Goal: Task Accomplishment & Management: Complete application form

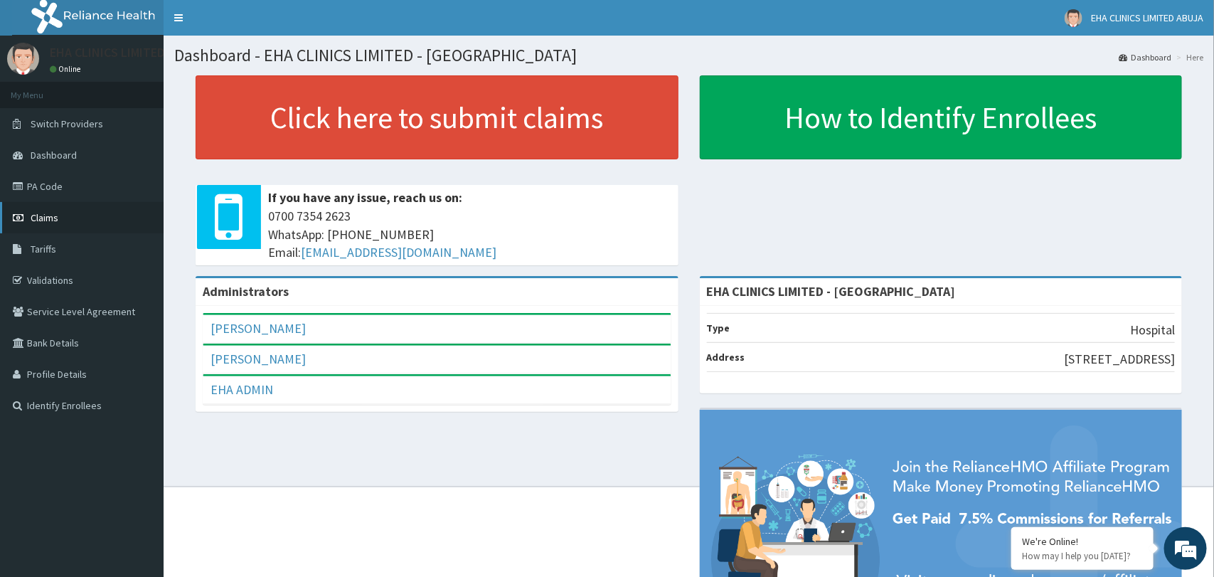
click at [54, 224] on link "Claims" at bounding box center [82, 217] width 164 height 31
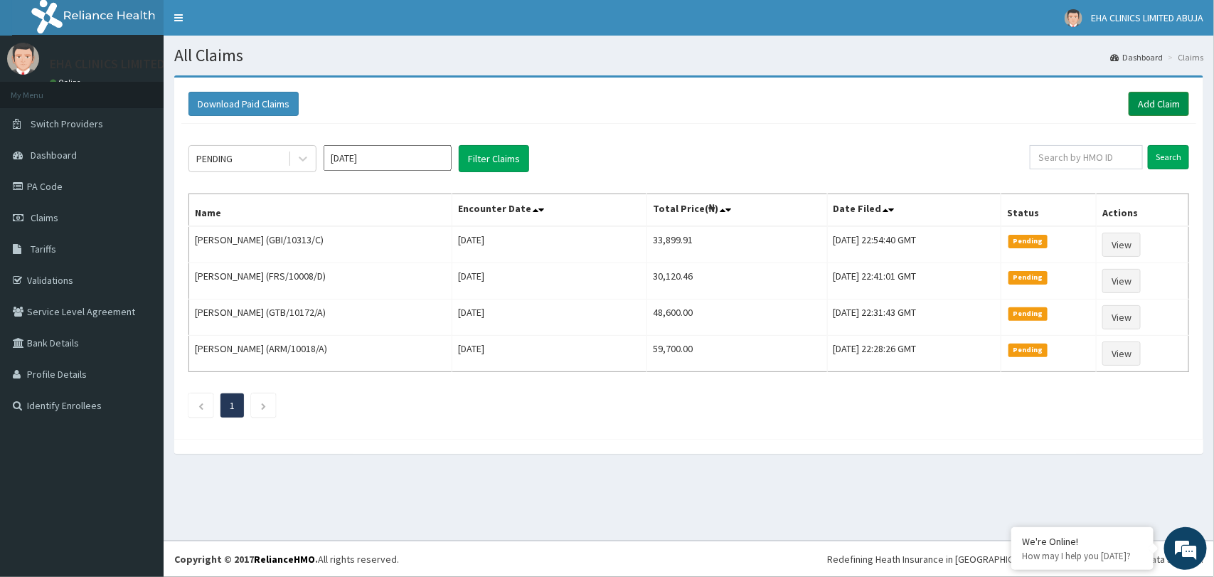
click at [1165, 104] on link "Add Claim" at bounding box center [1159, 104] width 60 height 24
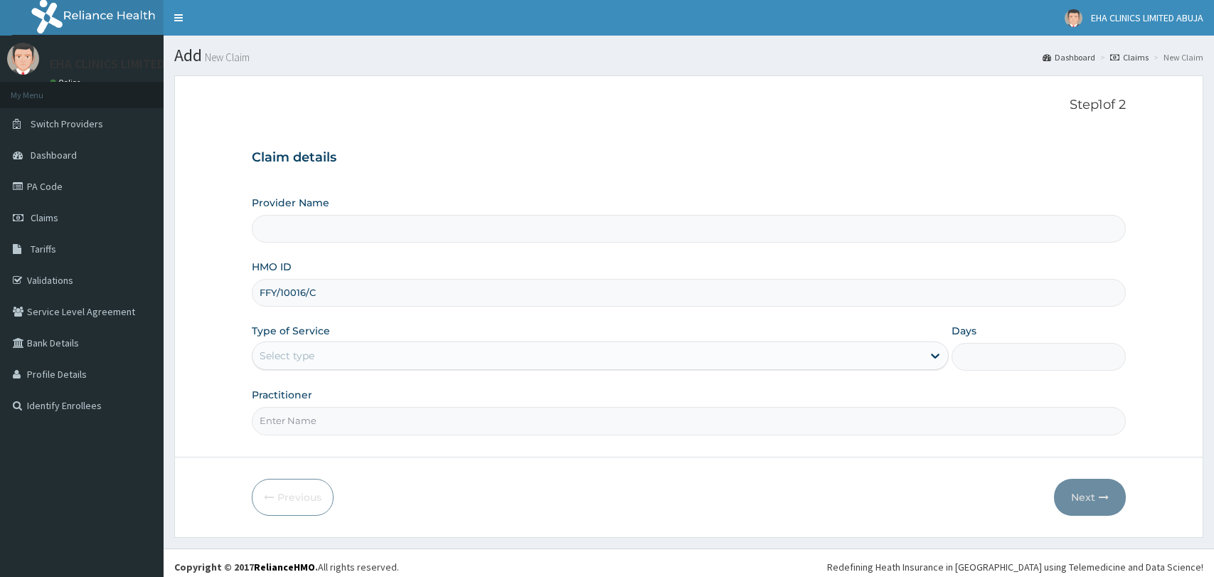
type input "EHA CLINICS LIMITED - [GEOGRAPHIC_DATA]"
type input "FFY/10016/C"
click at [575, 349] on div "Select type" at bounding box center [586, 355] width 669 height 23
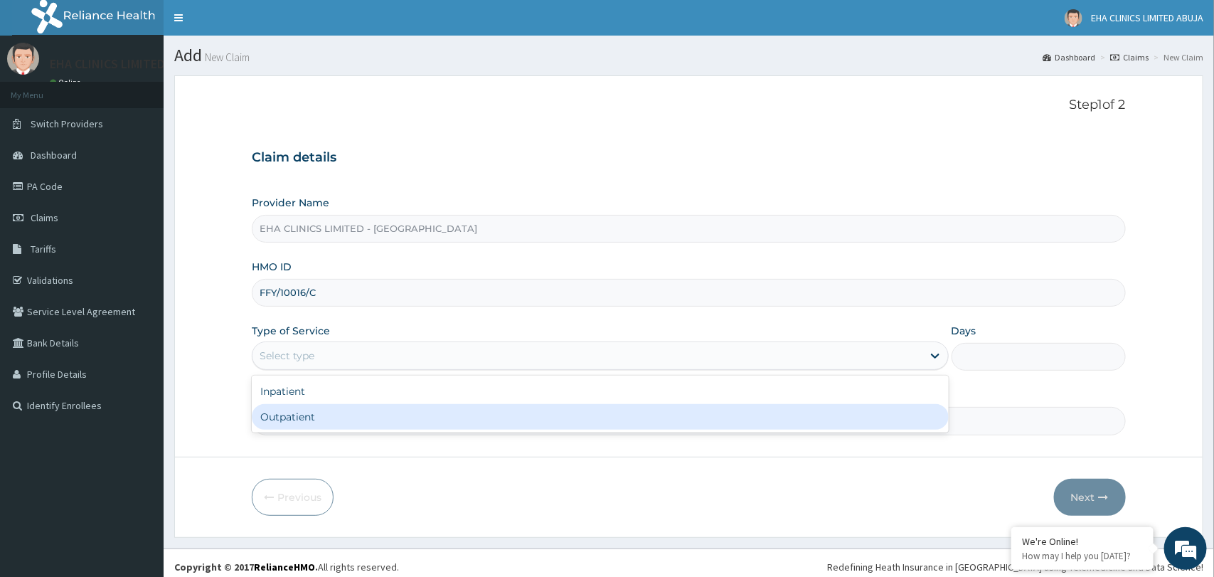
click at [511, 421] on div "Outpatient" at bounding box center [600, 417] width 696 height 26
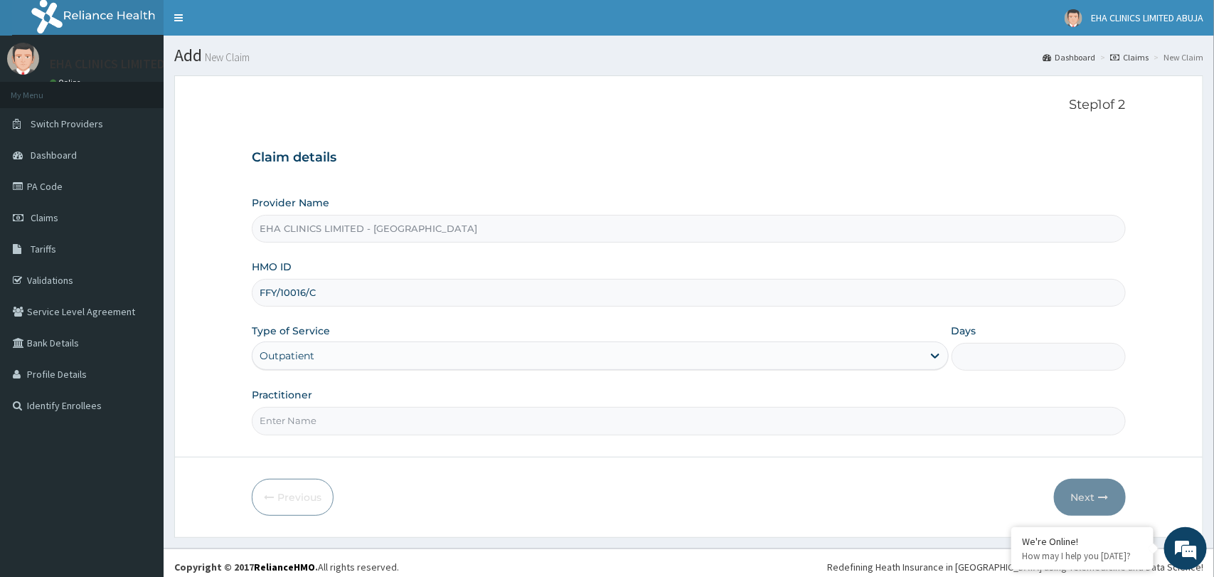
type input "1"
click at [504, 418] on input "Practitioner" at bounding box center [688, 421] width 873 height 28
type input "Dr. Aisha"
click at [1075, 505] on button "Next" at bounding box center [1090, 497] width 72 height 37
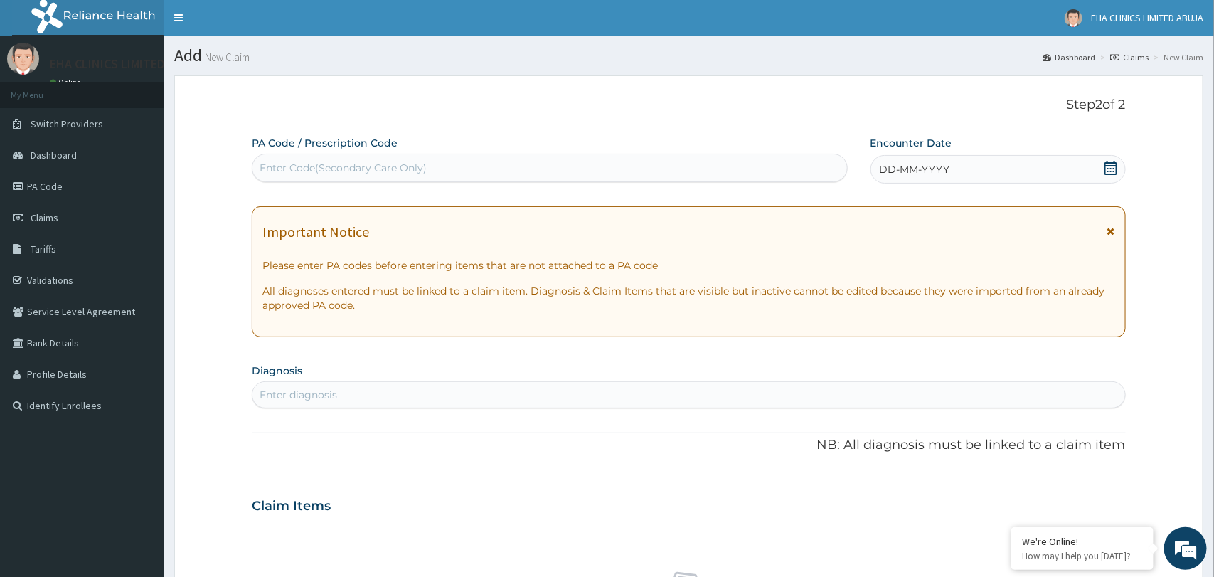
click at [737, 168] on div "Enter Code(Secondary Care Only)" at bounding box center [549, 167] width 594 height 23
paste input "PA/58F276"
type input "PA/58F276"
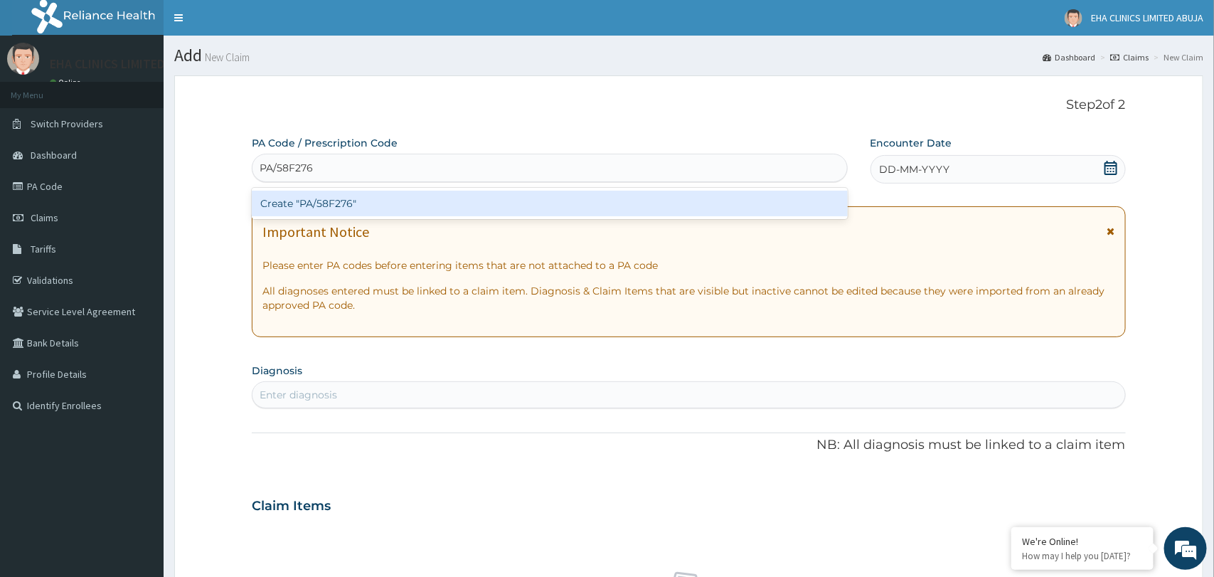
click at [670, 200] on div "Create "PA/58F276"" at bounding box center [549, 204] width 595 height 26
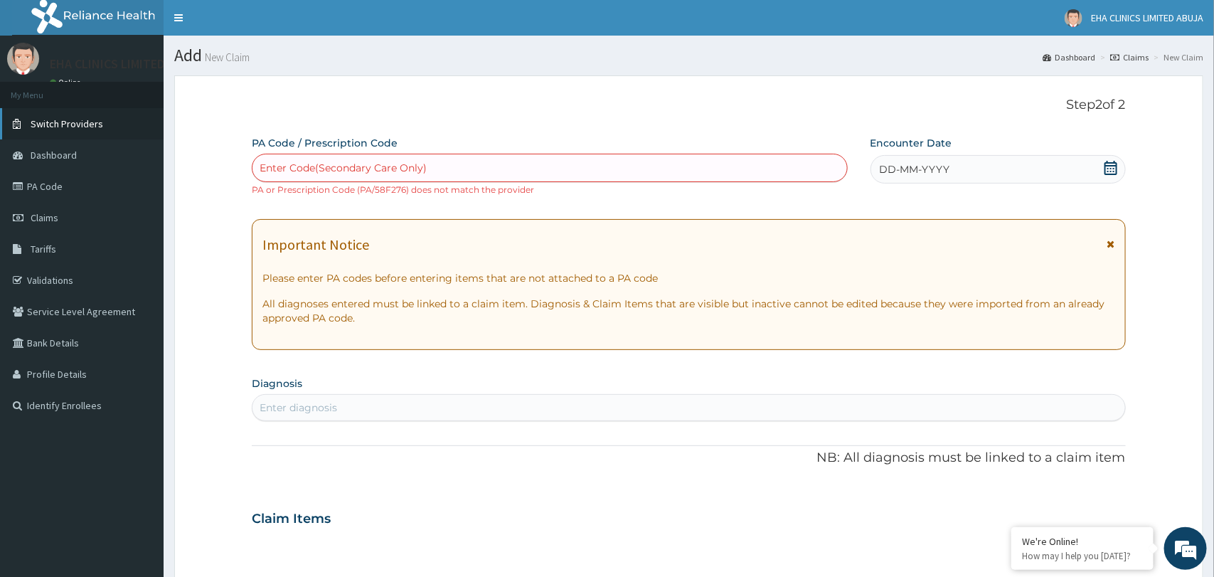
click at [60, 119] on span "Switch Providers" at bounding box center [67, 123] width 73 height 13
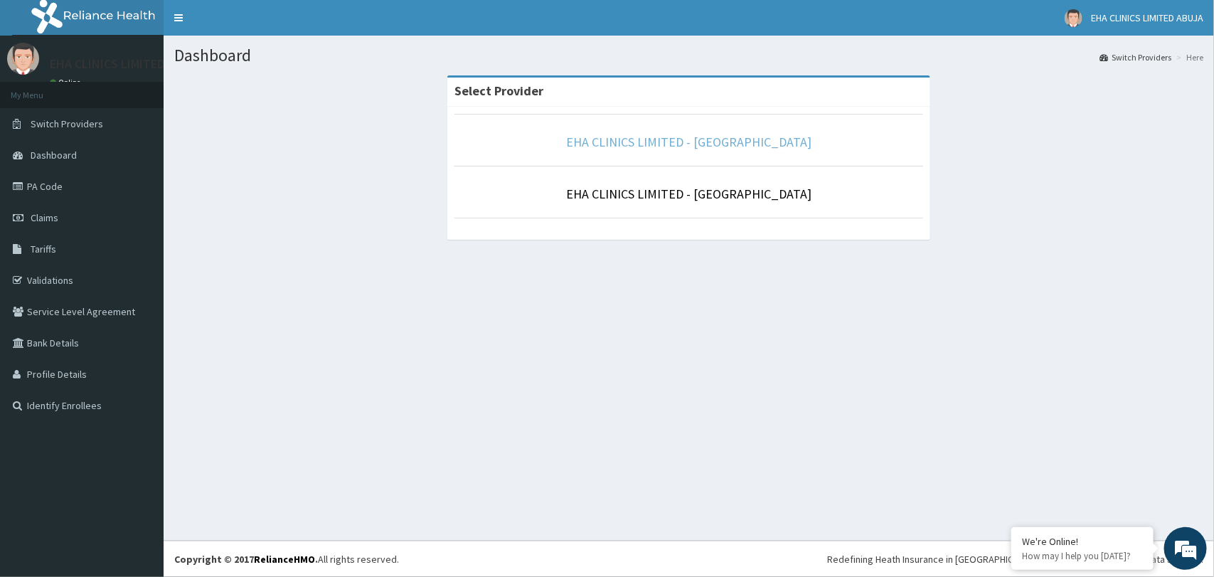
click at [723, 141] on link "EHA CLINICS LIMITED - ABUJA" at bounding box center [688, 142] width 245 height 16
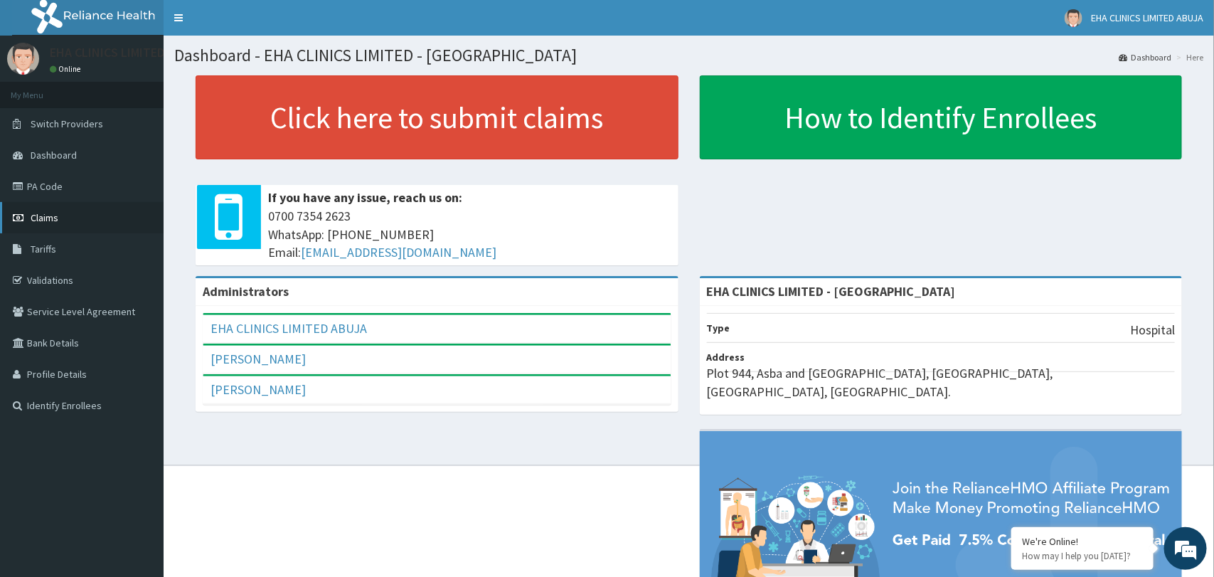
click at [90, 220] on link "Claims" at bounding box center [82, 217] width 164 height 31
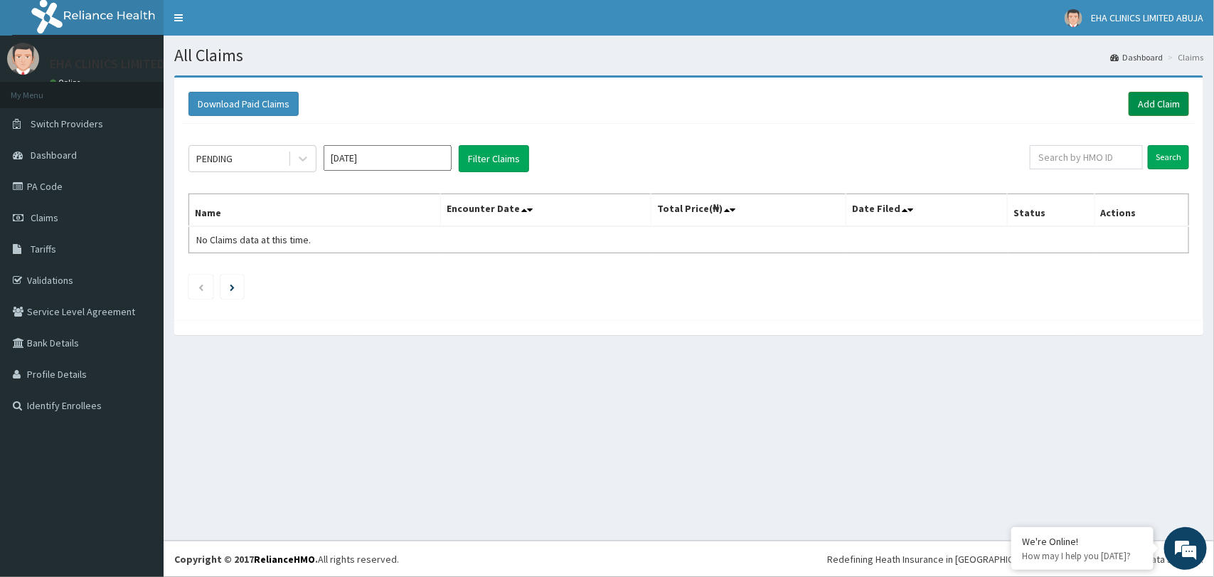
click at [1149, 102] on link "Add Claim" at bounding box center [1159, 104] width 60 height 24
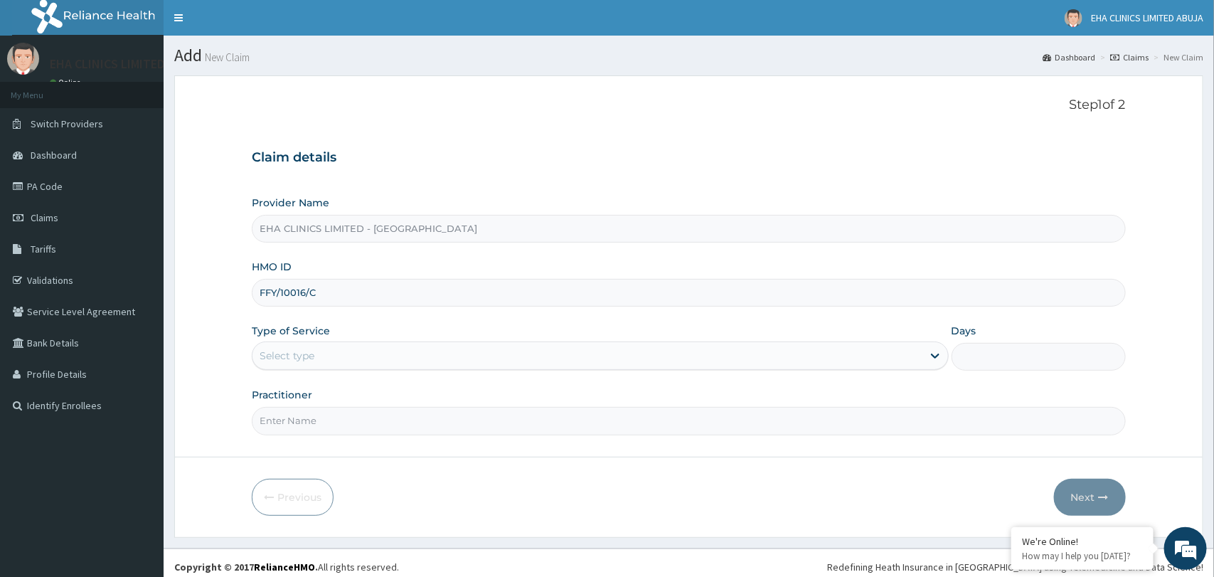
type input "FFY/10016/C"
click at [464, 349] on div "Select type" at bounding box center [586, 355] width 669 height 23
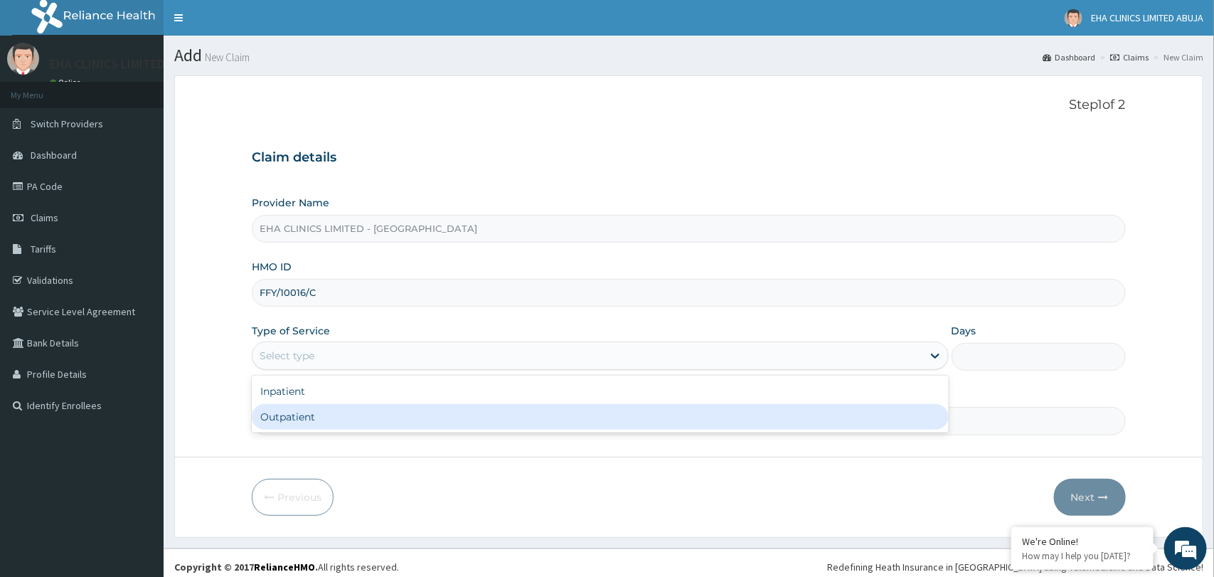
click at [400, 425] on div "Outpatient" at bounding box center [600, 417] width 696 height 26
type input "1"
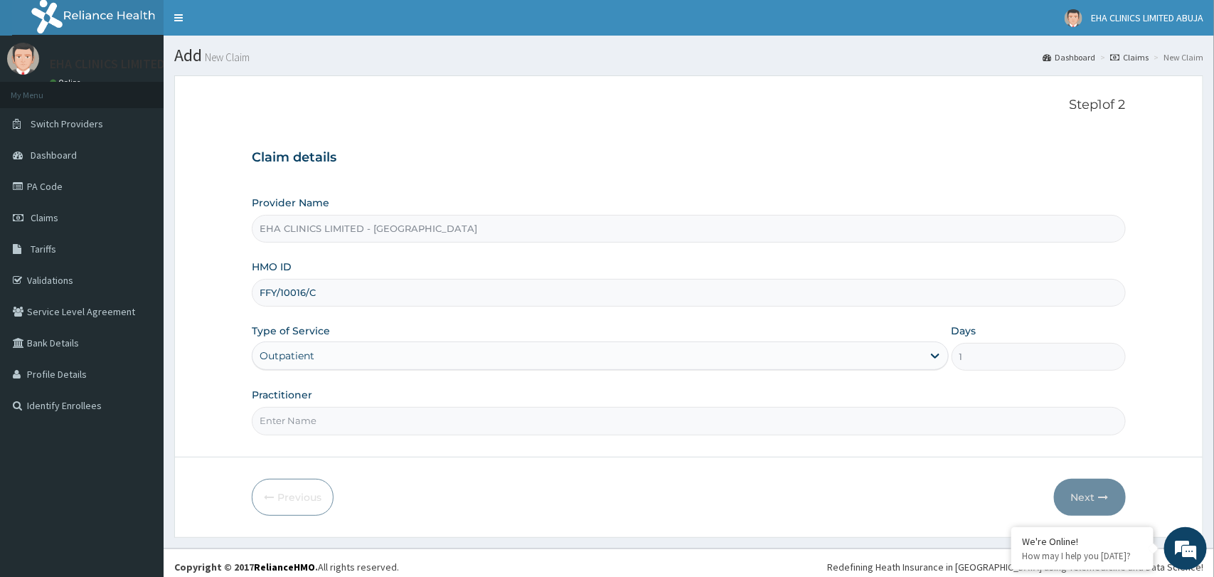
click at [400, 425] on input "Practitioner" at bounding box center [688, 421] width 873 height 28
type input "Dr.Aisha"
click at [1073, 501] on button "Next" at bounding box center [1090, 497] width 72 height 37
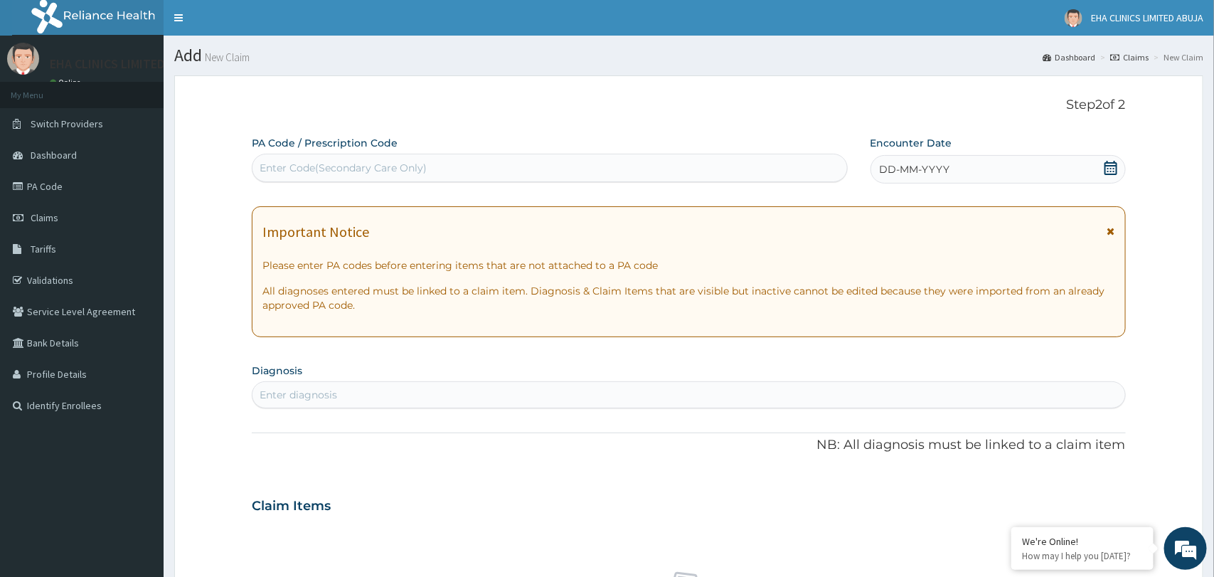
click at [559, 166] on div "Enter Code(Secondary Care Only)" at bounding box center [549, 167] width 594 height 23
paste input "PA/58F276"
type input "PA/58F276"
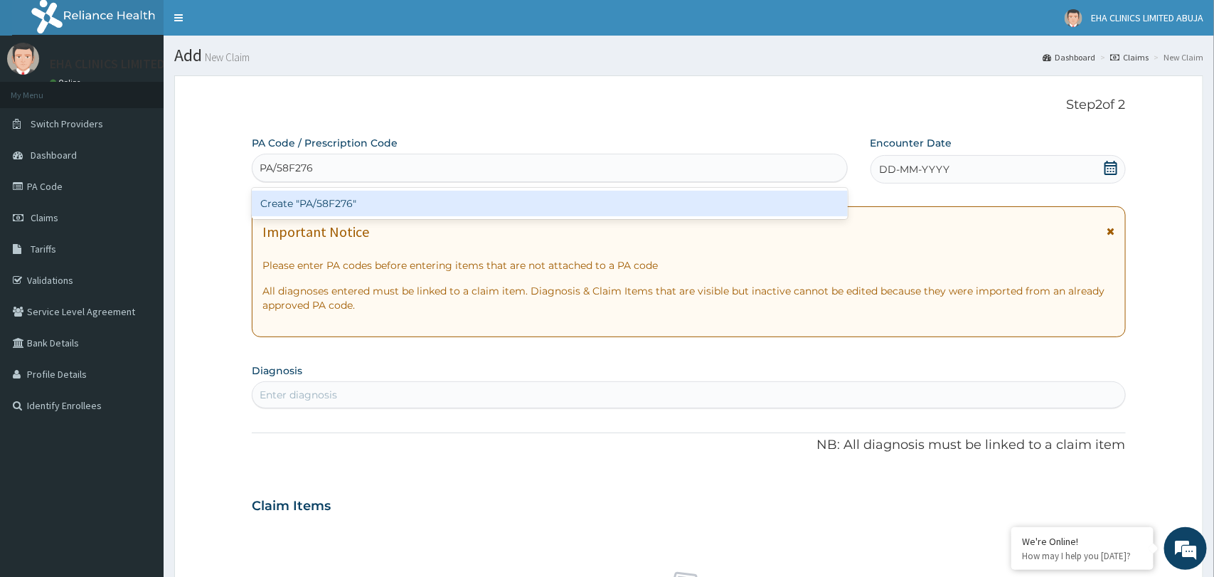
click at [547, 199] on div "Create "PA/58F276"" at bounding box center [549, 204] width 595 height 26
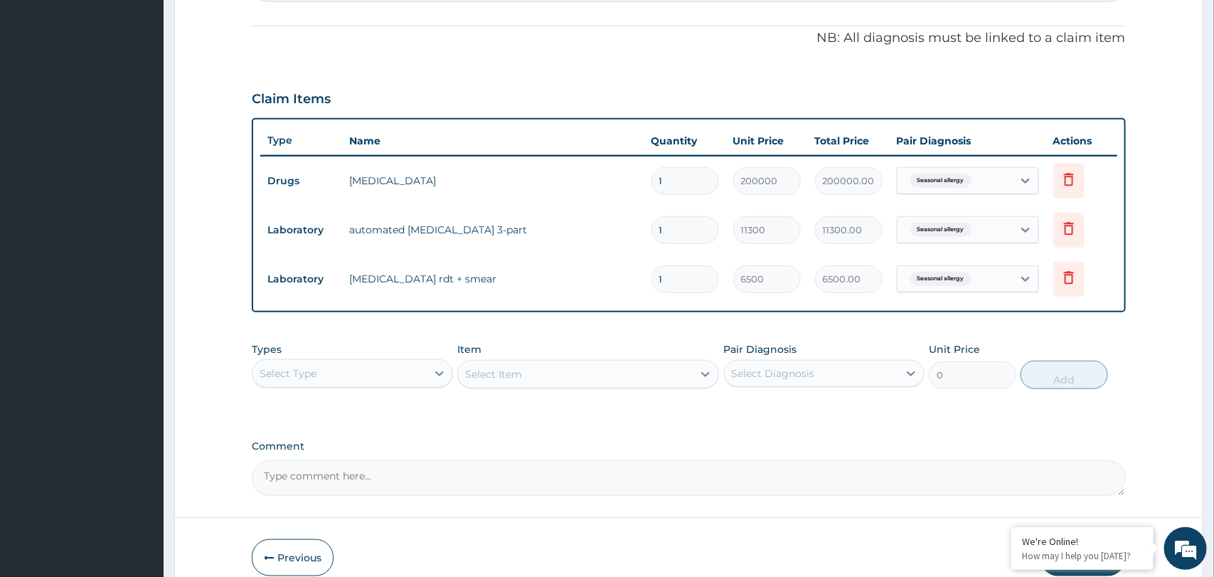
scroll to position [480, 0]
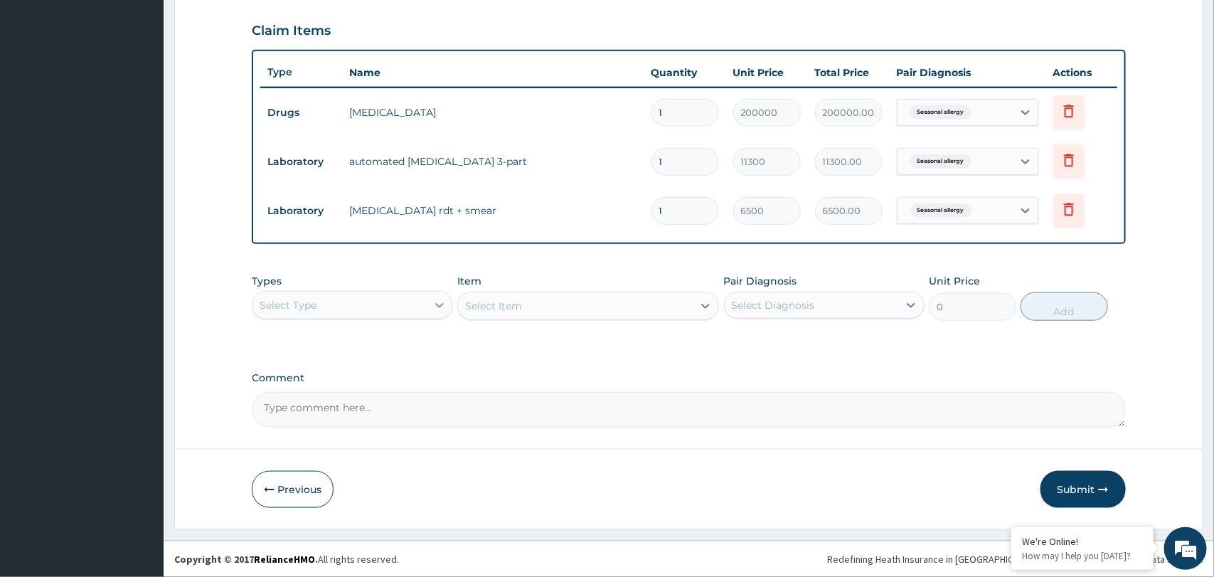
click at [445, 300] on icon at bounding box center [439, 305] width 14 height 14
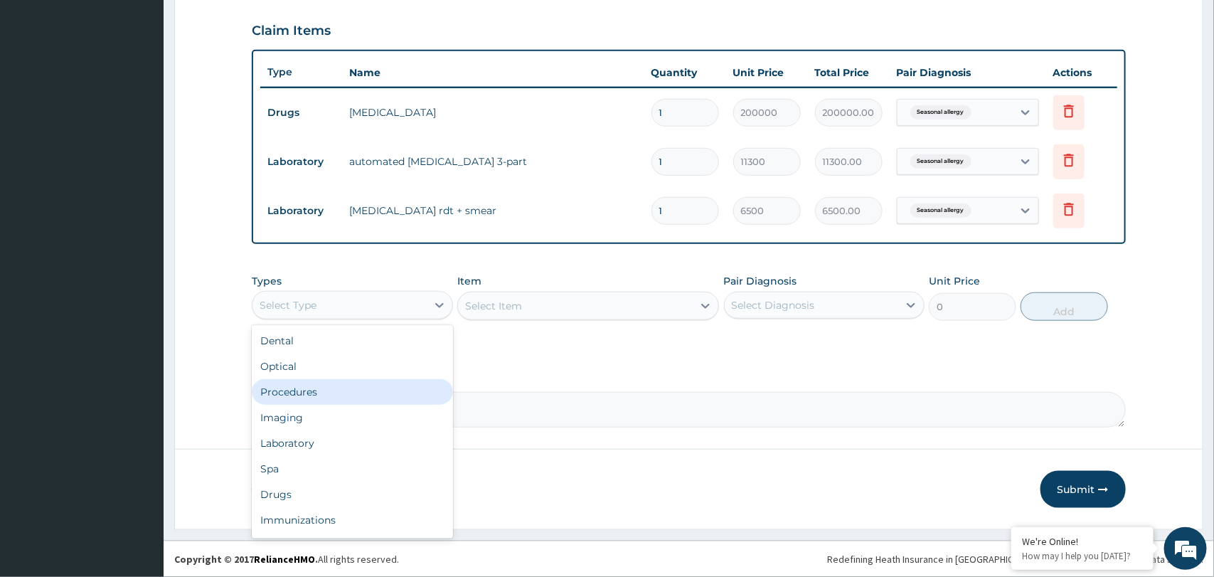
click at [374, 395] on div "Procedures" at bounding box center [352, 392] width 201 height 26
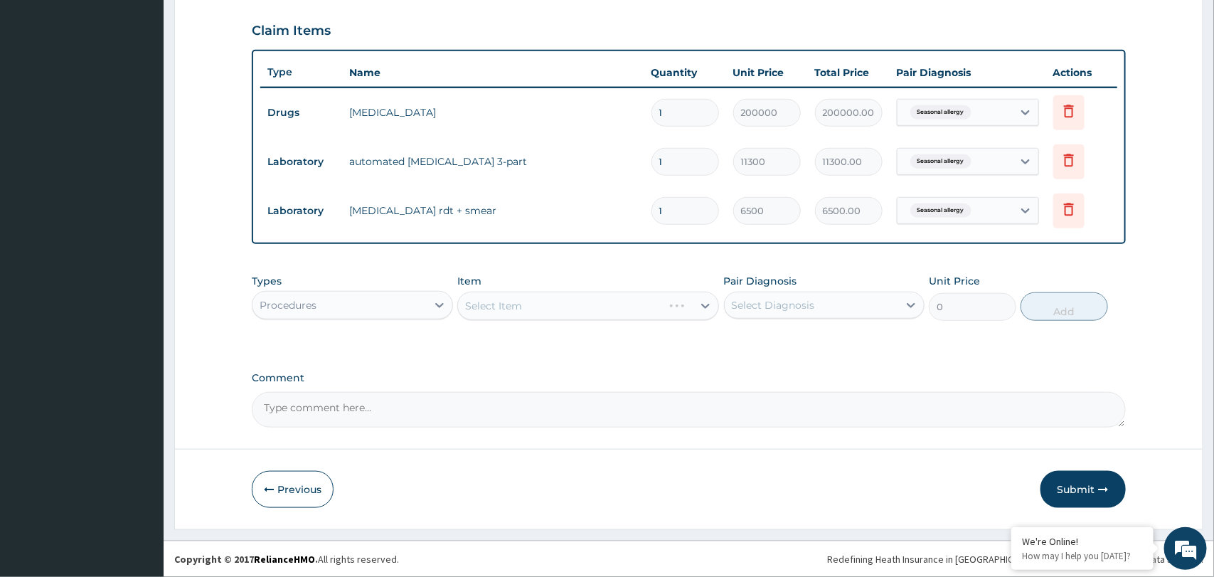
click at [827, 302] on div "Select Diagnosis" at bounding box center [812, 305] width 174 height 23
click at [809, 342] on label "Seasonal allergy" at bounding box center [789, 340] width 83 height 14
checkbox input "true"
click at [680, 309] on div "Select Item" at bounding box center [575, 305] width 235 height 23
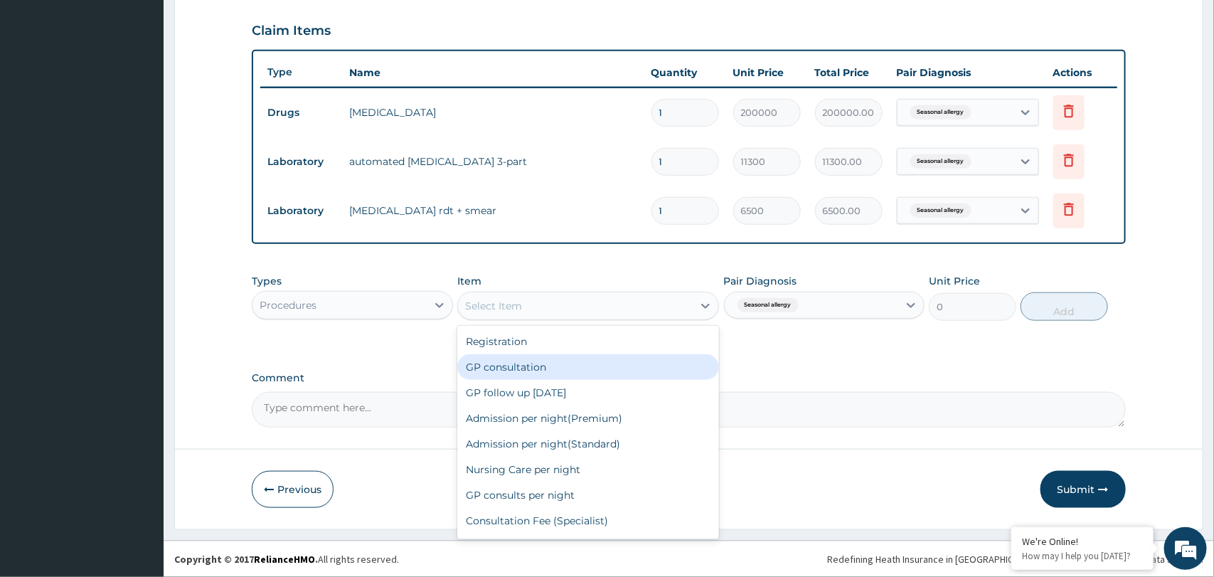
click at [629, 361] on div "GP consultation" at bounding box center [588, 367] width 262 height 26
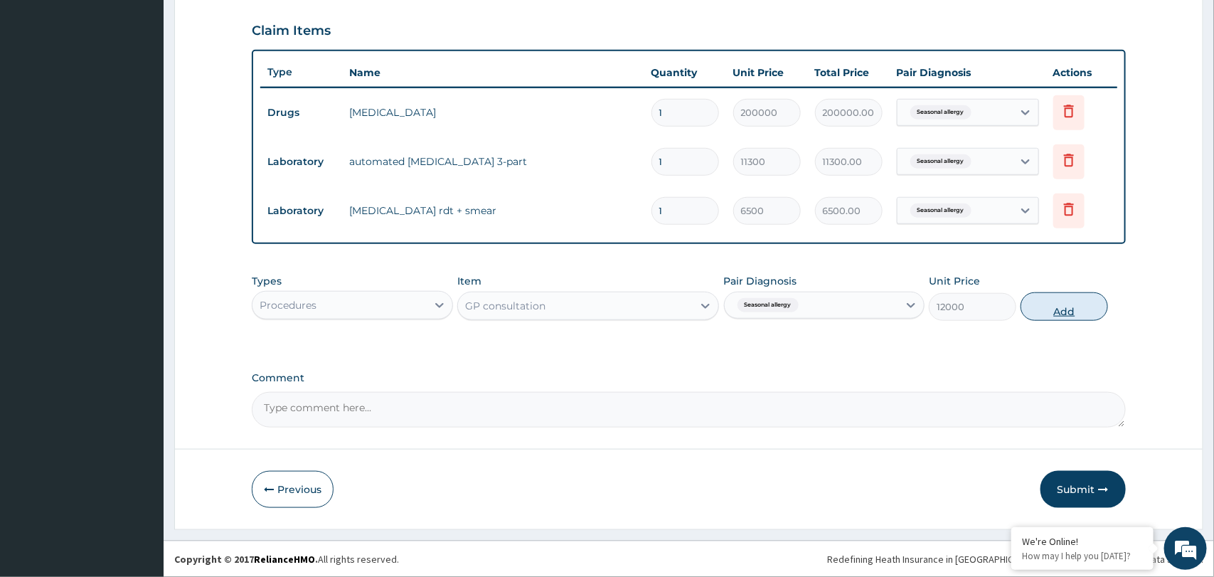
click at [1067, 305] on button "Add" at bounding box center [1064, 306] width 87 height 28
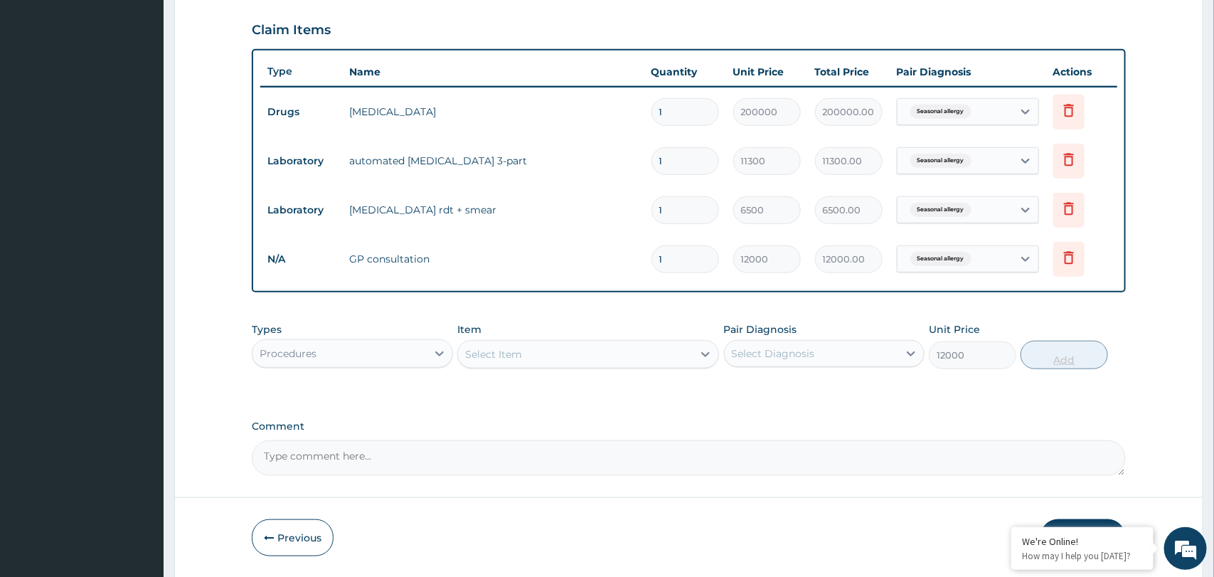
type input "0"
click at [557, 358] on div "Select Item" at bounding box center [575, 354] width 235 height 23
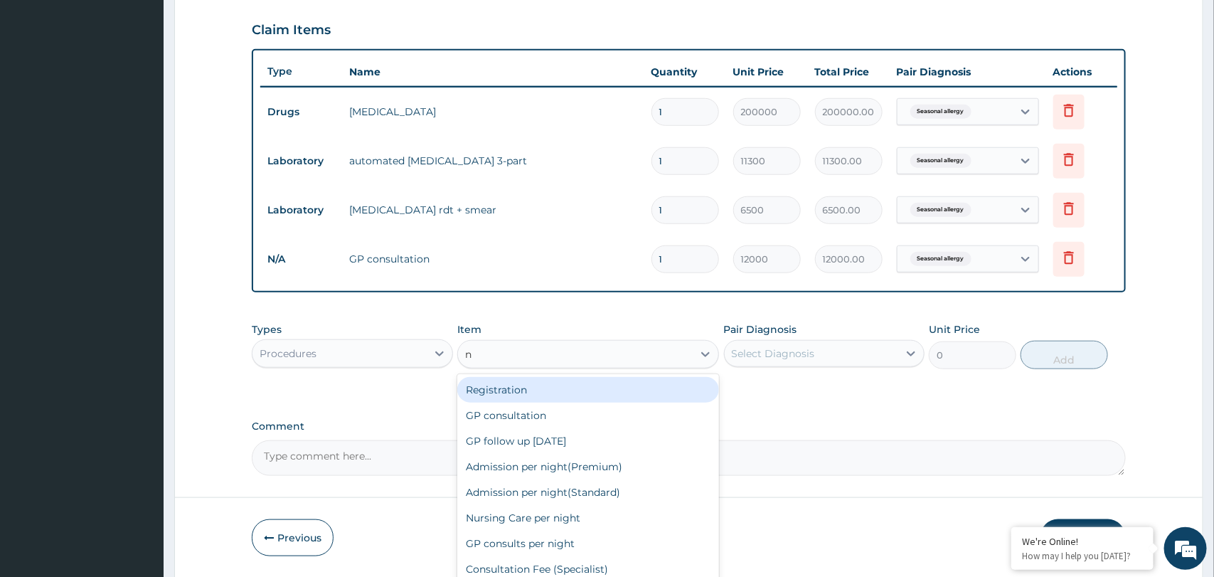
type input "nu"
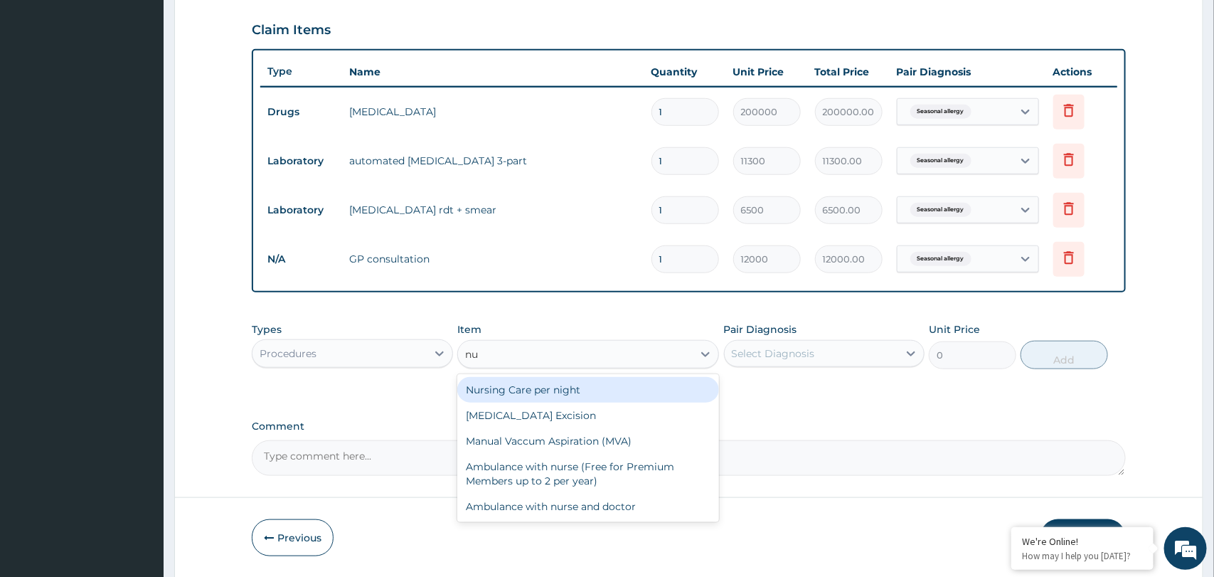
click at [565, 388] on div "Nursing Care per night" at bounding box center [588, 390] width 262 height 26
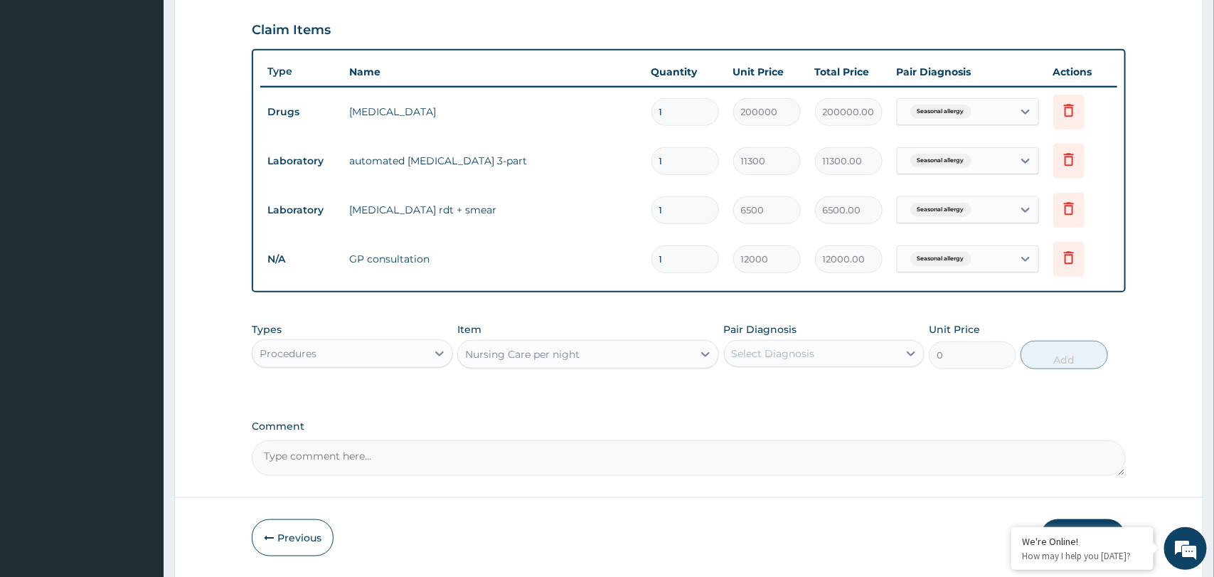
type input "9000"
click at [897, 361] on div "Select Diagnosis" at bounding box center [812, 353] width 174 height 23
click at [867, 394] on div "Seasonal allergy" at bounding box center [824, 390] width 201 height 29
checkbox input "true"
click at [1053, 354] on button "Add" at bounding box center [1064, 355] width 87 height 28
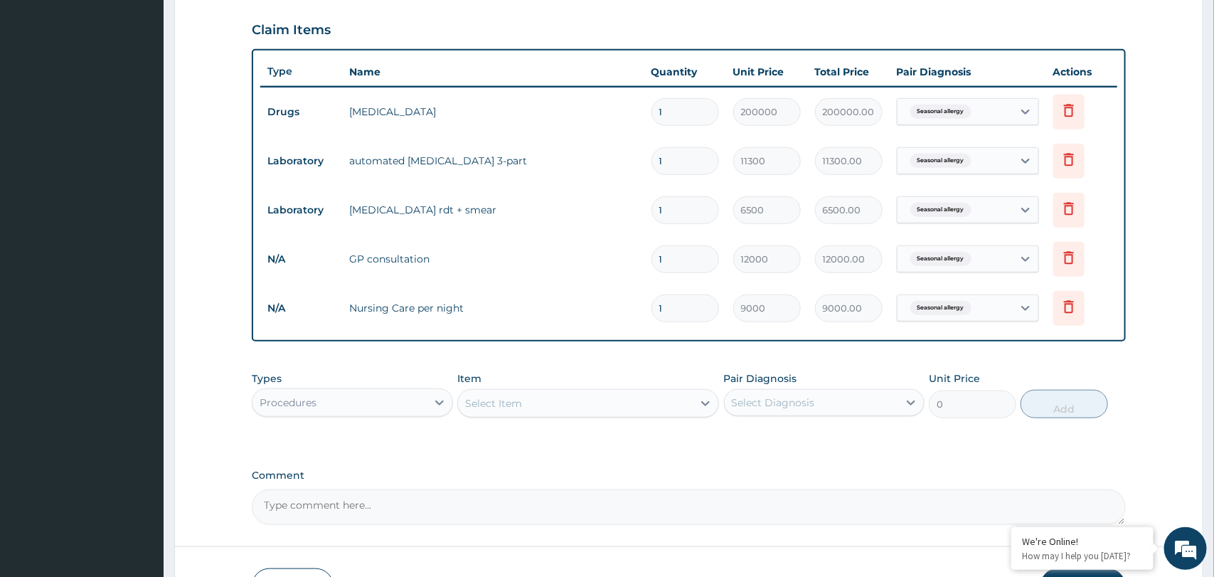
click at [617, 406] on div "Select Item" at bounding box center [575, 403] width 235 height 23
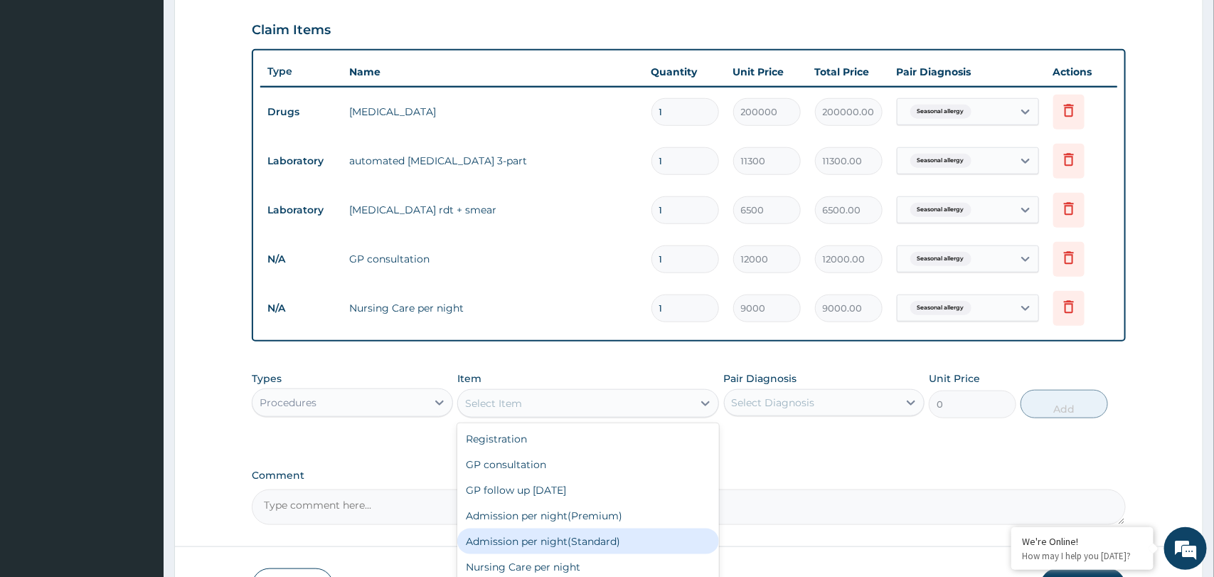
click at [543, 543] on div "Admission per night(Standard)" at bounding box center [588, 541] width 262 height 26
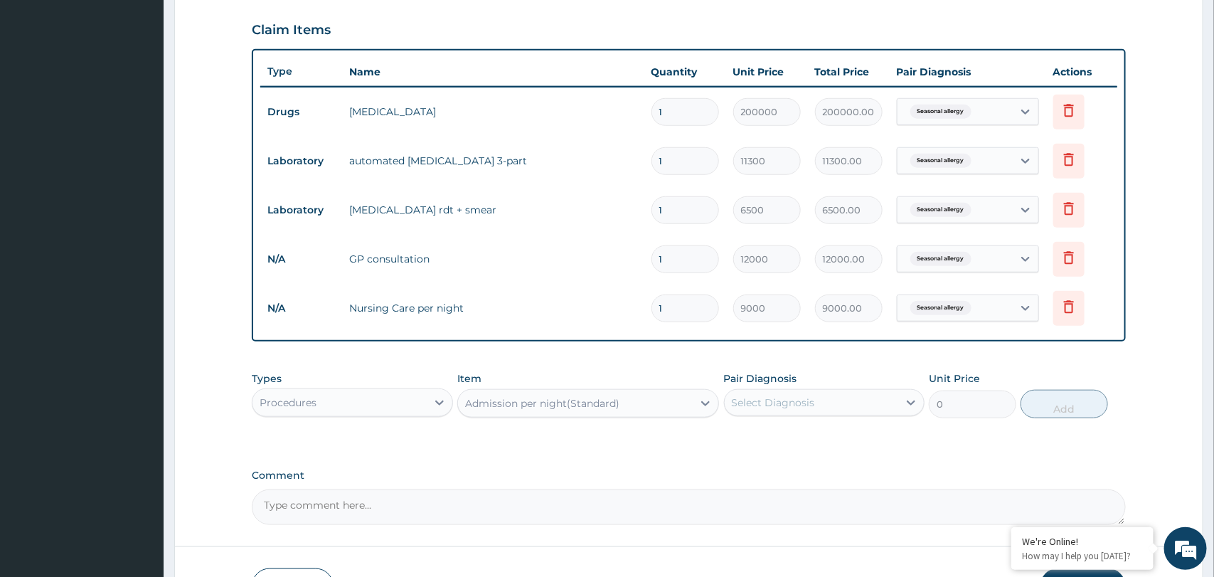
type input "45000"
click at [886, 407] on div "Select Diagnosis" at bounding box center [812, 402] width 174 height 23
click at [858, 436] on div "Seasonal allergy" at bounding box center [824, 439] width 201 height 29
checkbox input "true"
click at [1076, 407] on button "Add" at bounding box center [1064, 404] width 87 height 28
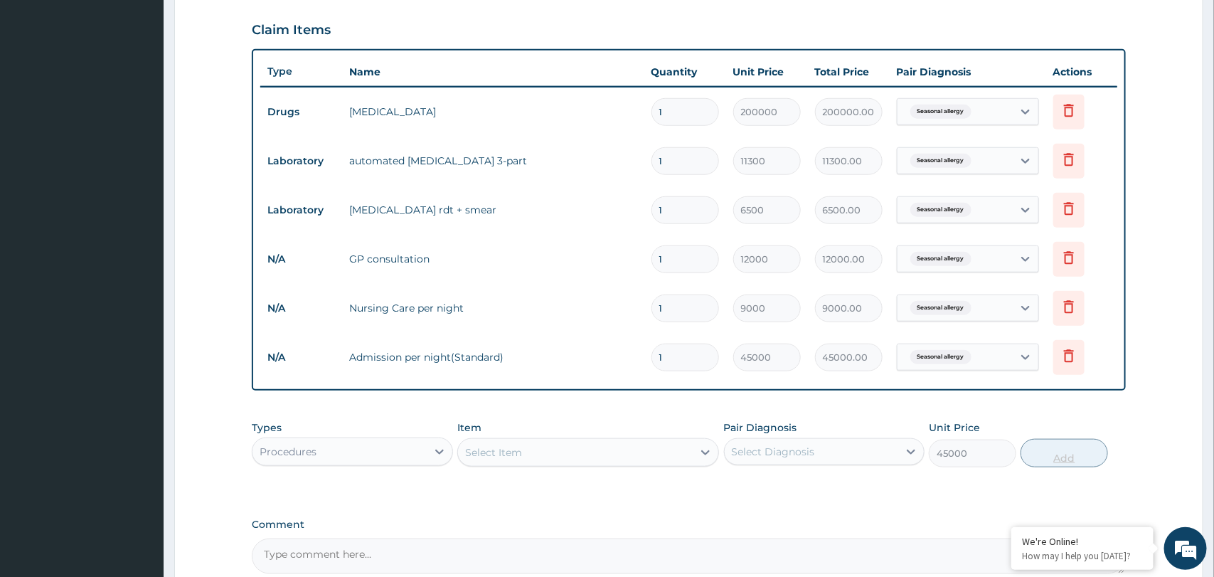
type input "0"
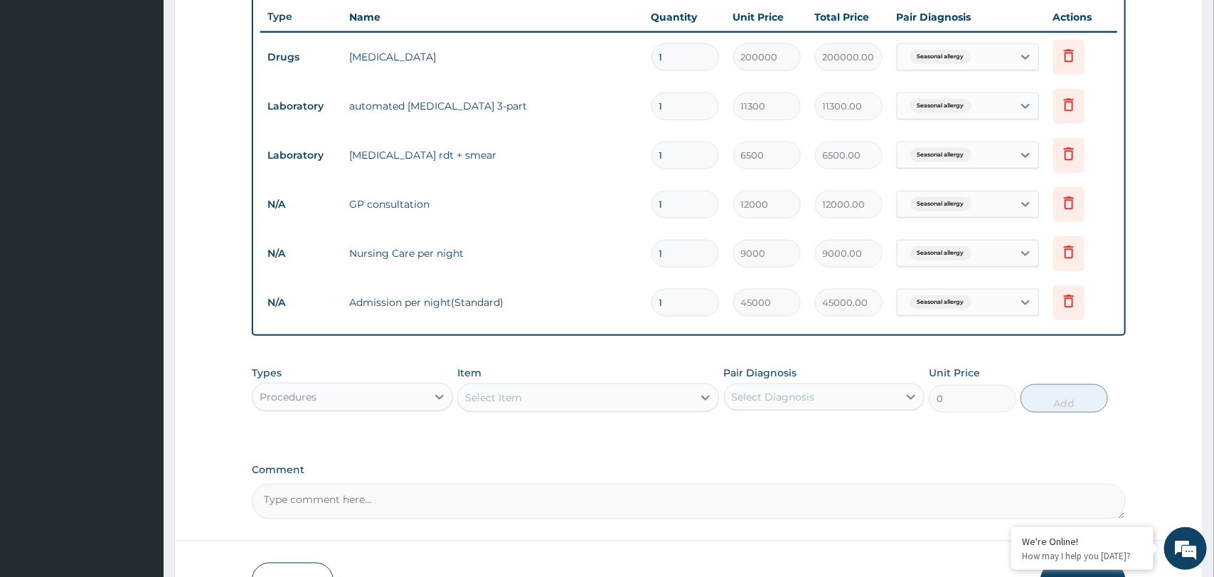
scroll to position [545, 0]
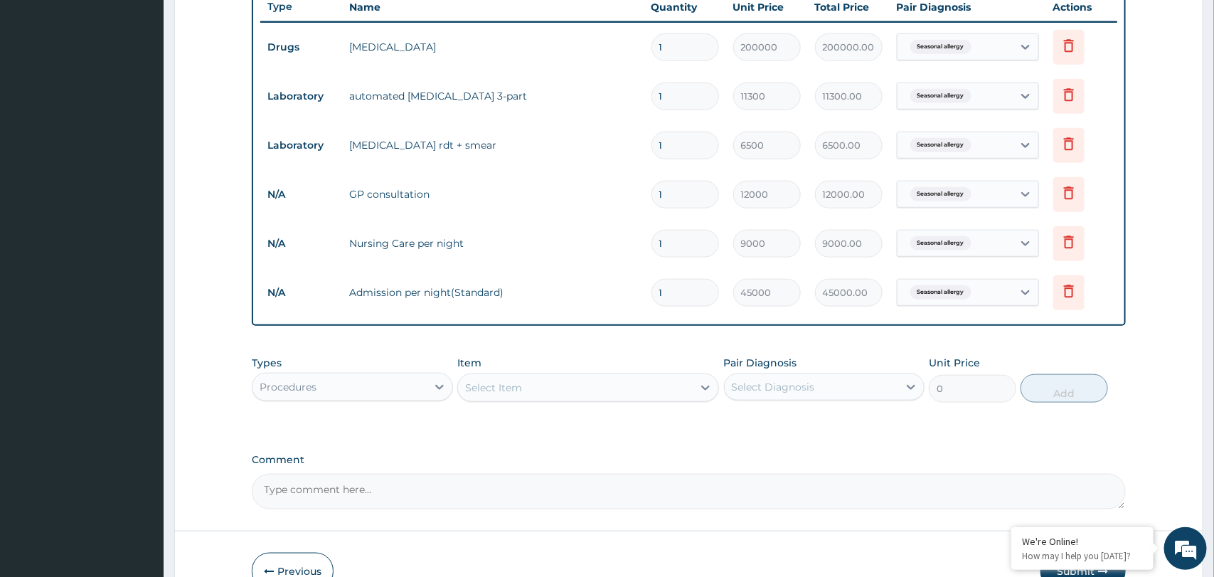
click at [504, 396] on div "Select Item" at bounding box center [575, 387] width 235 height 23
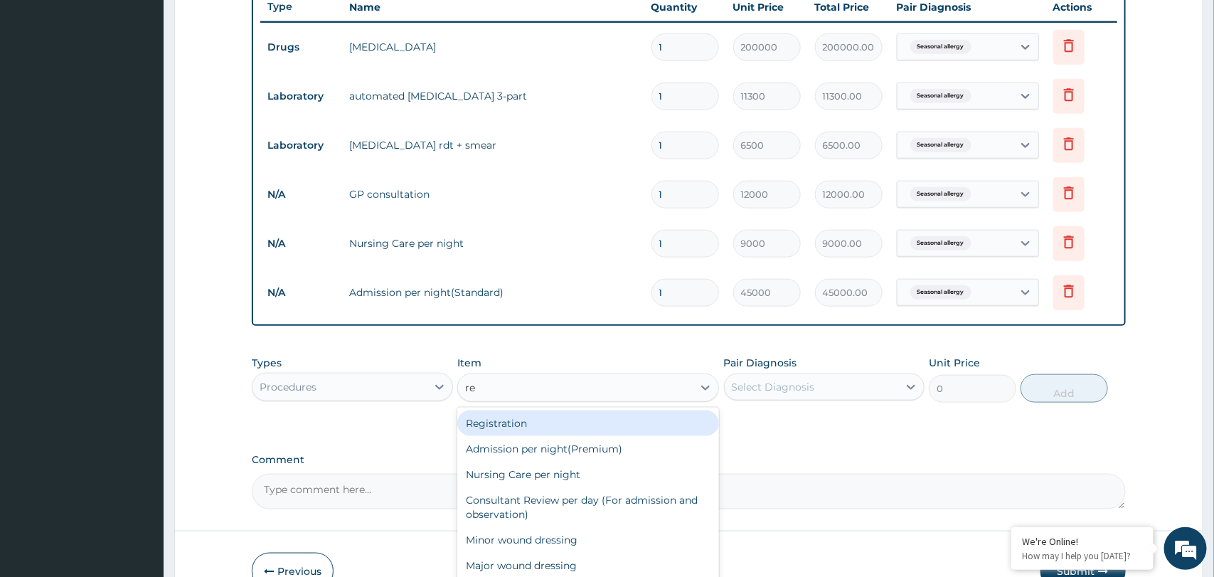
type input "rev"
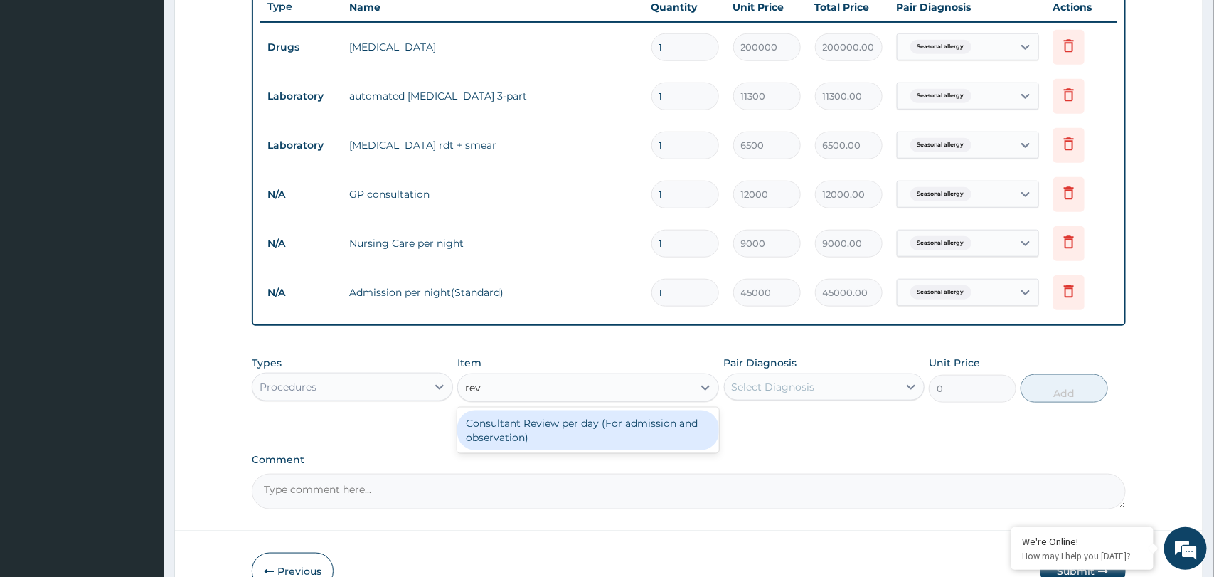
click at [536, 432] on div "Consultant Review per day (For admission and observation)" at bounding box center [588, 430] width 262 height 40
type input "10000"
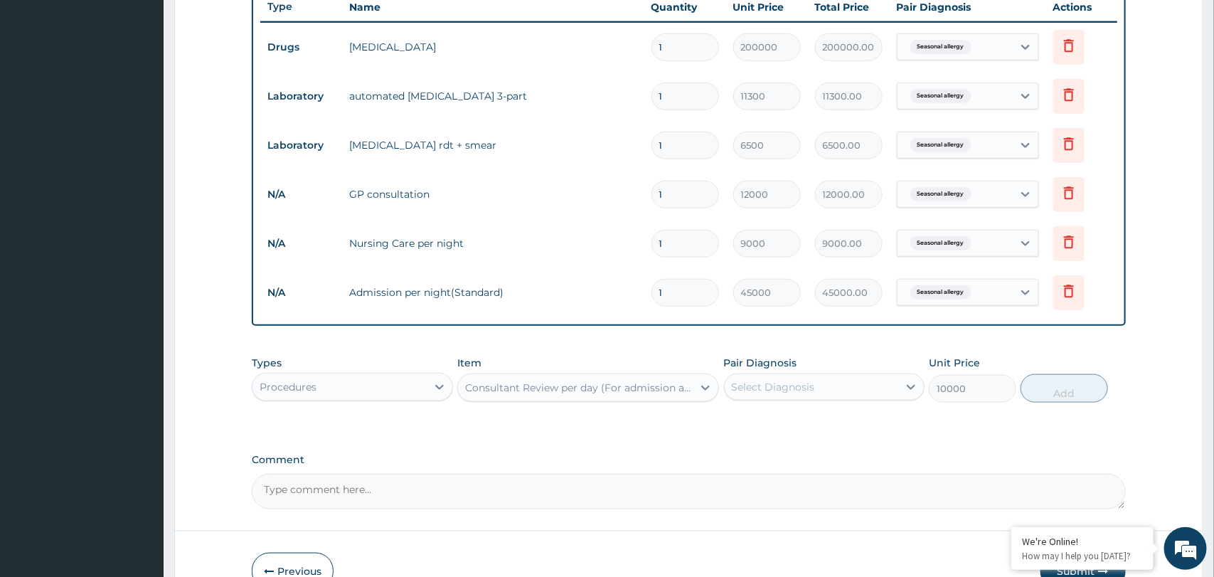
click at [848, 377] on div "Select Diagnosis" at bounding box center [812, 387] width 174 height 23
click at [820, 424] on label "Seasonal allergy" at bounding box center [789, 422] width 83 height 14
checkbox input "true"
click at [1069, 395] on button "Add" at bounding box center [1064, 388] width 87 height 28
type input "0"
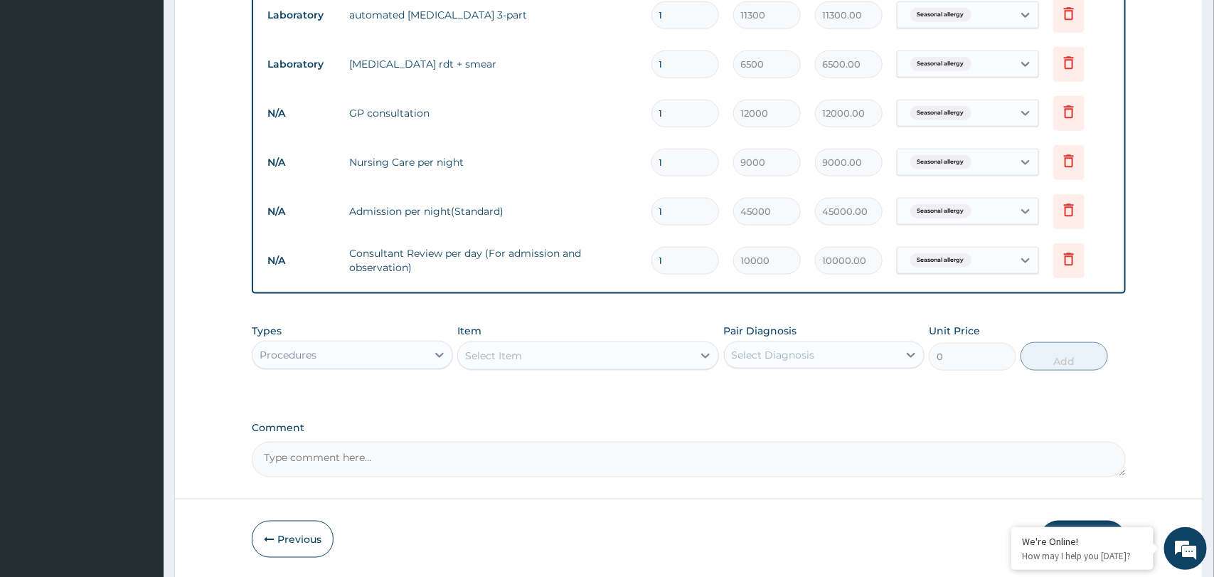
scroll to position [627, 0]
click at [498, 363] on div "Select Item" at bounding box center [575, 355] width 235 height 23
type input "i"
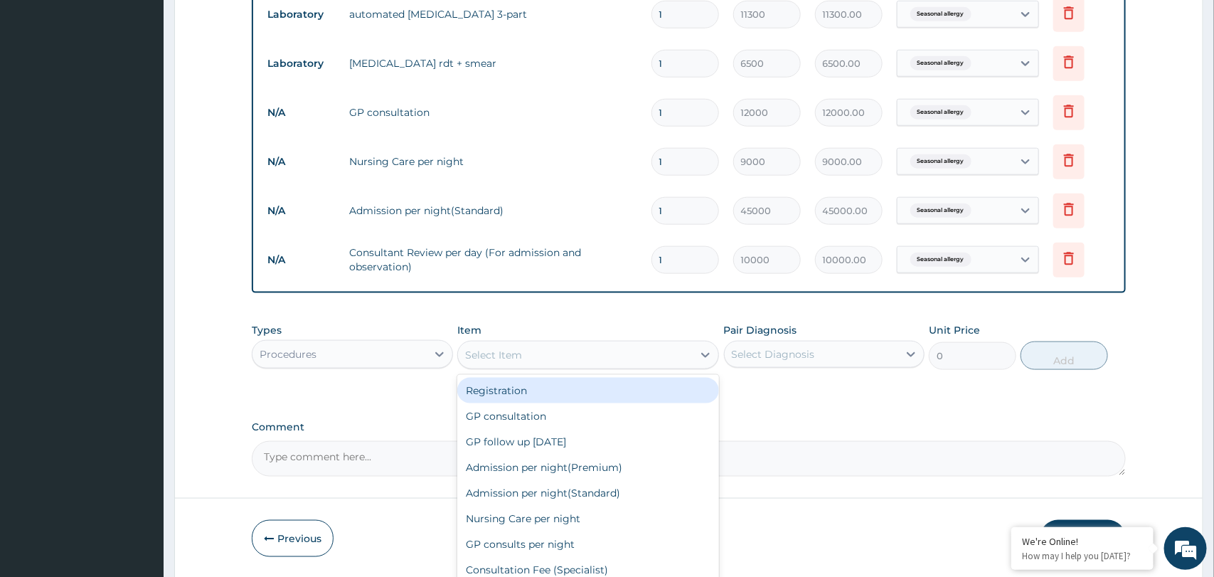
click at [395, 356] on div "Procedures" at bounding box center [339, 354] width 174 height 23
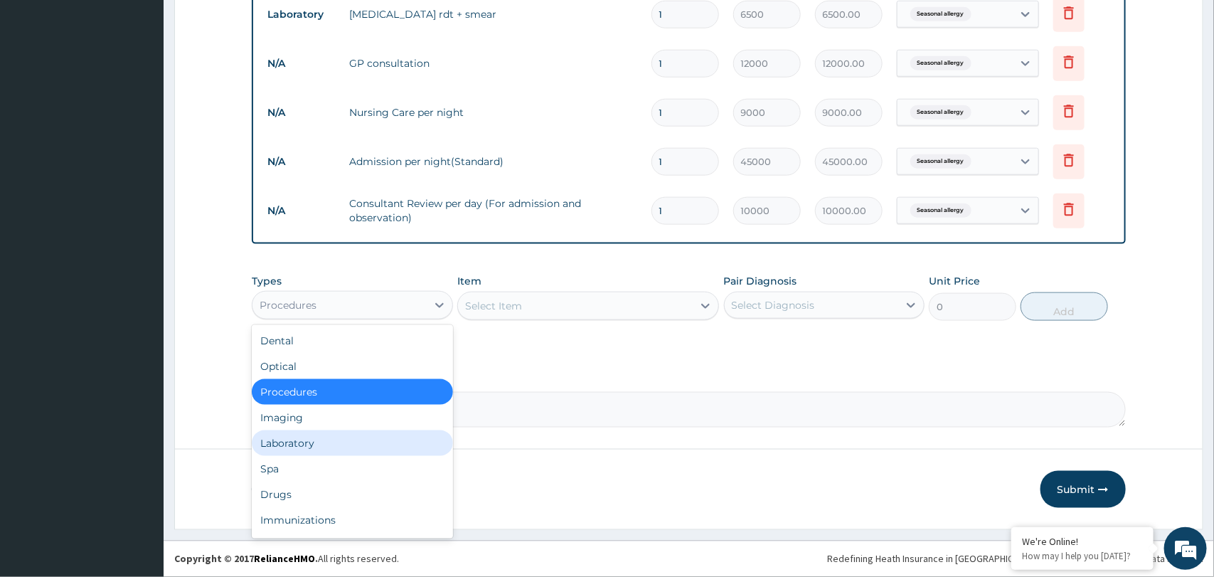
scroll to position [48, 0]
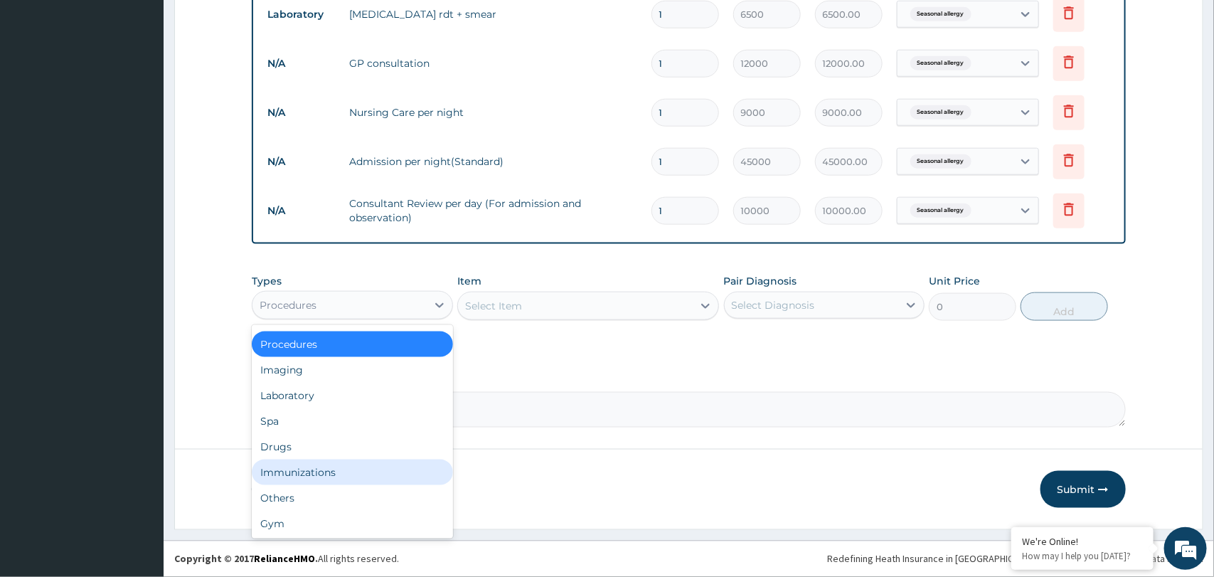
click at [351, 467] on div "Immunizations" at bounding box center [352, 472] width 201 height 26
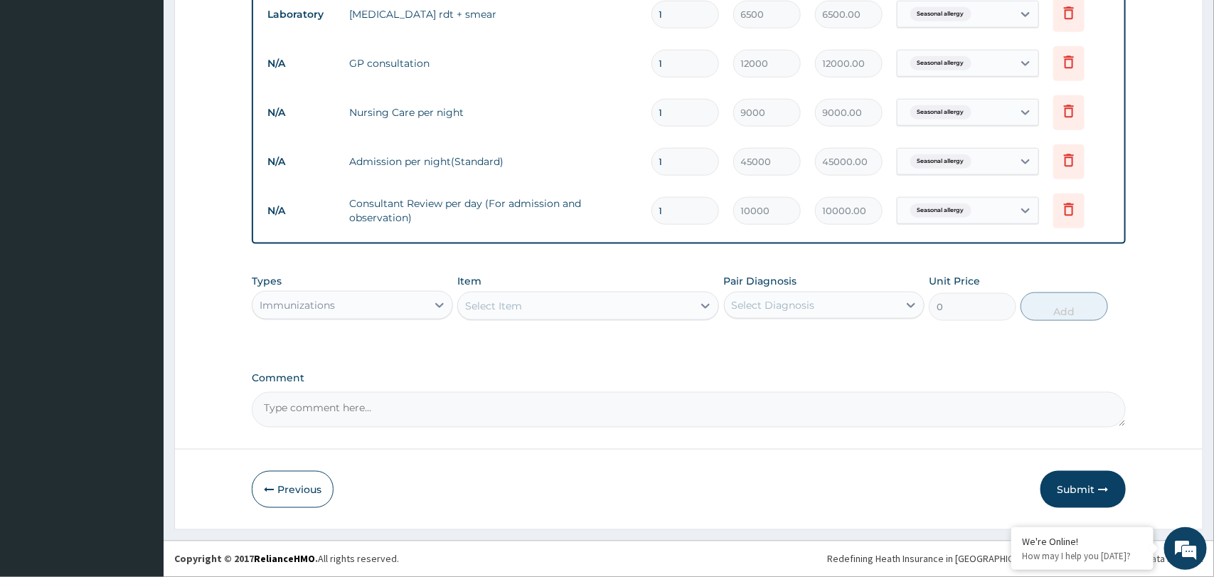
click at [661, 314] on div "Select Item" at bounding box center [575, 305] width 235 height 23
type input "i"
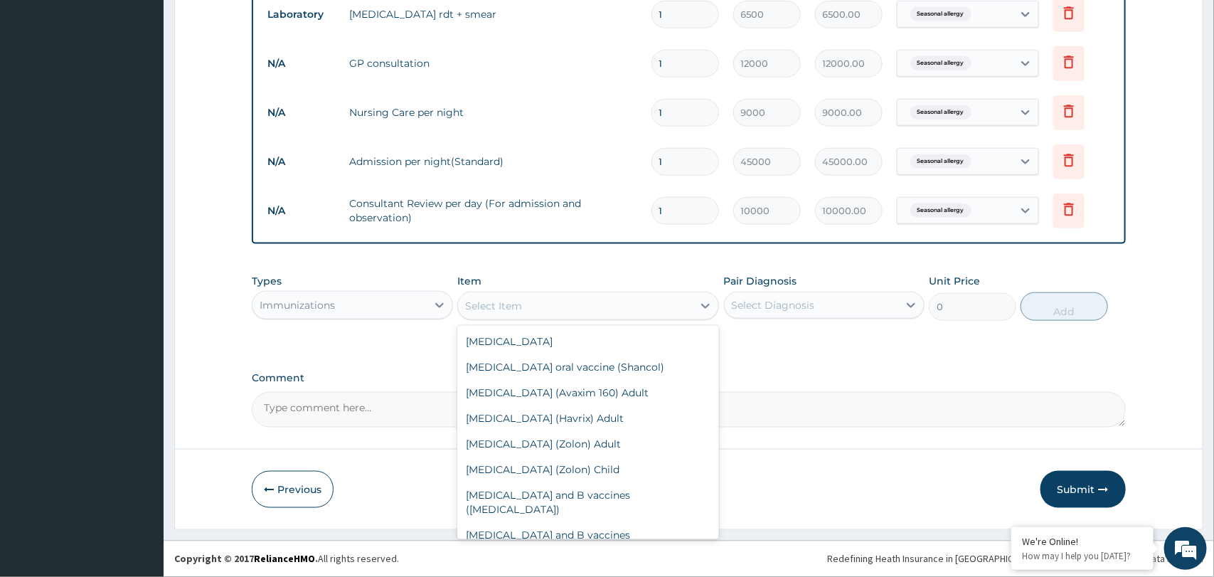
click at [379, 306] on div "Immunizations" at bounding box center [339, 305] width 174 height 23
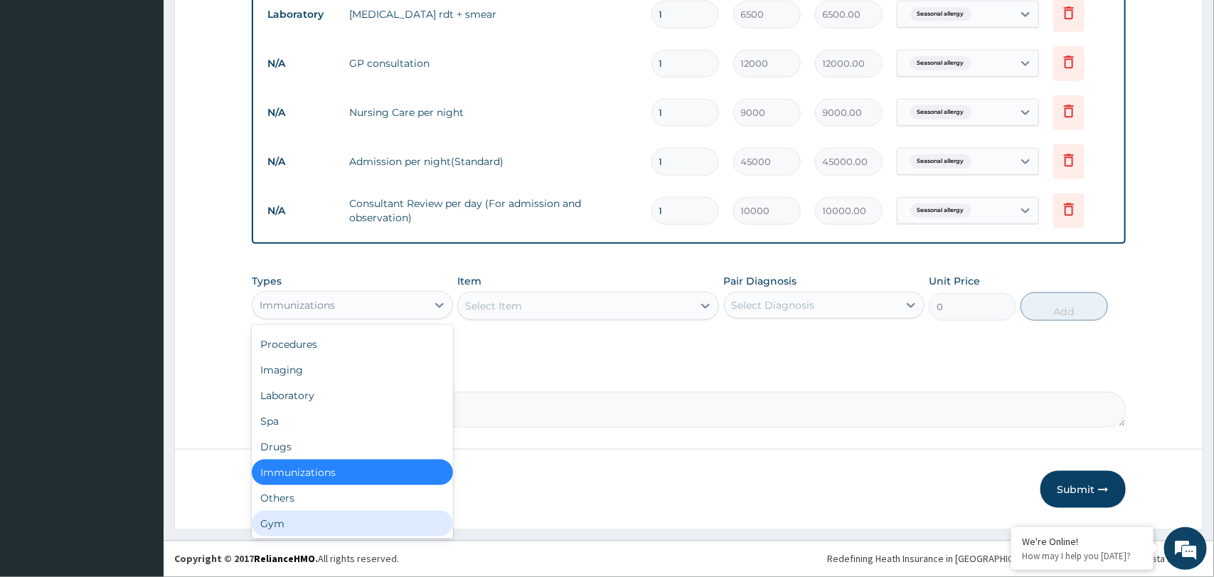
click at [307, 520] on div "Gym" at bounding box center [352, 524] width 201 height 26
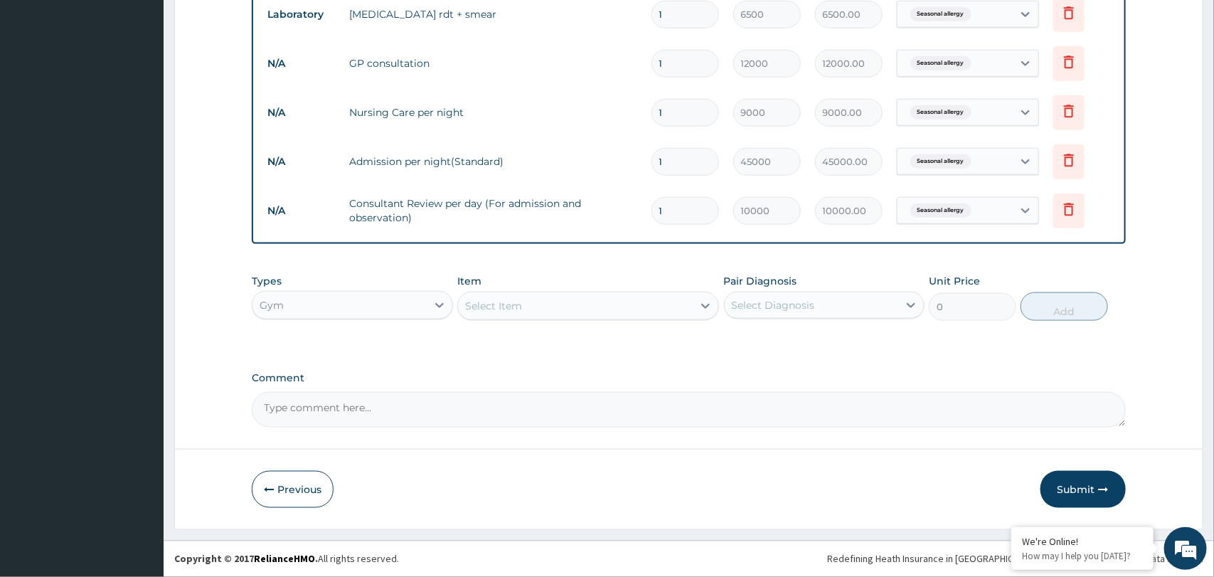
click at [693, 304] on div at bounding box center [706, 306] width 26 height 26
click at [425, 312] on div "Gym" at bounding box center [339, 305] width 174 height 23
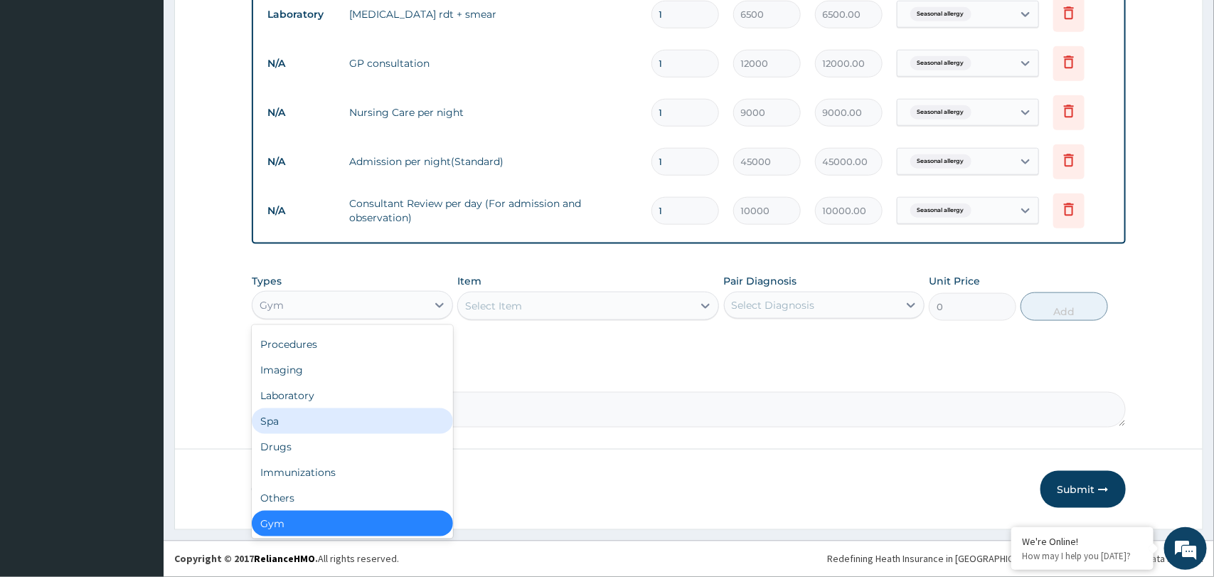
scroll to position [0, 0]
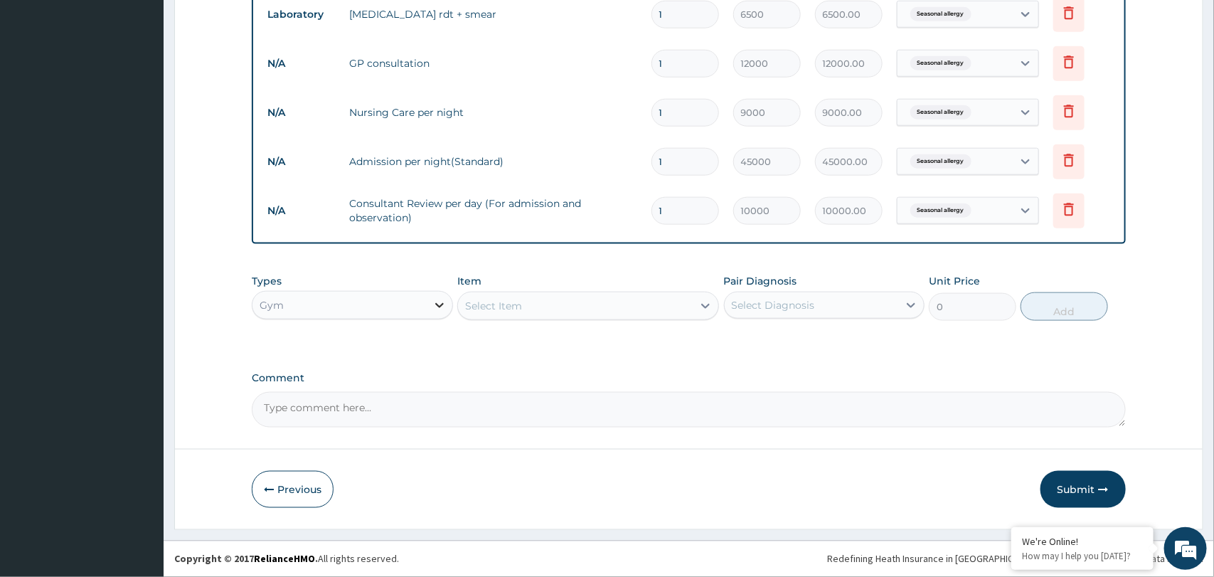
click at [445, 307] on icon at bounding box center [439, 305] width 14 height 14
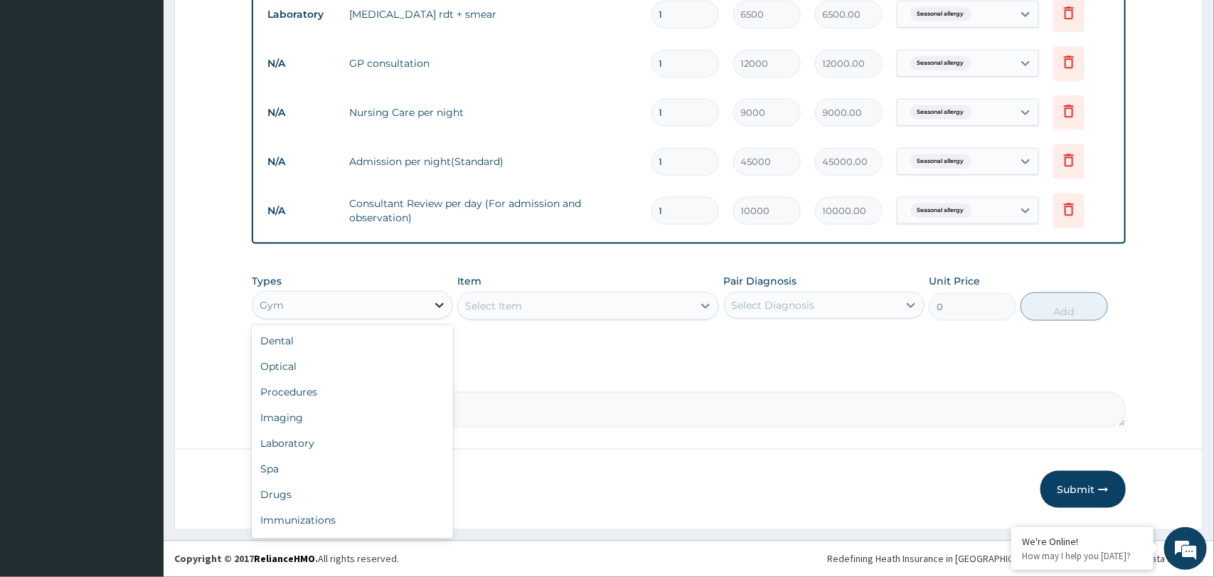
scroll to position [48, 0]
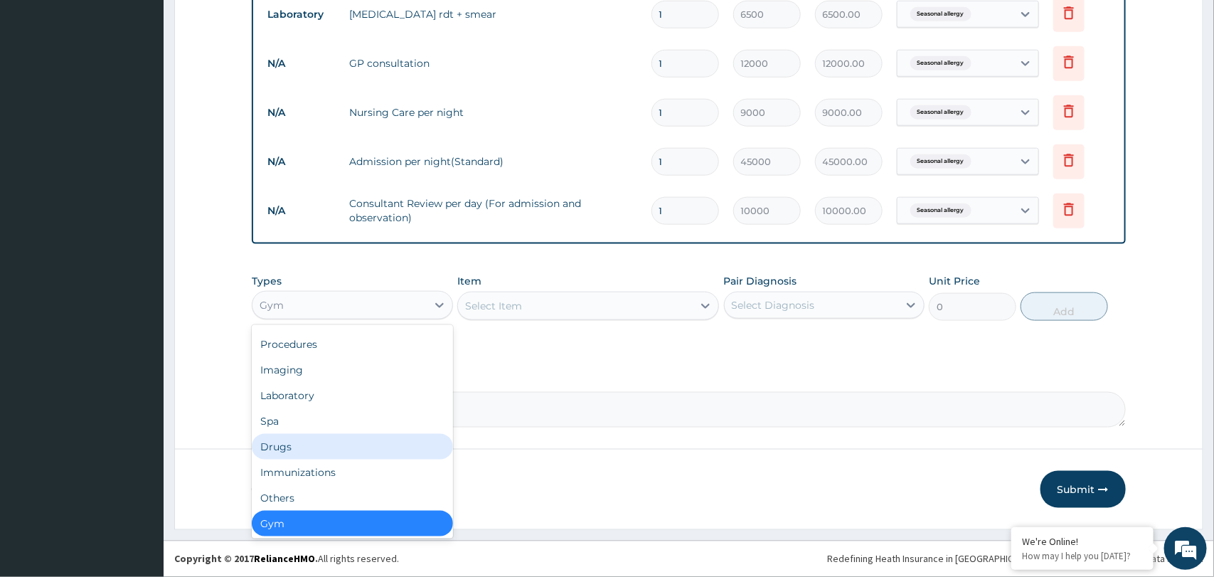
click at [347, 452] on div "Drugs" at bounding box center [352, 447] width 201 height 26
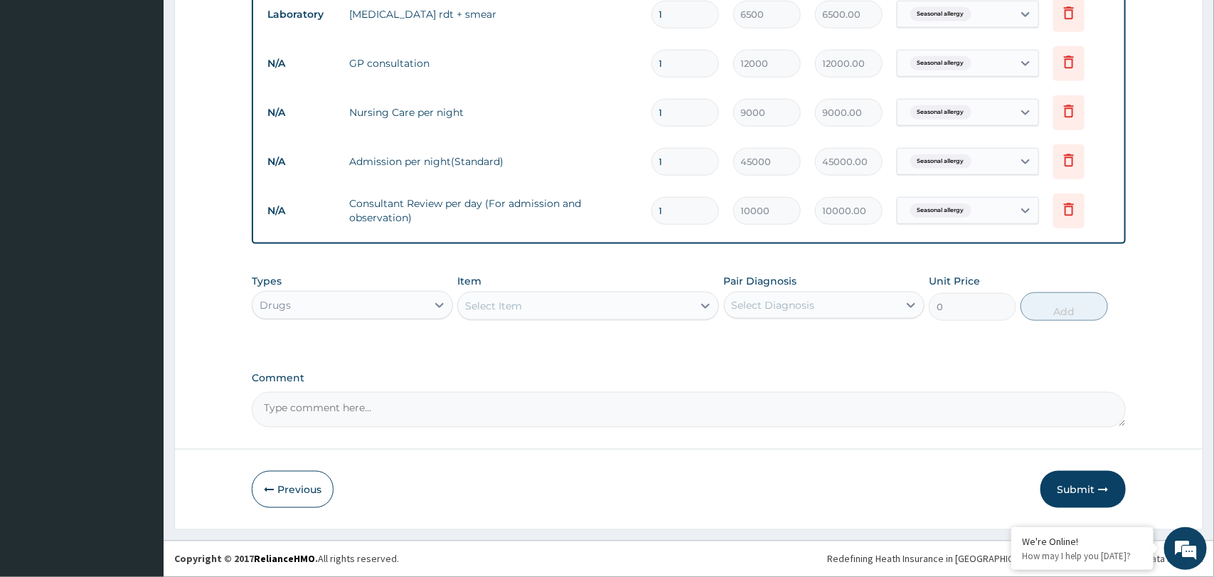
click at [652, 307] on div "Select Item" at bounding box center [575, 305] width 235 height 23
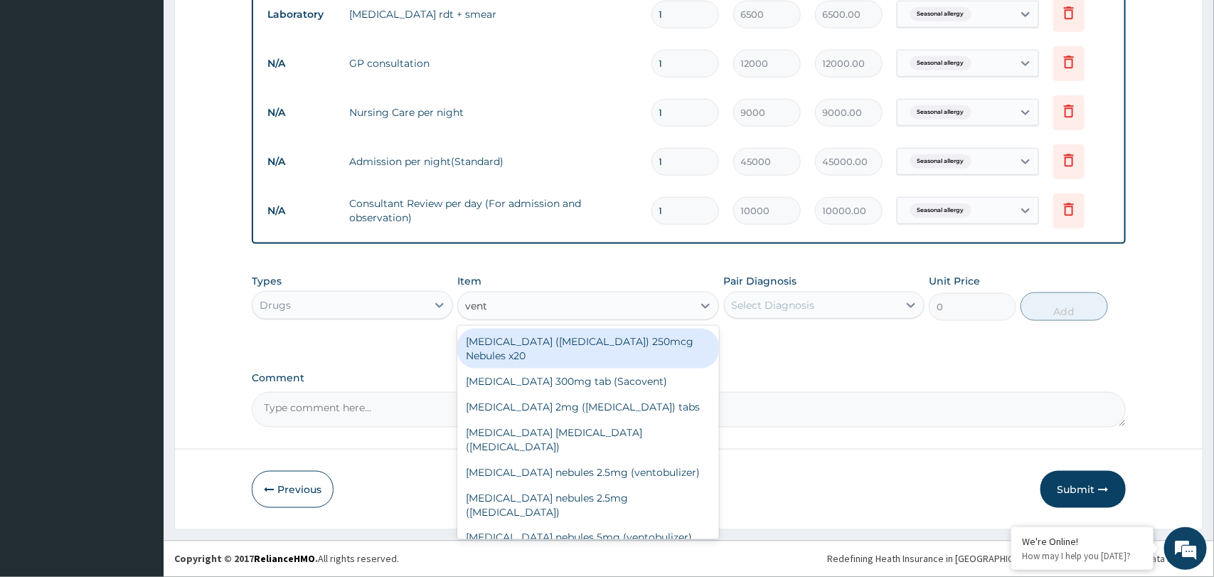
type input "vento"
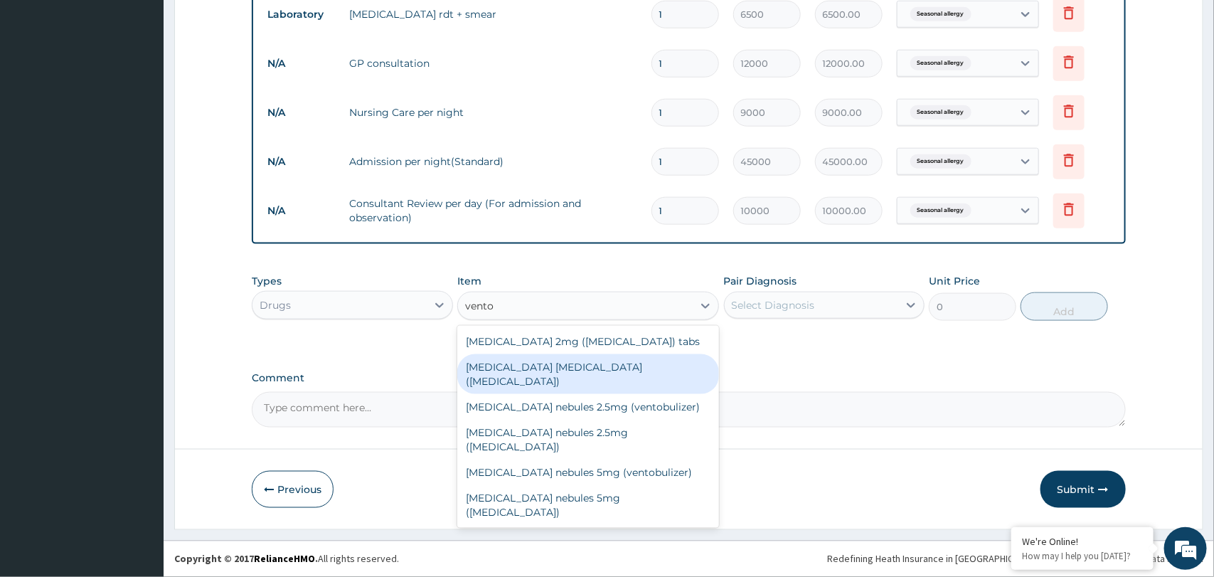
click at [536, 374] on div "[MEDICAL_DATA] [MEDICAL_DATA] ([MEDICAL_DATA])" at bounding box center [588, 374] width 262 height 40
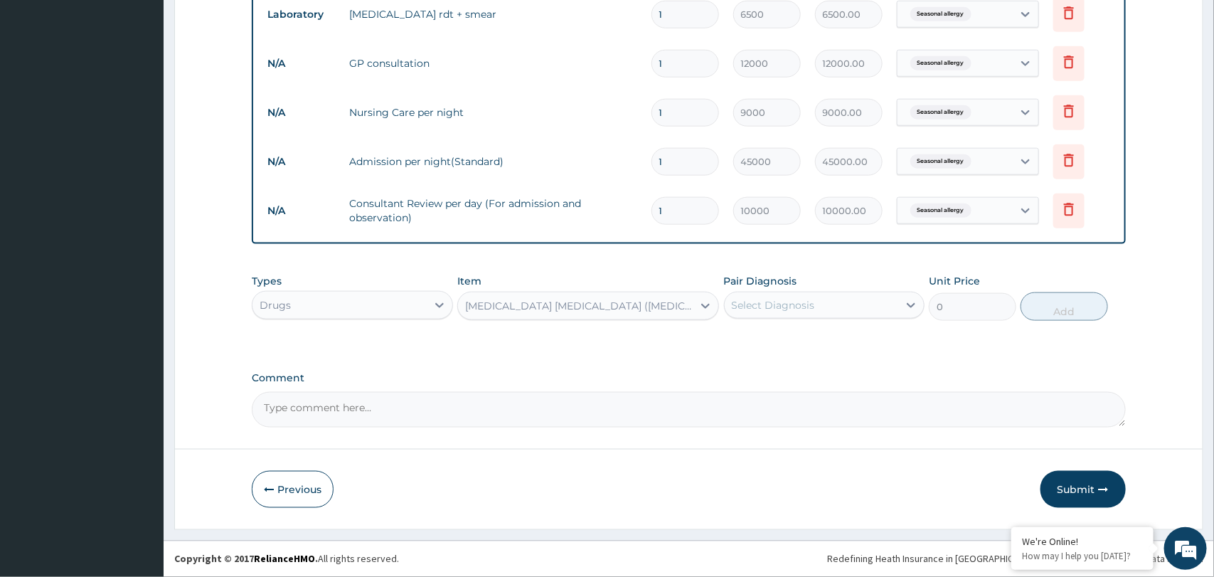
type input "4933.33"
click at [666, 312] on div "[MEDICAL_DATA] [MEDICAL_DATA] ([MEDICAL_DATA])" at bounding box center [575, 305] width 235 height 23
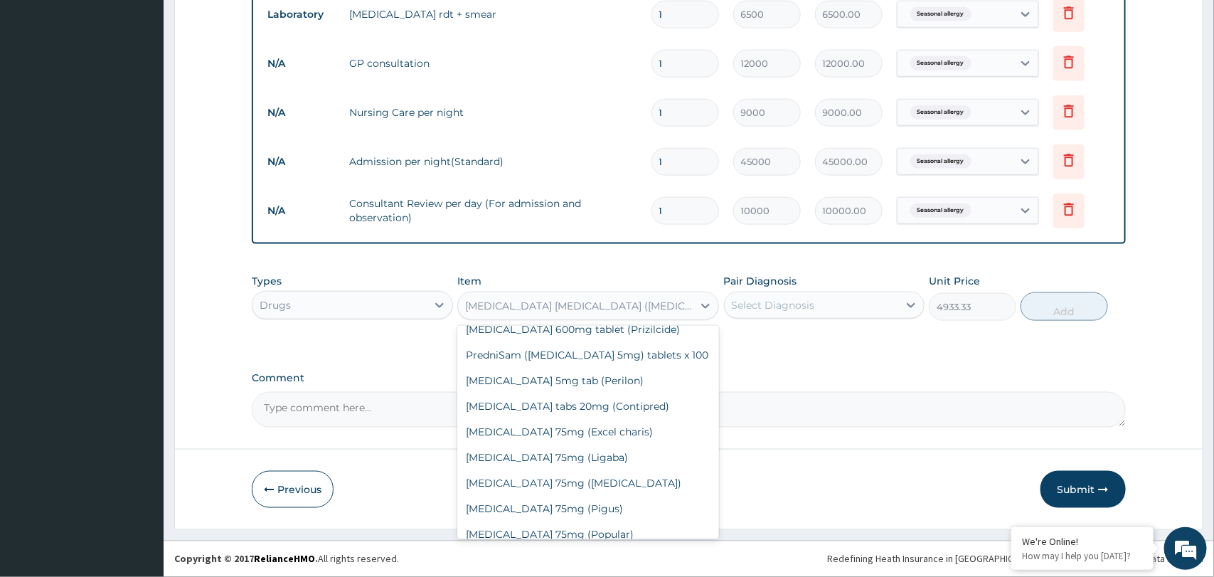
scroll to position [40977, 0]
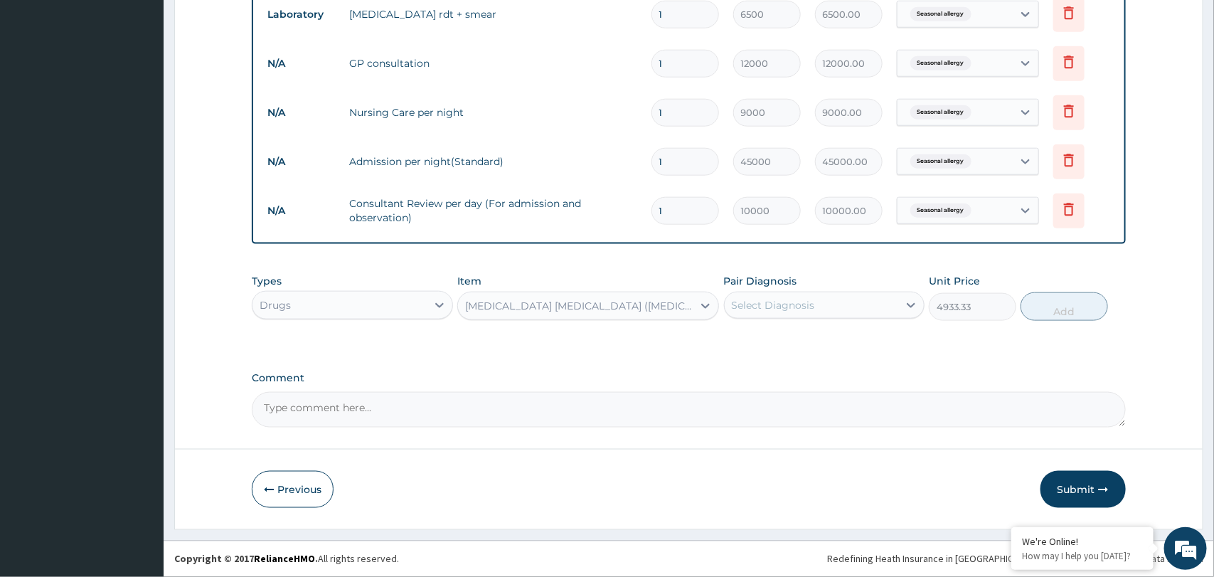
click at [647, 299] on div "[MEDICAL_DATA] [MEDICAL_DATA] ([MEDICAL_DATA])" at bounding box center [575, 305] width 235 height 23
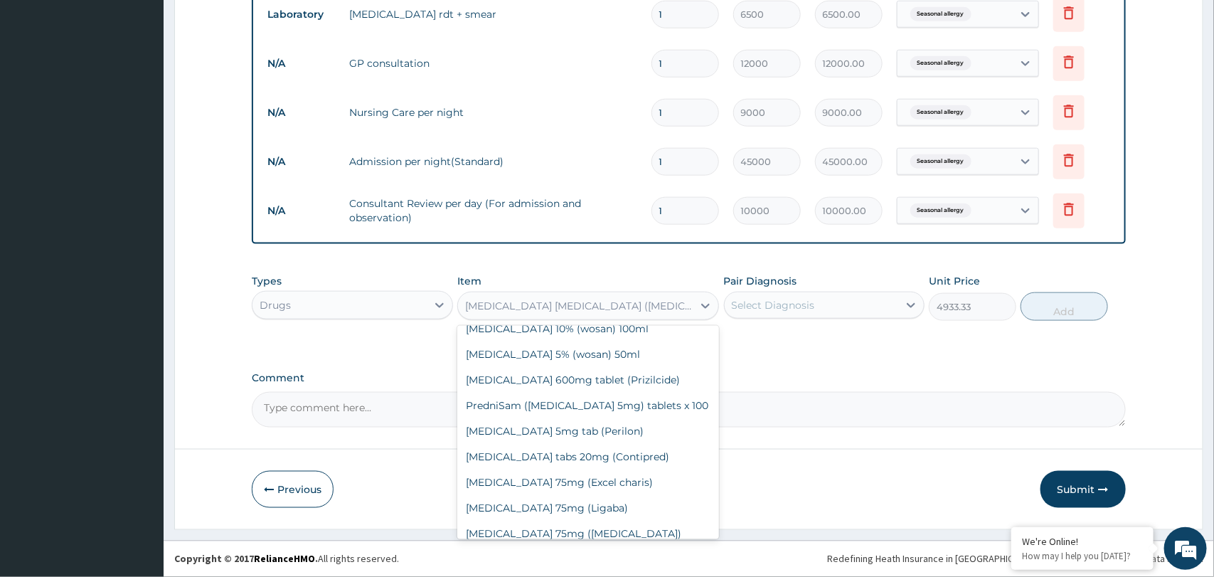
scroll to position [40925, 0]
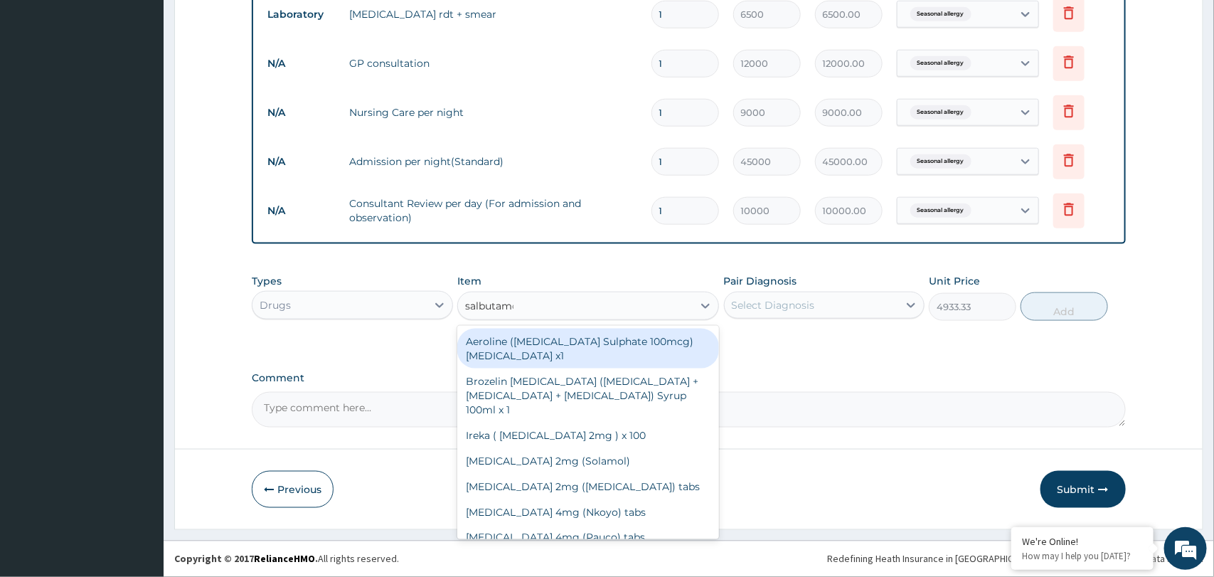
type input "[MEDICAL_DATA]"
click at [604, 357] on div "Aeroline ([MEDICAL_DATA] Sulphate 100mcg) [MEDICAL_DATA] x1" at bounding box center [588, 349] width 262 height 40
type input "11266.67"
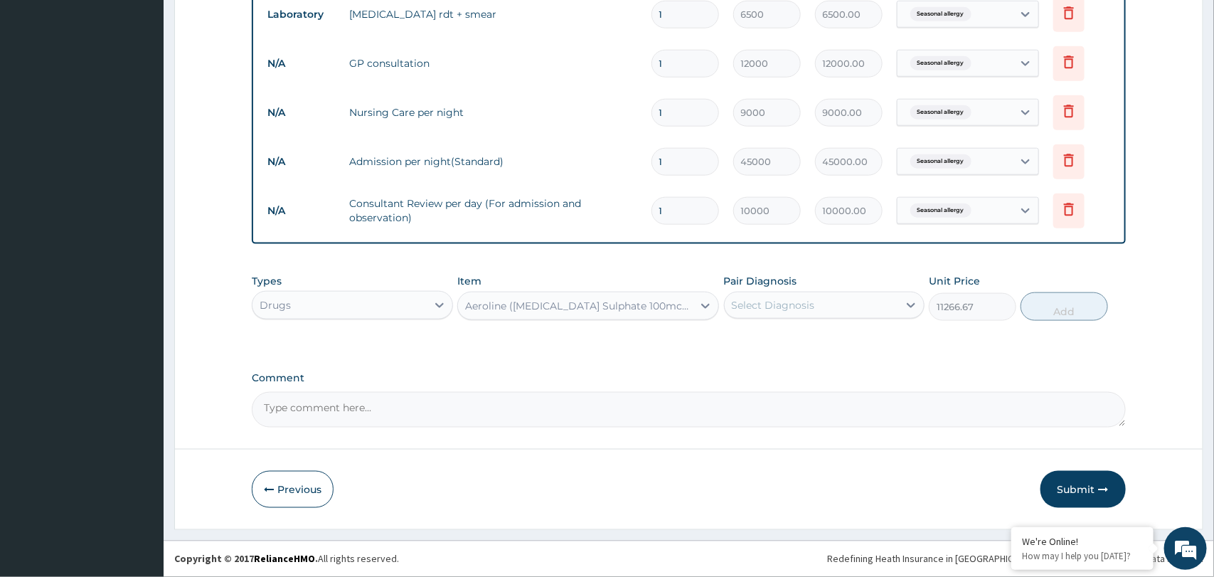
click at [644, 310] on div "Aeroline ([MEDICAL_DATA] Sulphate 100mcg) [MEDICAL_DATA] x1" at bounding box center [579, 306] width 229 height 14
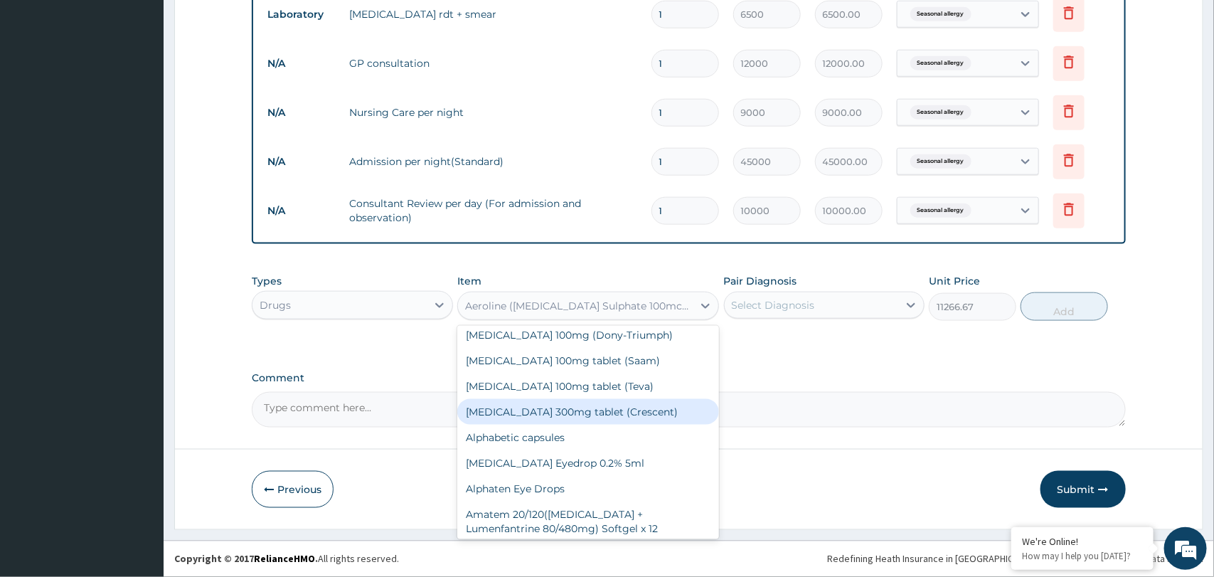
scroll to position [1051, 0]
type input "[MEDICAL_DATA]"
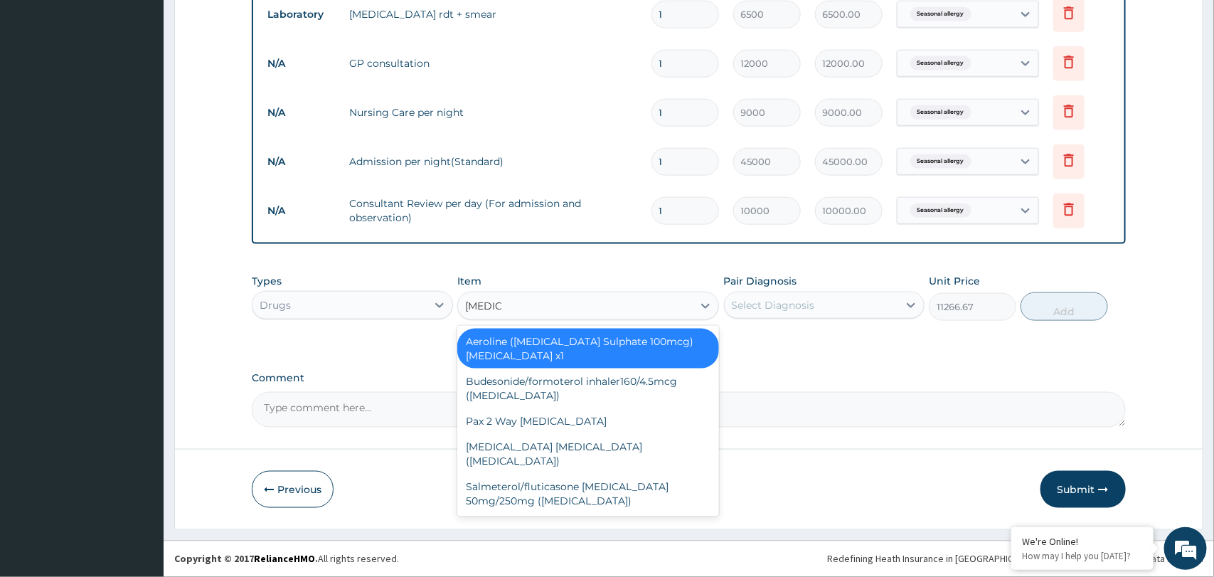
scroll to position [0, 0]
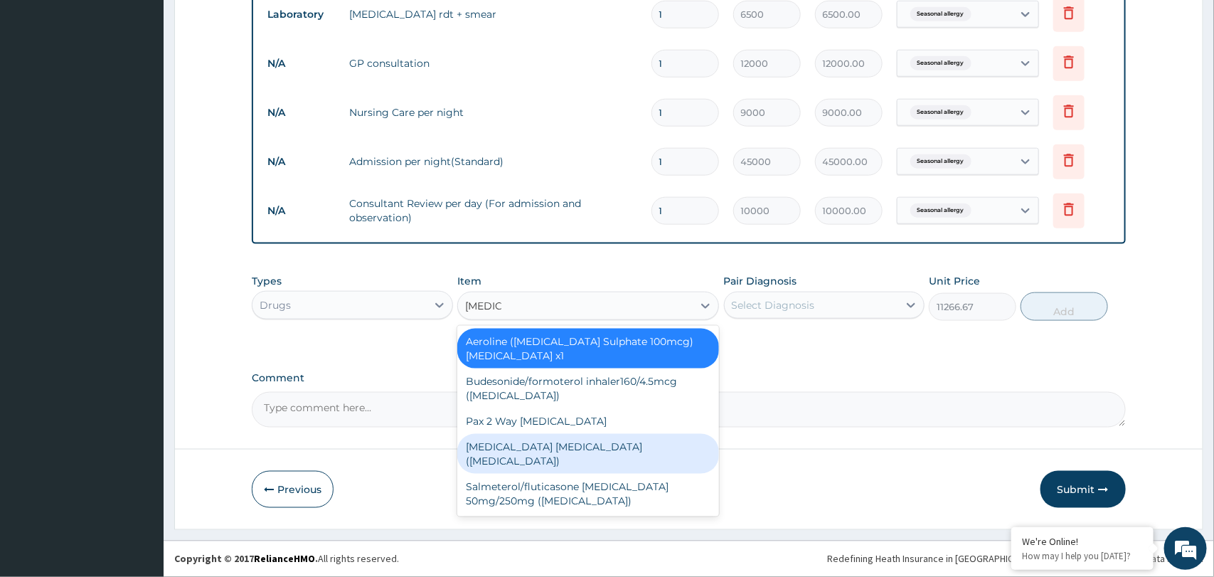
click at [638, 443] on div "[MEDICAL_DATA] [MEDICAL_DATA] ([MEDICAL_DATA])" at bounding box center [588, 454] width 262 height 40
type input "4933.33"
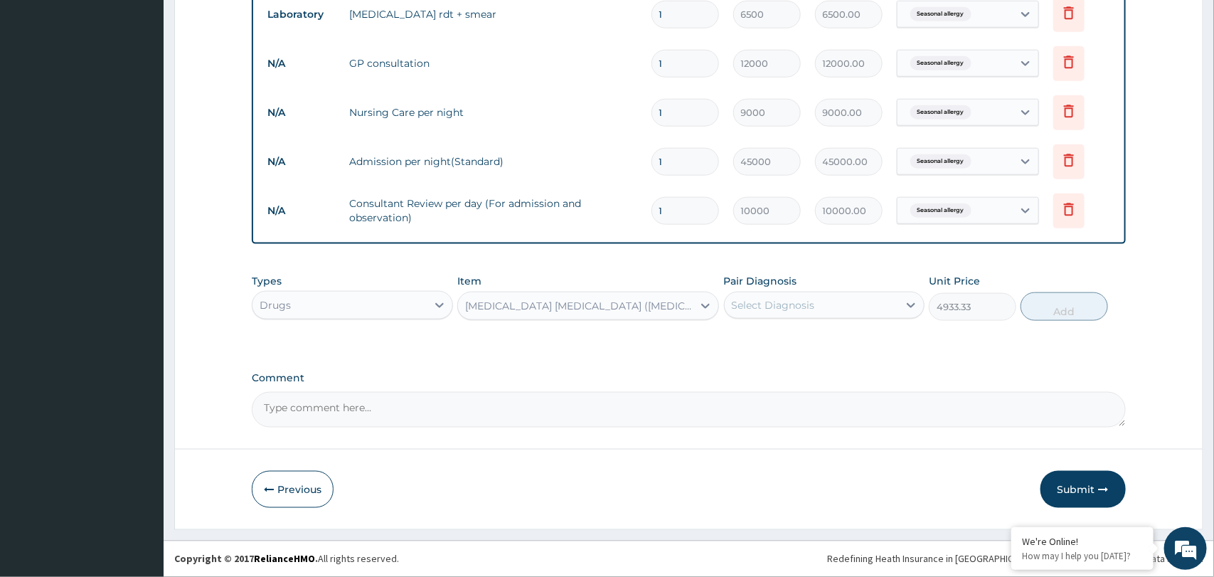
click at [613, 304] on div "[MEDICAL_DATA] [MEDICAL_DATA] ([MEDICAL_DATA])" at bounding box center [575, 305] width 235 height 23
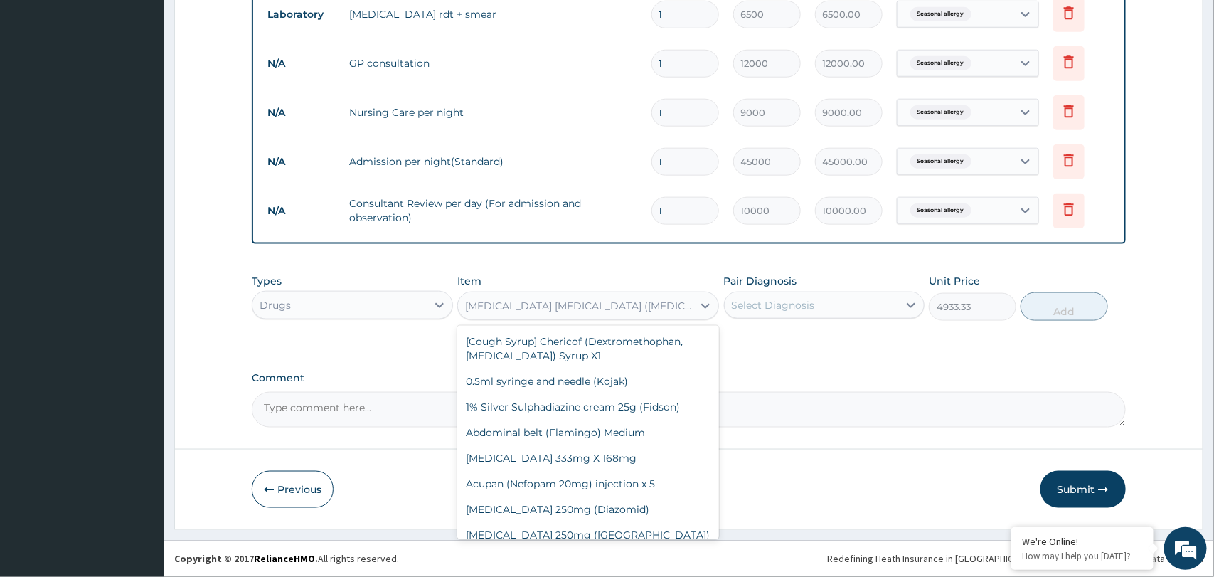
scroll to position [41020, 0]
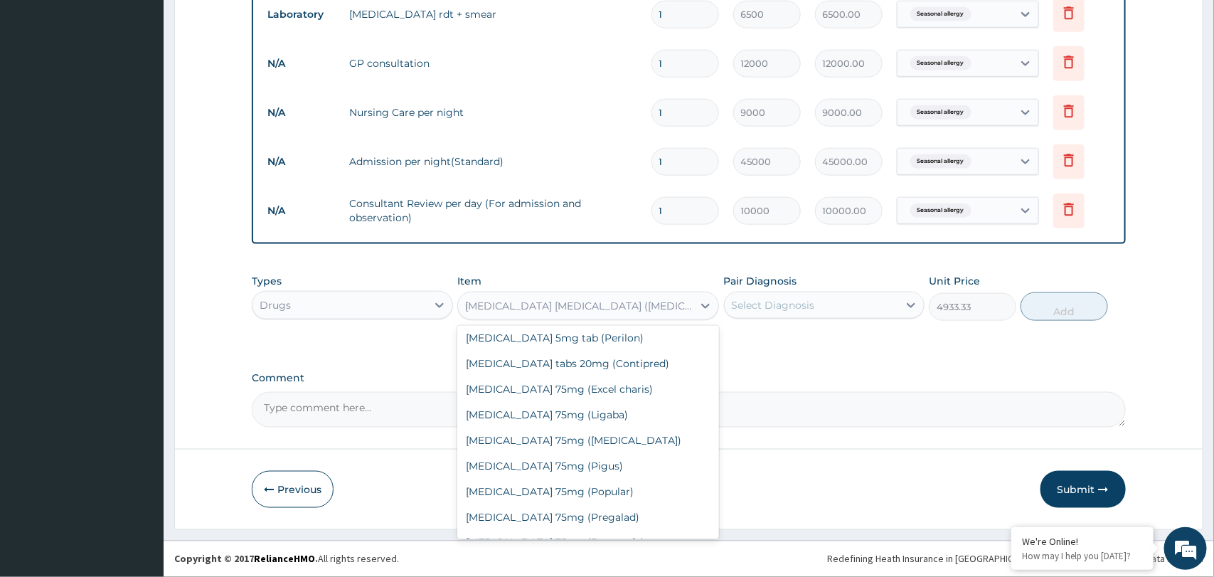
type input "[MEDICAL_DATA]"
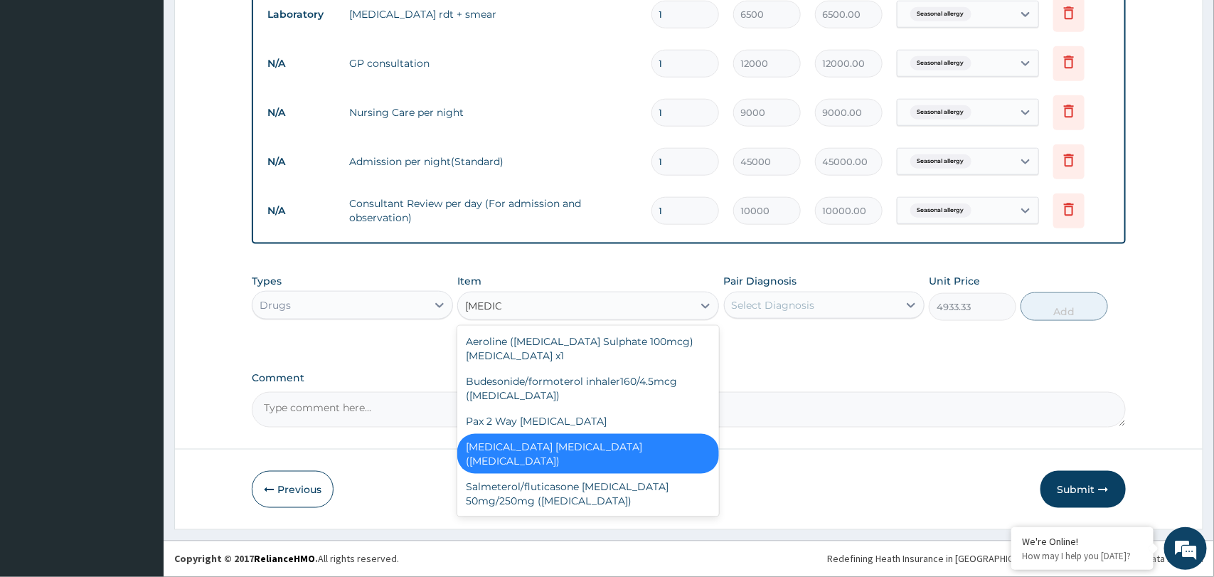
scroll to position [0, 0]
click at [505, 475] on div "Salmeterol/fluticasone [MEDICAL_DATA] 50mg/250mg ([MEDICAL_DATA])" at bounding box center [588, 494] width 262 height 40
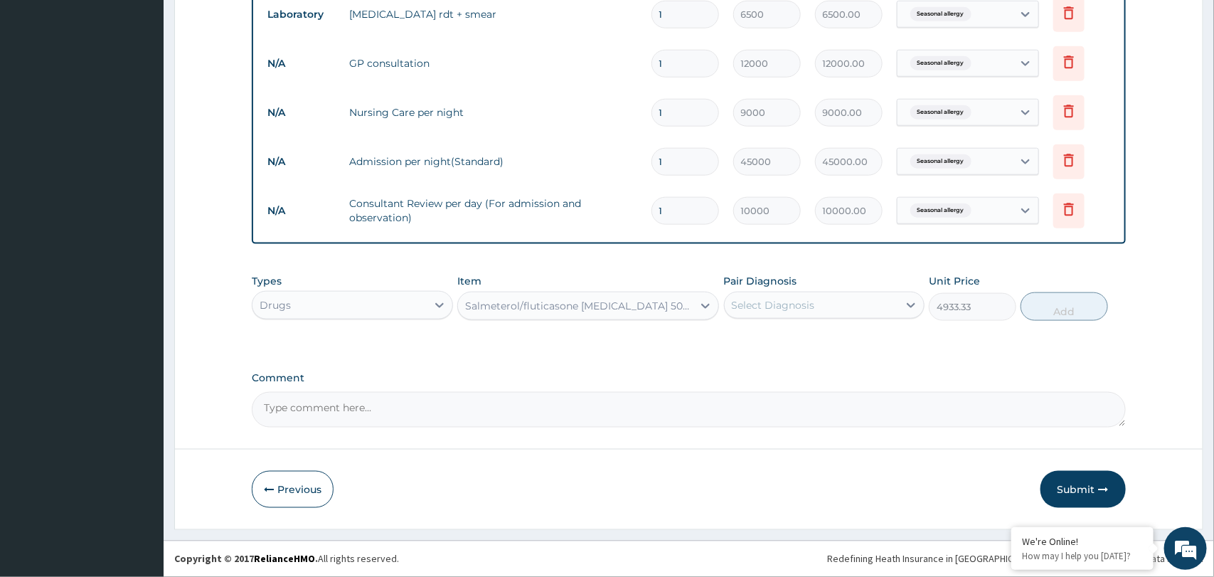
type input "53333.33"
click at [706, 299] on icon at bounding box center [705, 306] width 14 height 14
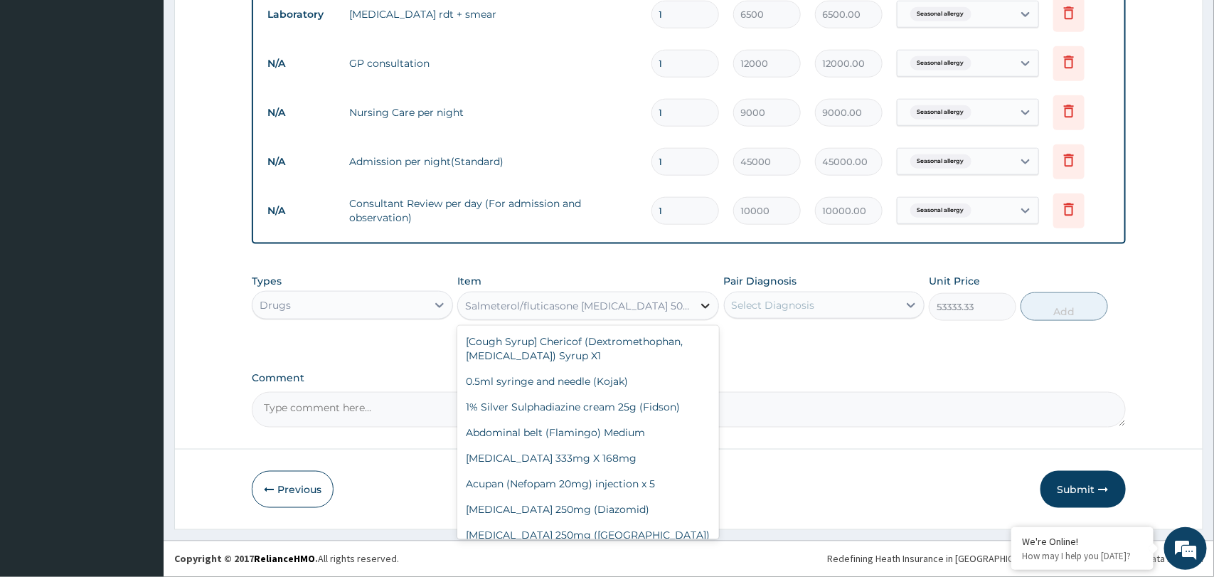
scroll to position [41334, 0]
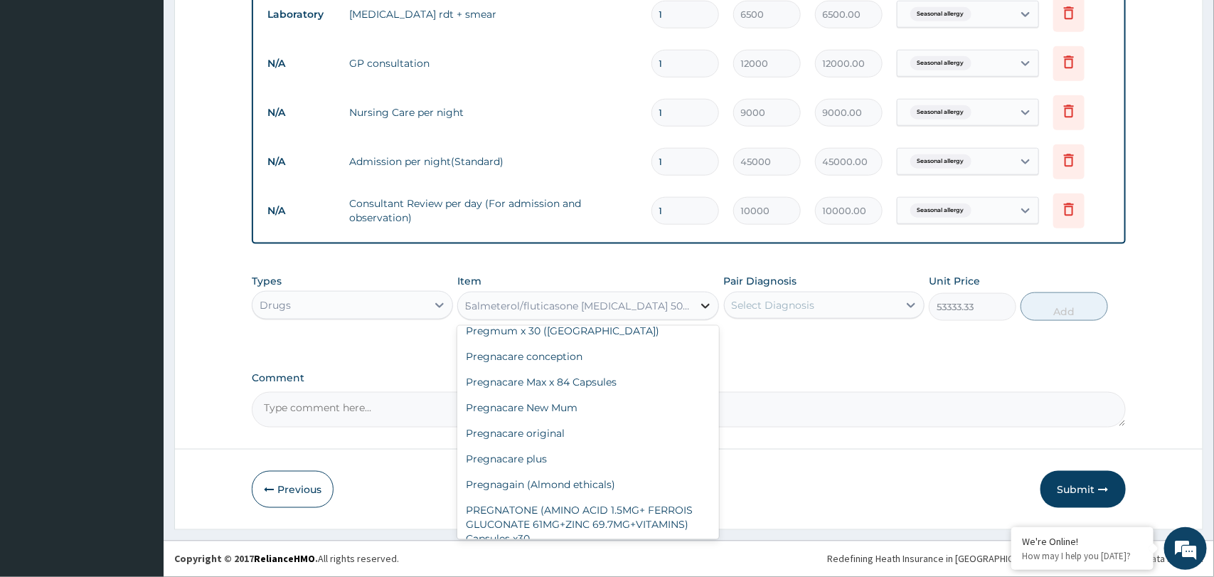
type input "[MEDICAL_DATA]"
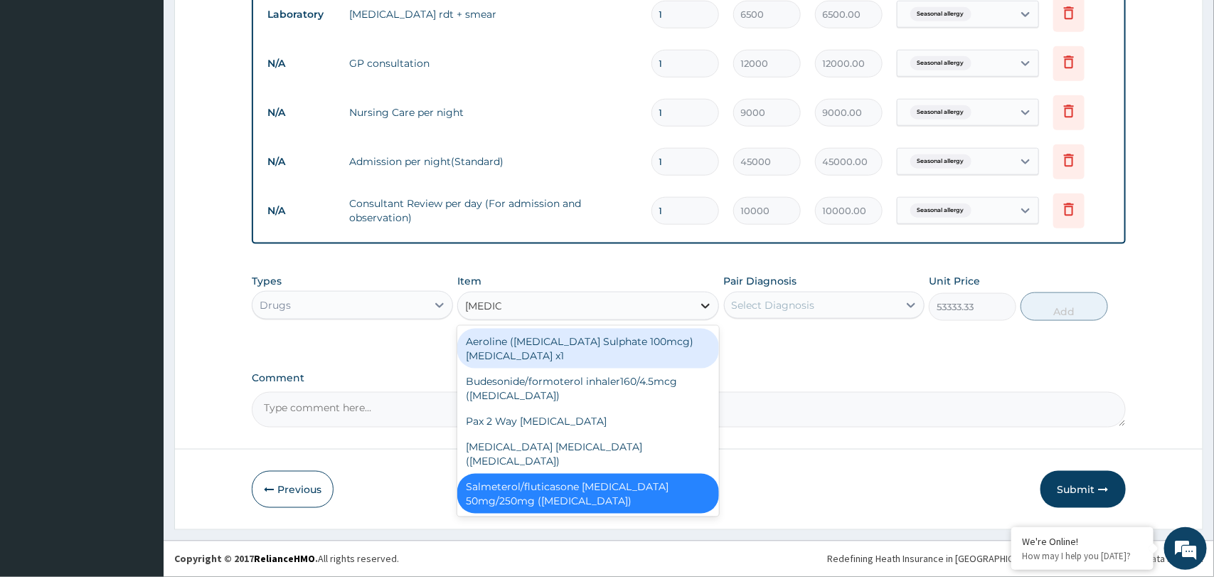
scroll to position [0, 0]
click at [601, 356] on div "Aeroline ([MEDICAL_DATA] Sulphate 100mcg) [MEDICAL_DATA] x1" at bounding box center [588, 349] width 262 height 40
type input "11266.67"
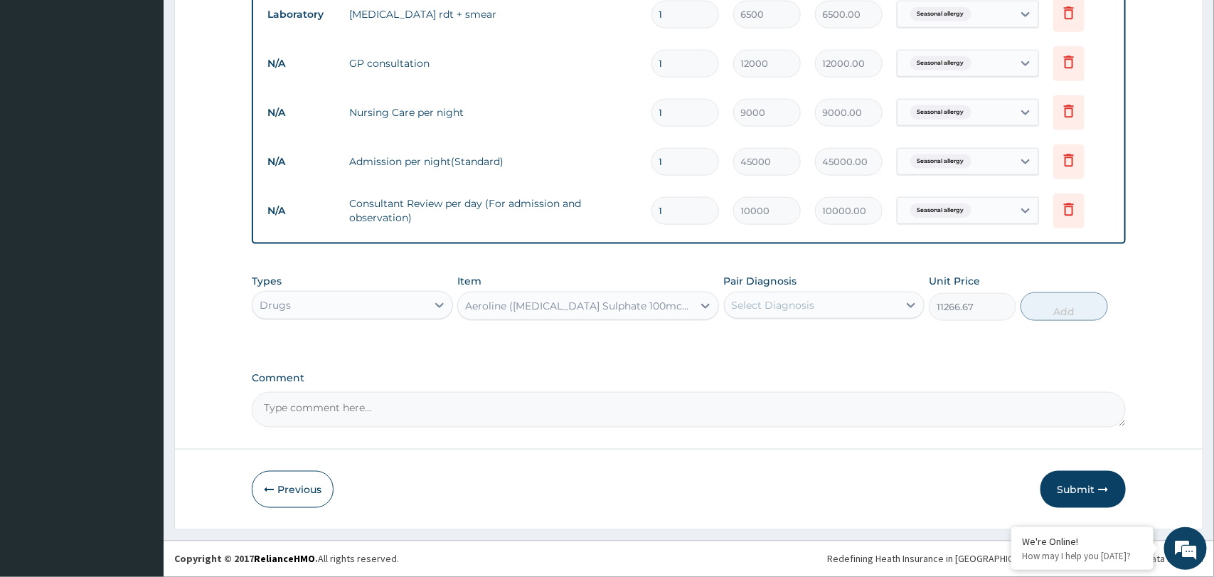
click at [632, 317] on div "Aeroline ([MEDICAL_DATA] Sulphate 100mcg) [MEDICAL_DATA] x1" at bounding box center [588, 306] width 262 height 28
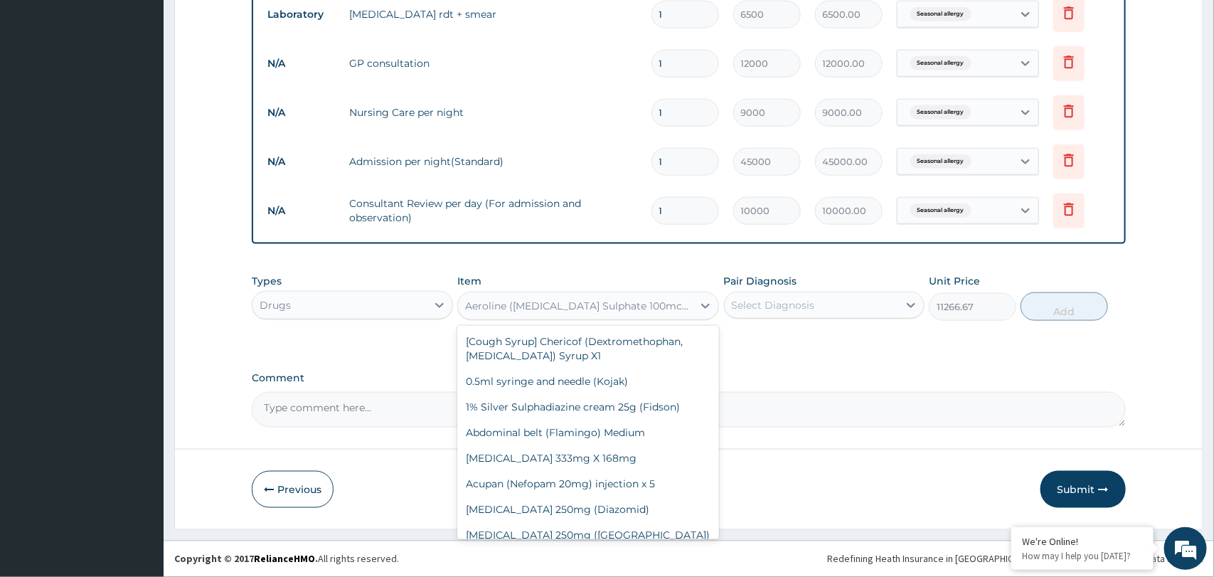
scroll to position [535, 0]
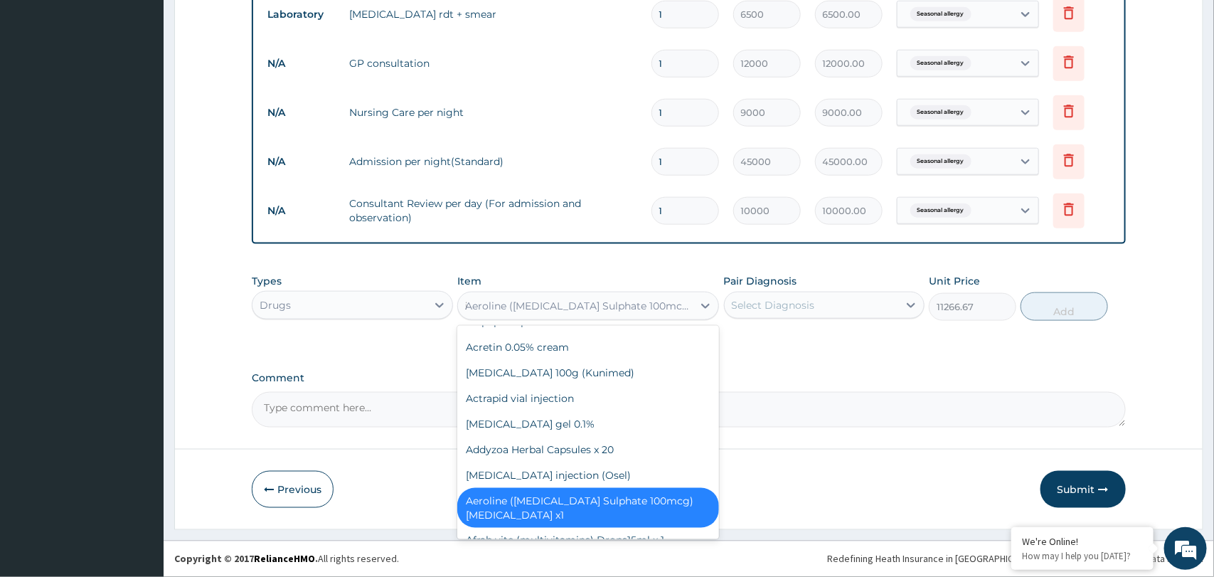
type input "[MEDICAL_DATA]"
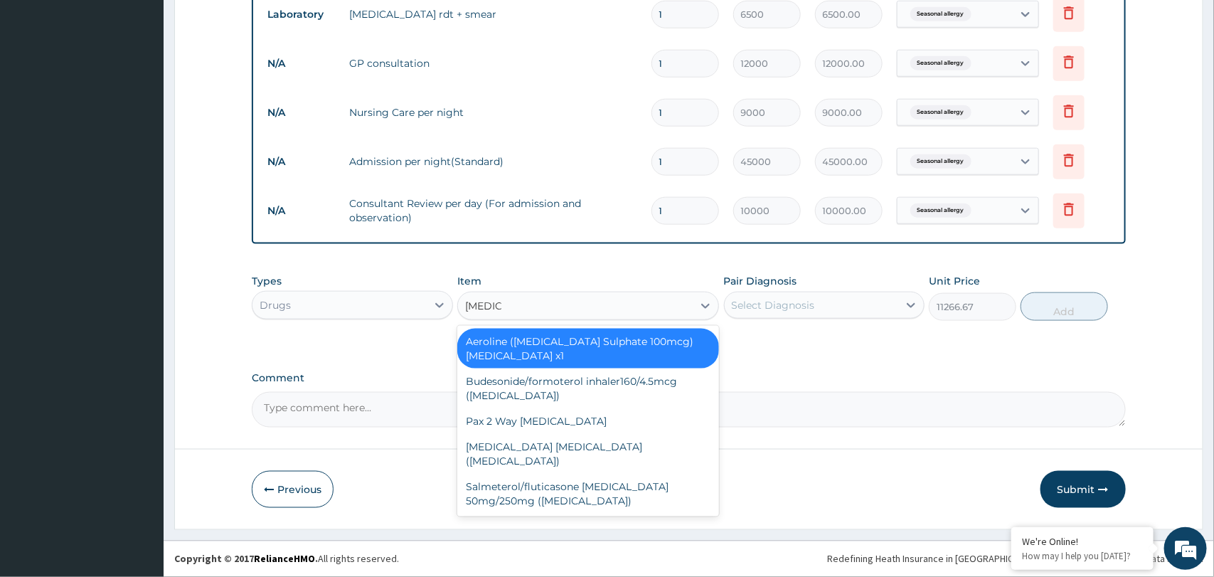
scroll to position [0, 0]
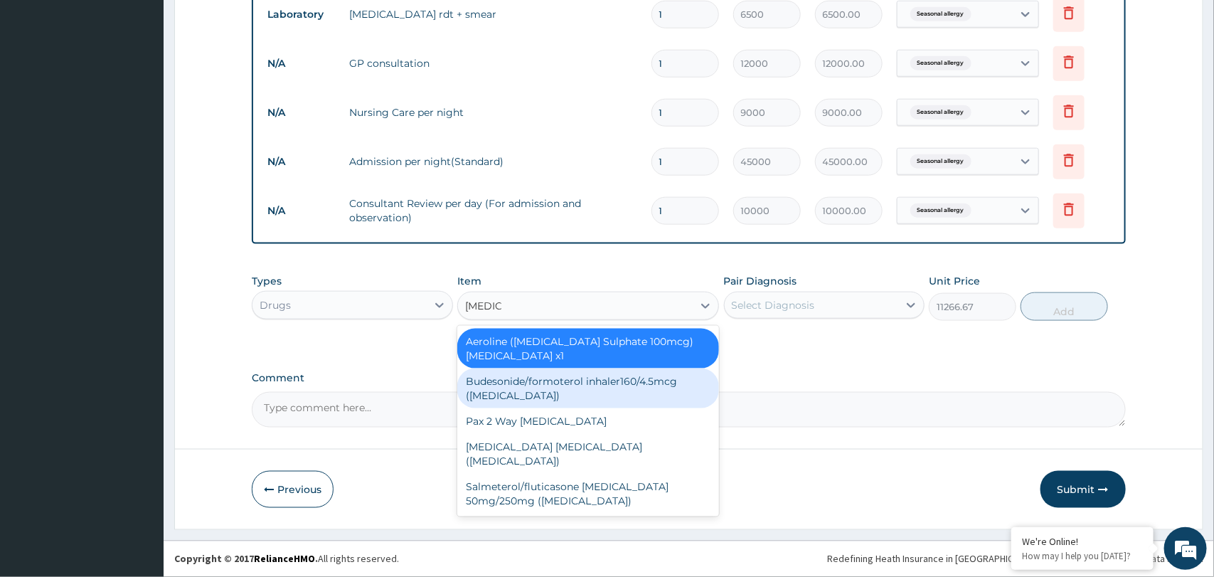
click at [534, 386] on div "Budesonide/formoterol inhaler160/4.5mcg ([MEDICAL_DATA])" at bounding box center [588, 388] width 262 height 40
type input "63750"
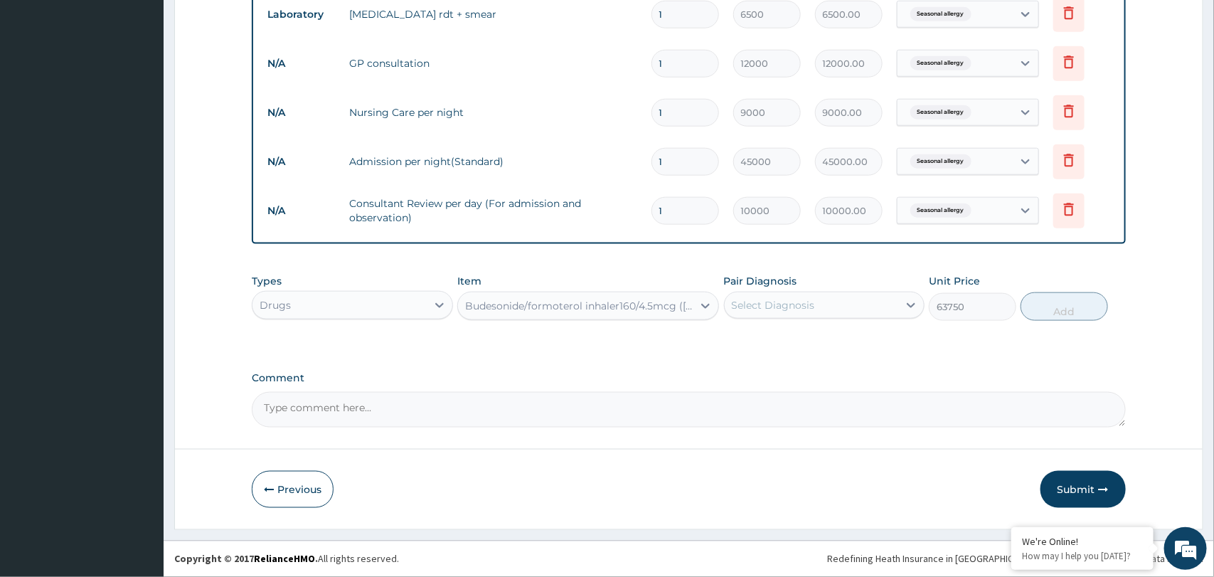
click at [589, 305] on div "Budesonide/formoterol inhaler160/4.5mcg ([MEDICAL_DATA])" at bounding box center [579, 306] width 229 height 14
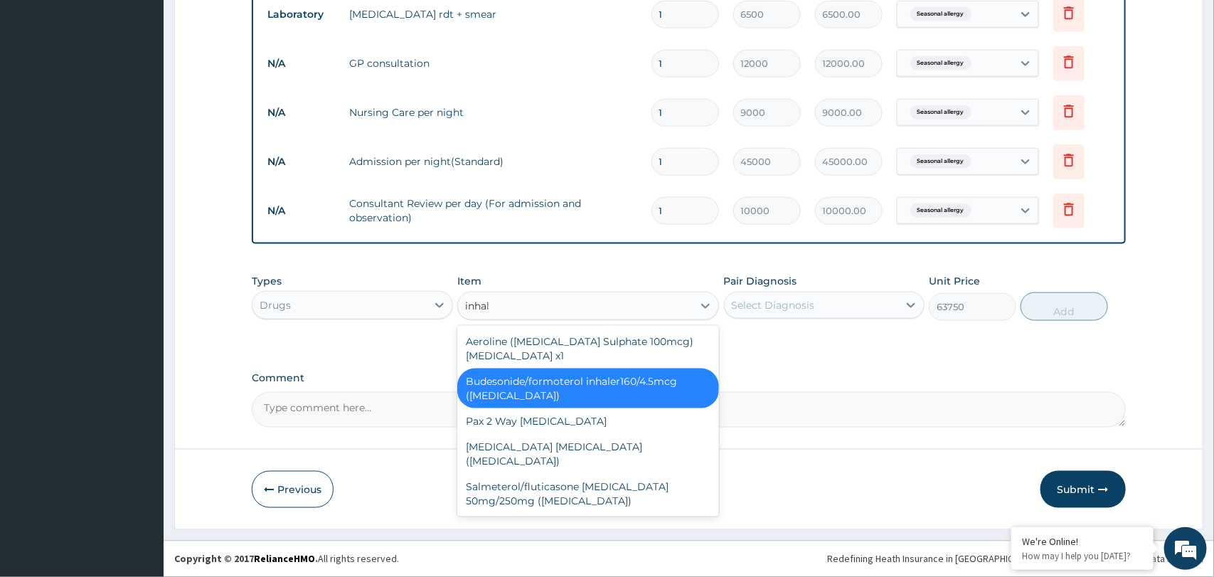
type input "[MEDICAL_DATA]"
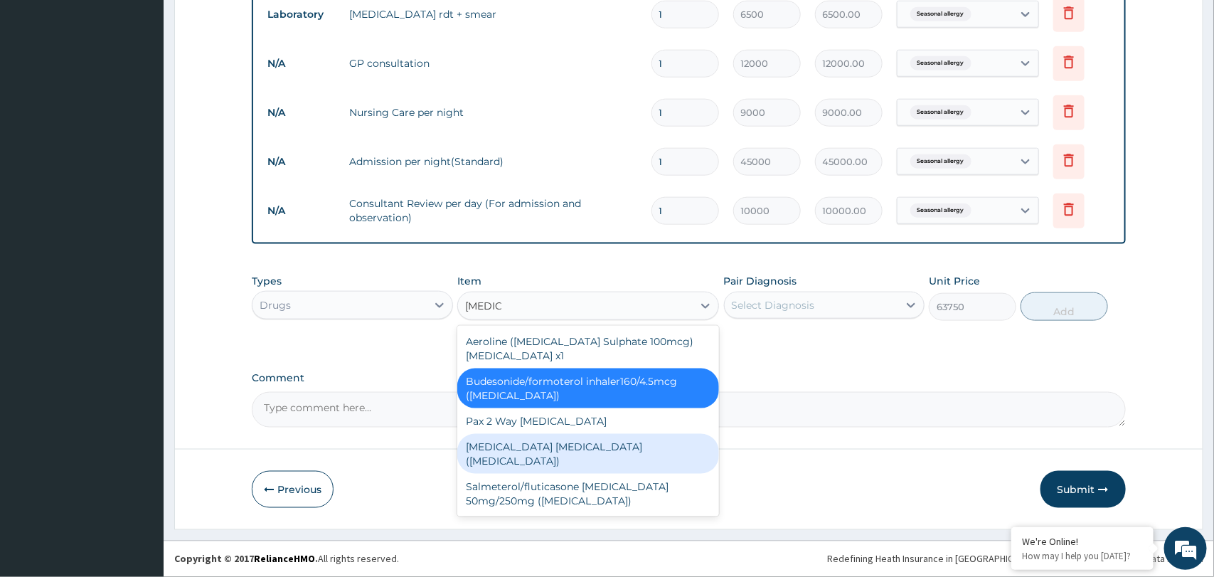
click at [555, 449] on div "[MEDICAL_DATA] [MEDICAL_DATA] ([MEDICAL_DATA])" at bounding box center [588, 454] width 262 height 40
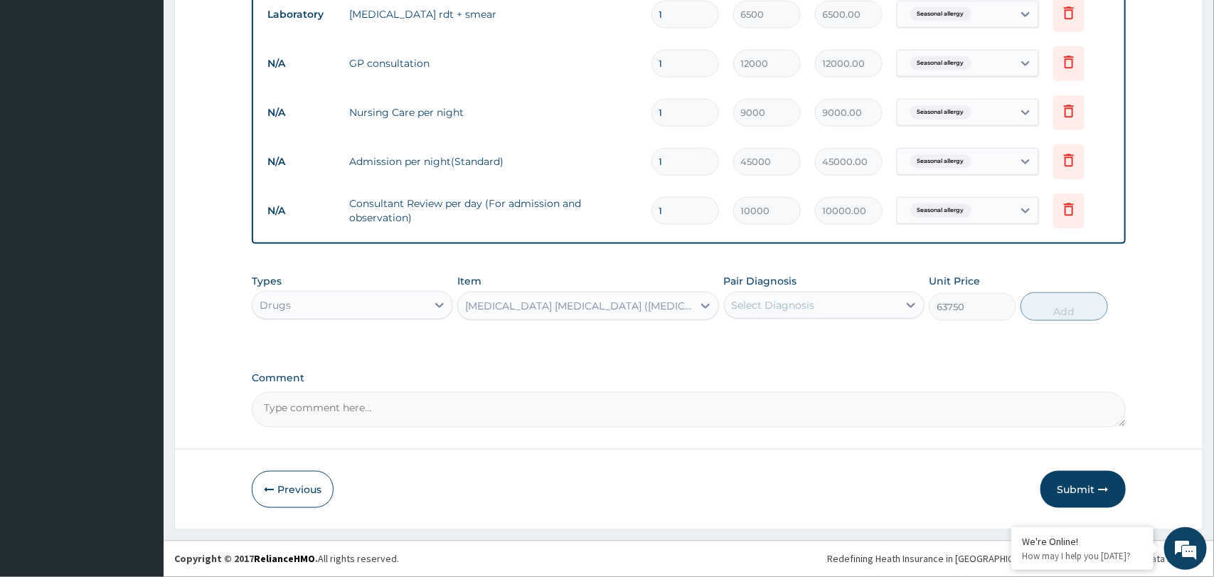
type input "4933.33"
click at [831, 312] on div "Select Diagnosis" at bounding box center [812, 305] width 174 height 23
click at [825, 333] on label "Seasonal allergy" at bounding box center [789, 340] width 83 height 14
checkbox input "true"
click at [1075, 309] on button "Add" at bounding box center [1064, 306] width 87 height 28
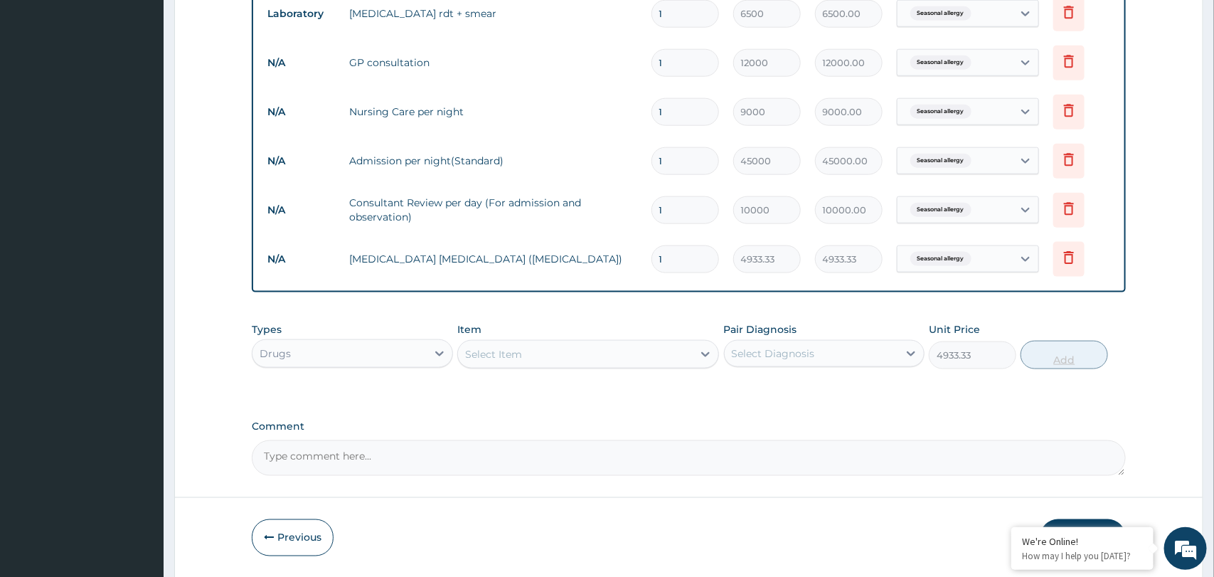
type input "0"
click at [1068, 260] on icon at bounding box center [1068, 257] width 17 height 17
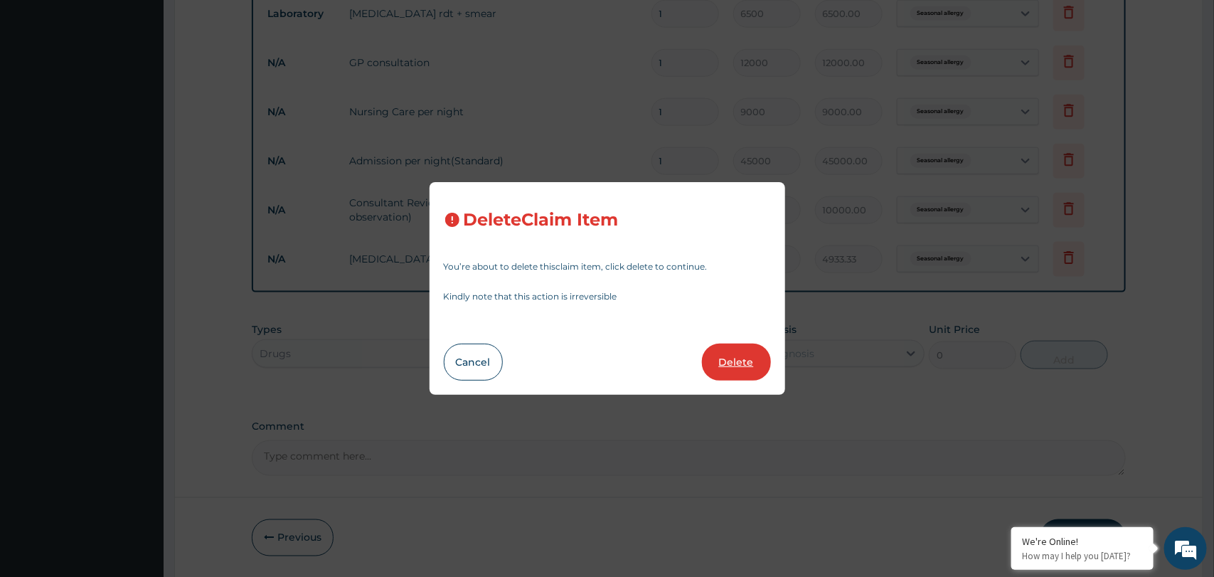
click at [725, 363] on button "Delete" at bounding box center [736, 362] width 69 height 37
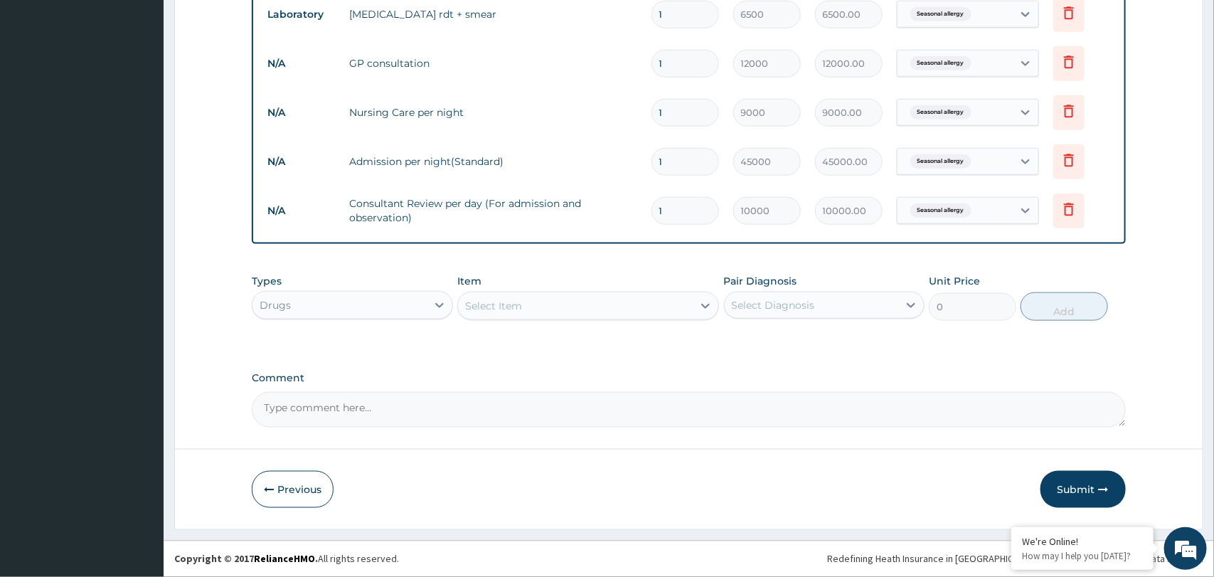
click at [580, 313] on div "Select Item" at bounding box center [575, 305] width 235 height 23
paste input "Salbutamol"
type input "Salbutamol"
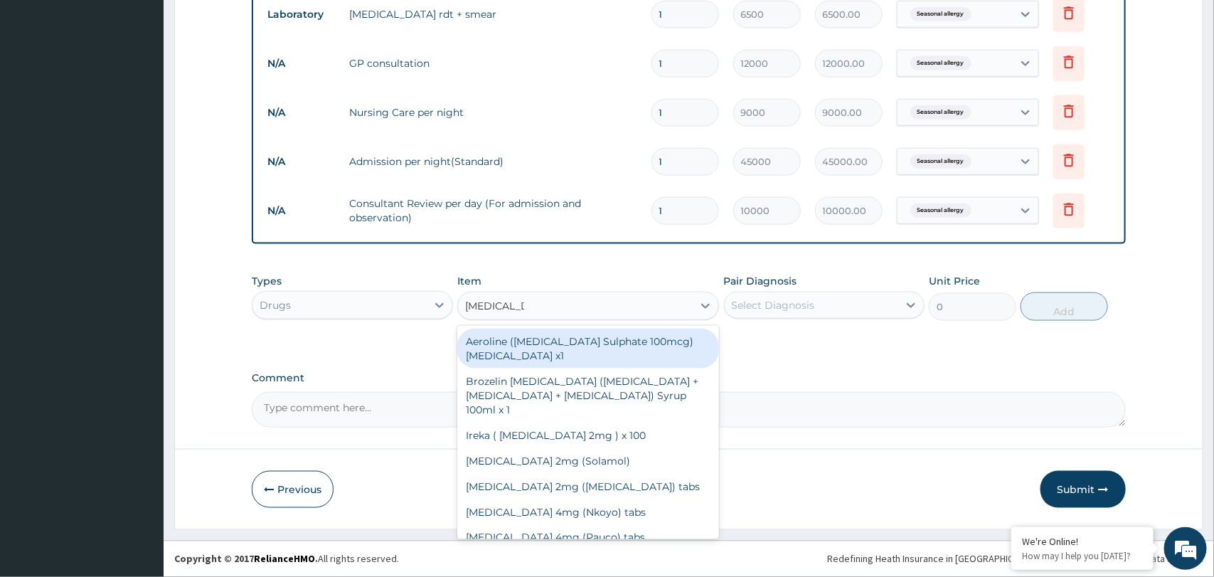
click at [569, 334] on div "Aeroline ([MEDICAL_DATA] Sulphate 100mcg) [MEDICAL_DATA] x1" at bounding box center [588, 349] width 262 height 40
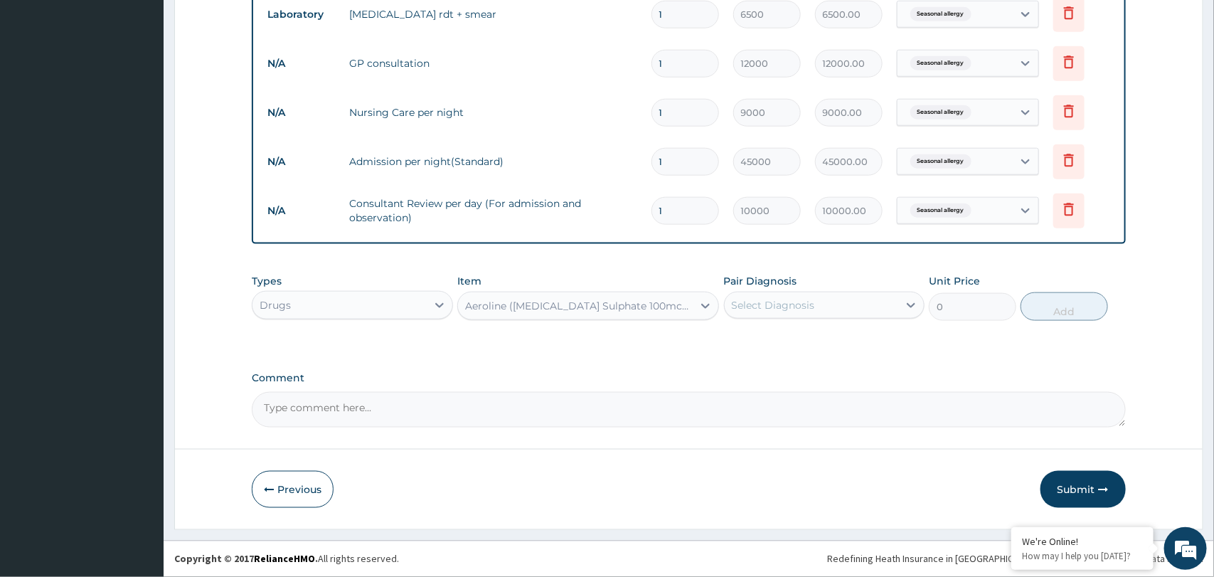
type input "11266.67"
click at [583, 309] on div "Aeroline ([MEDICAL_DATA] Sulphate 100mcg) [MEDICAL_DATA] x1" at bounding box center [579, 306] width 229 height 14
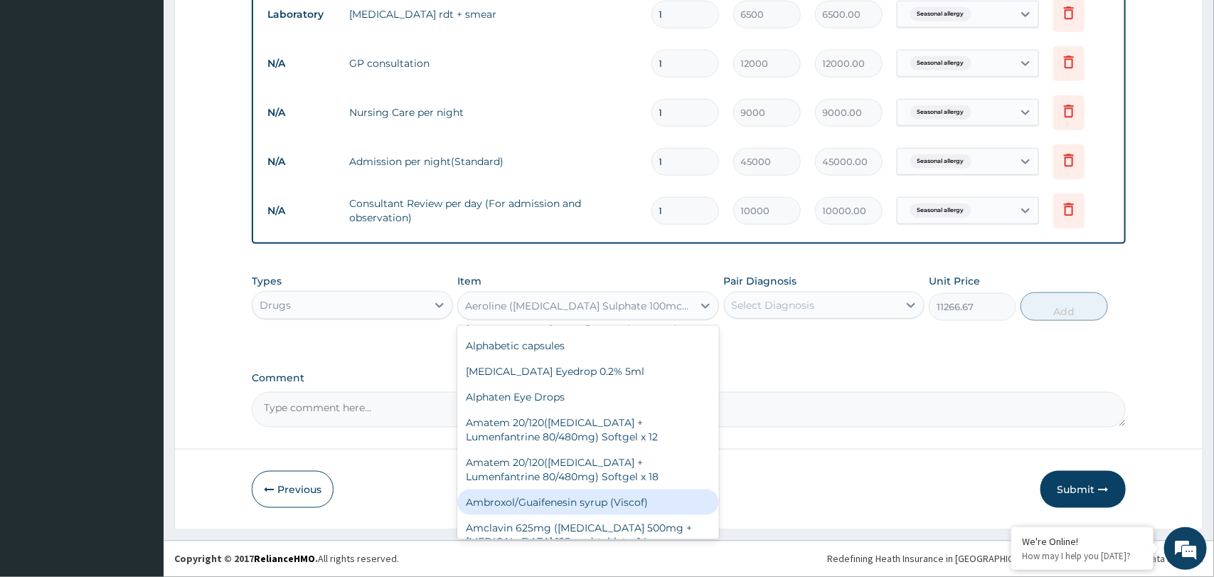
scroll to position [1114, 0]
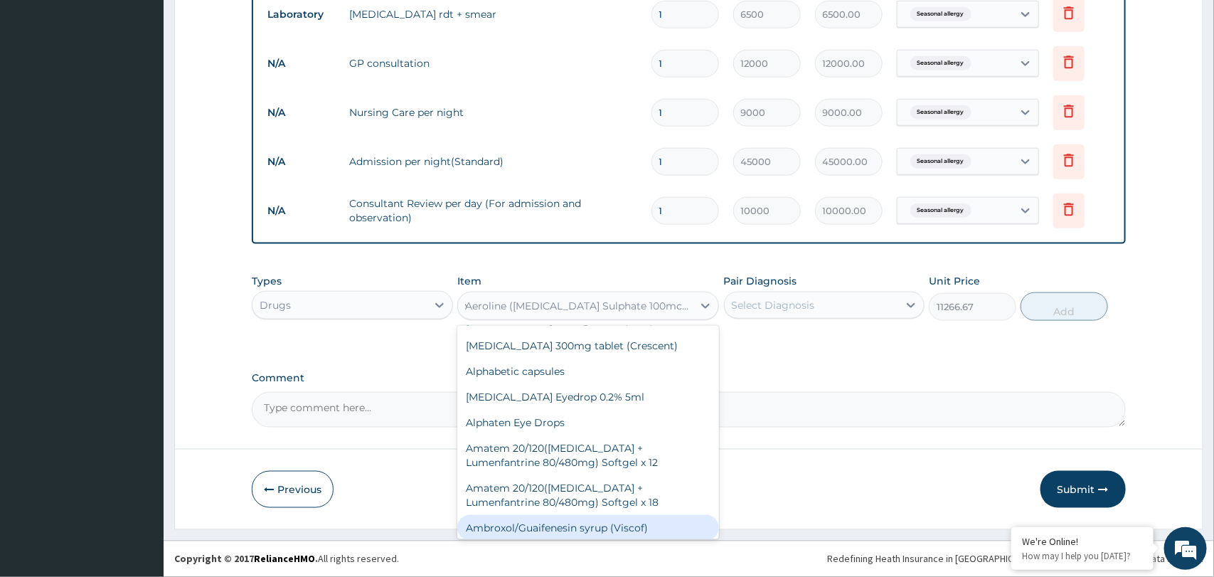
type input "ventolin"
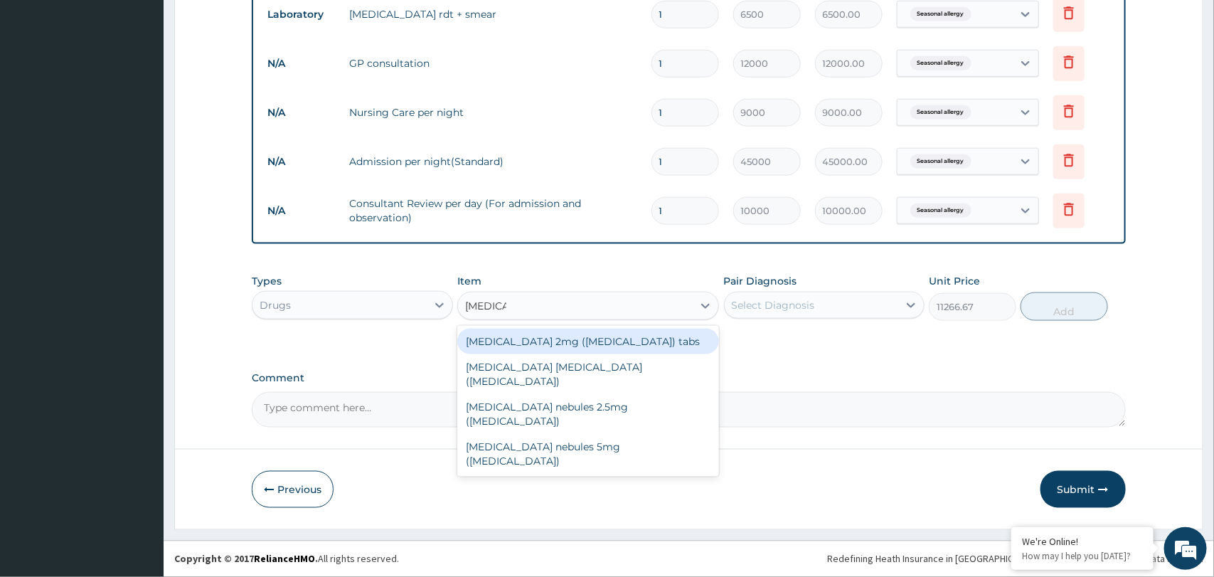
scroll to position [0, 0]
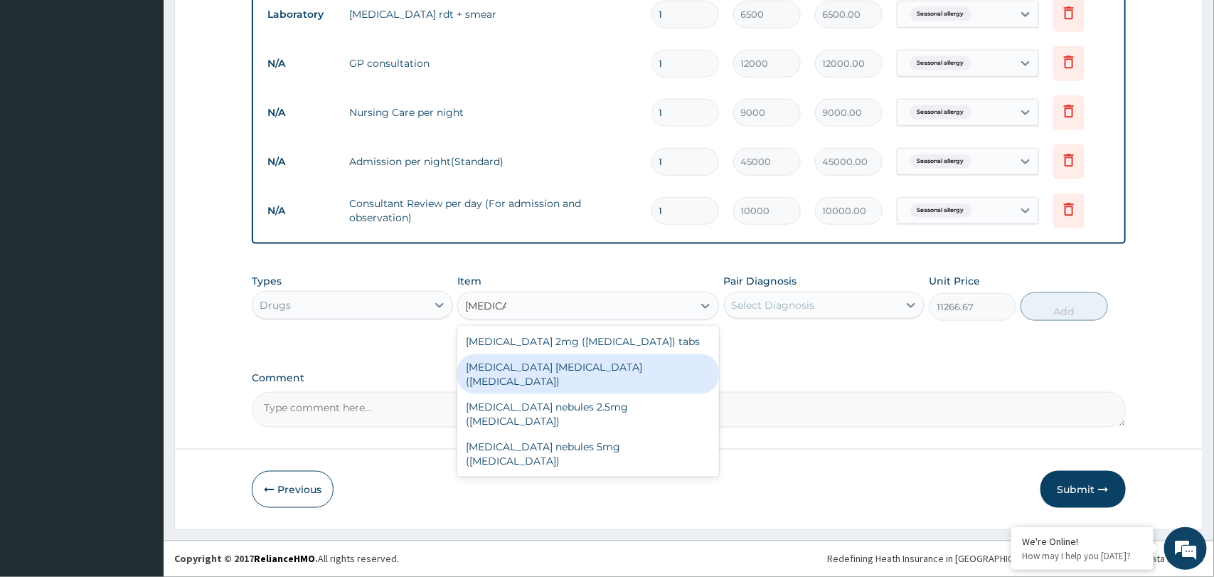
click at [553, 357] on div "[MEDICAL_DATA] [MEDICAL_DATA] ([MEDICAL_DATA])" at bounding box center [588, 374] width 262 height 40
type input "4933.33"
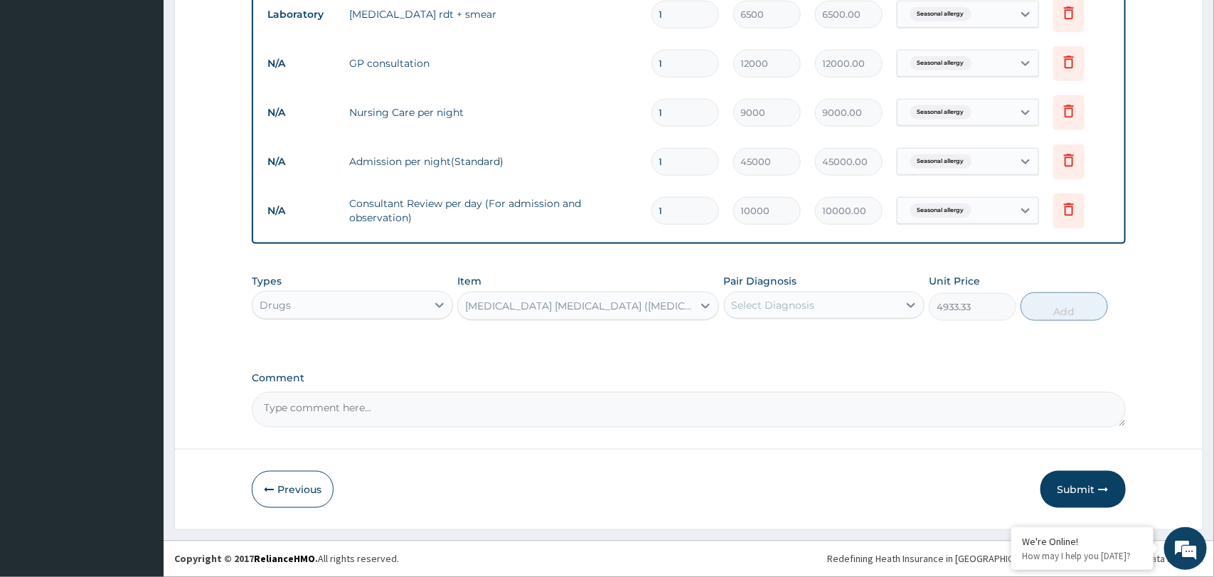
click at [585, 311] on div "[MEDICAL_DATA] [MEDICAL_DATA] ([MEDICAL_DATA])" at bounding box center [579, 306] width 229 height 14
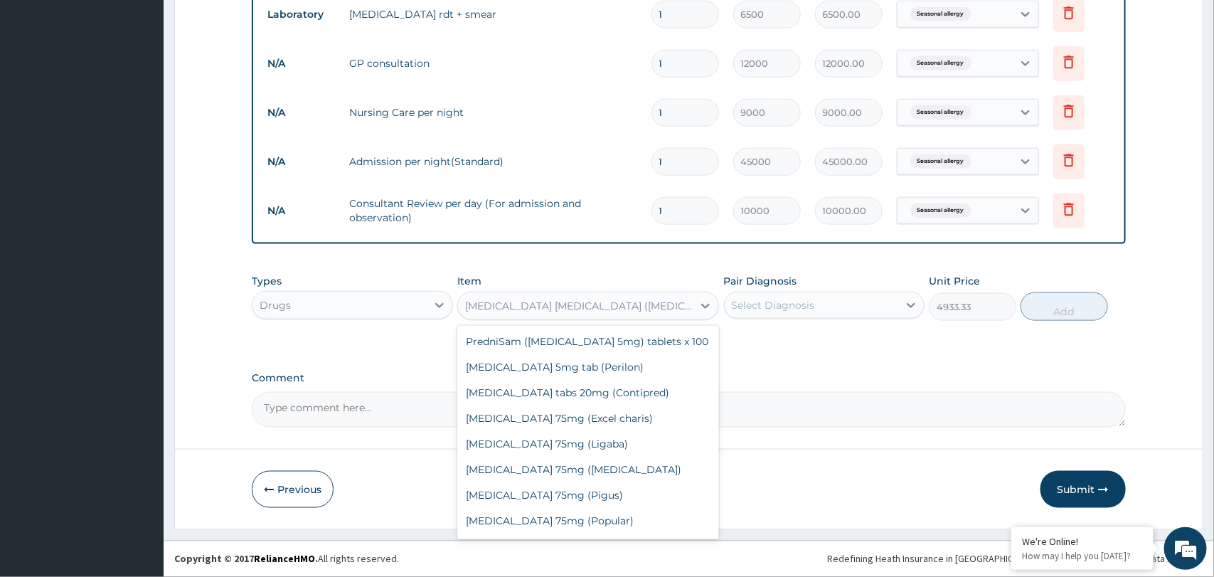
scroll to position [40990, 0]
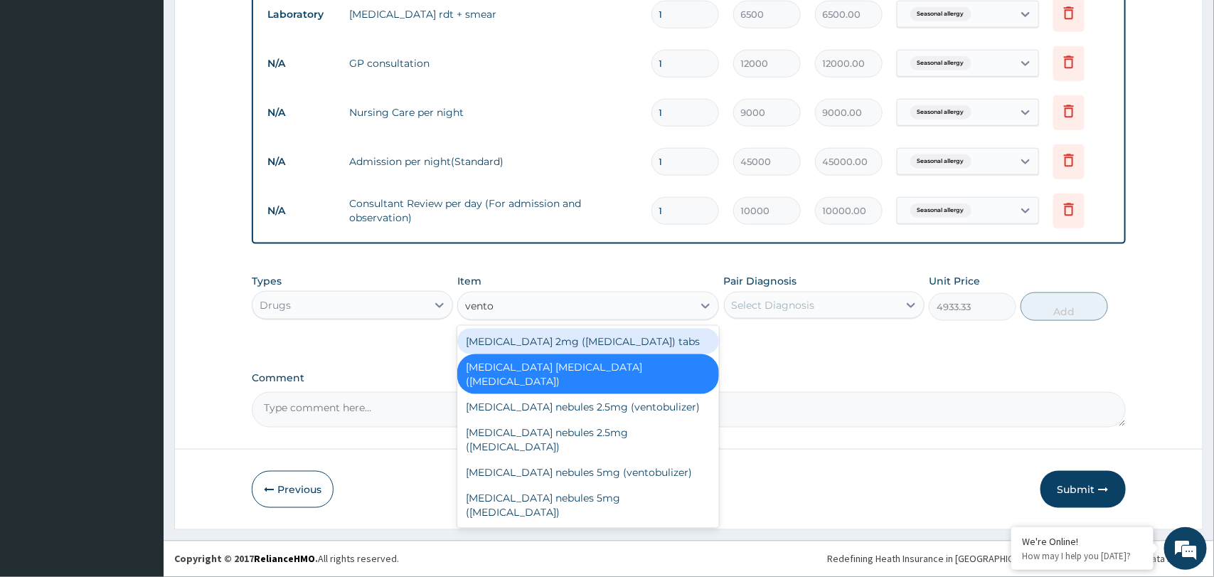
type input "ventob"
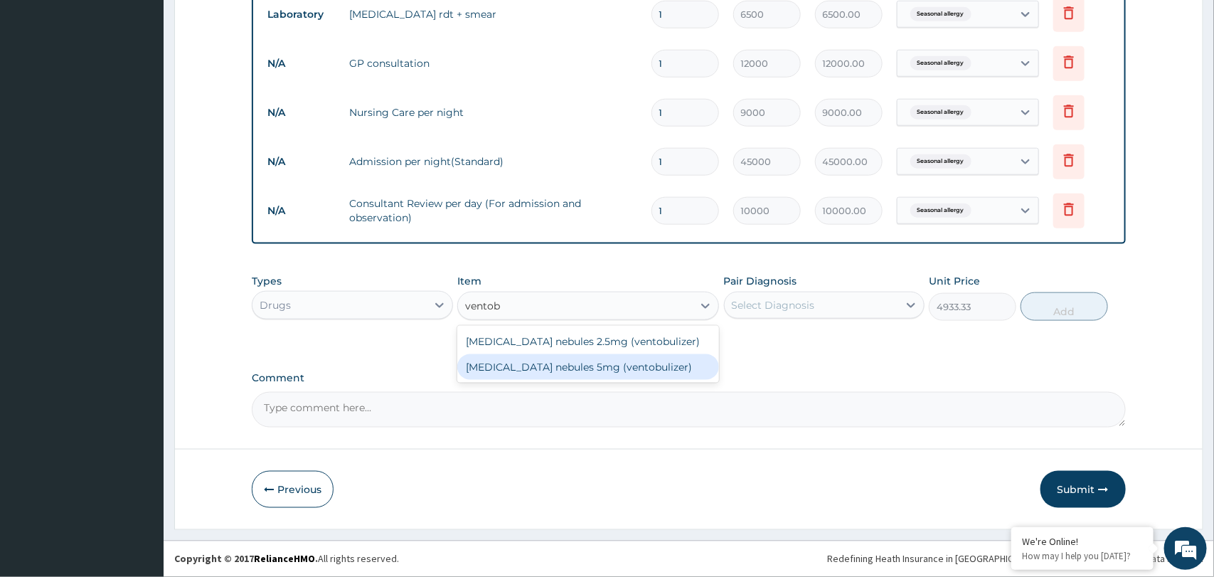
click at [568, 361] on div "[MEDICAL_DATA] nebules 5mg (ventobulizer)" at bounding box center [588, 367] width 262 height 26
type input "2133.33"
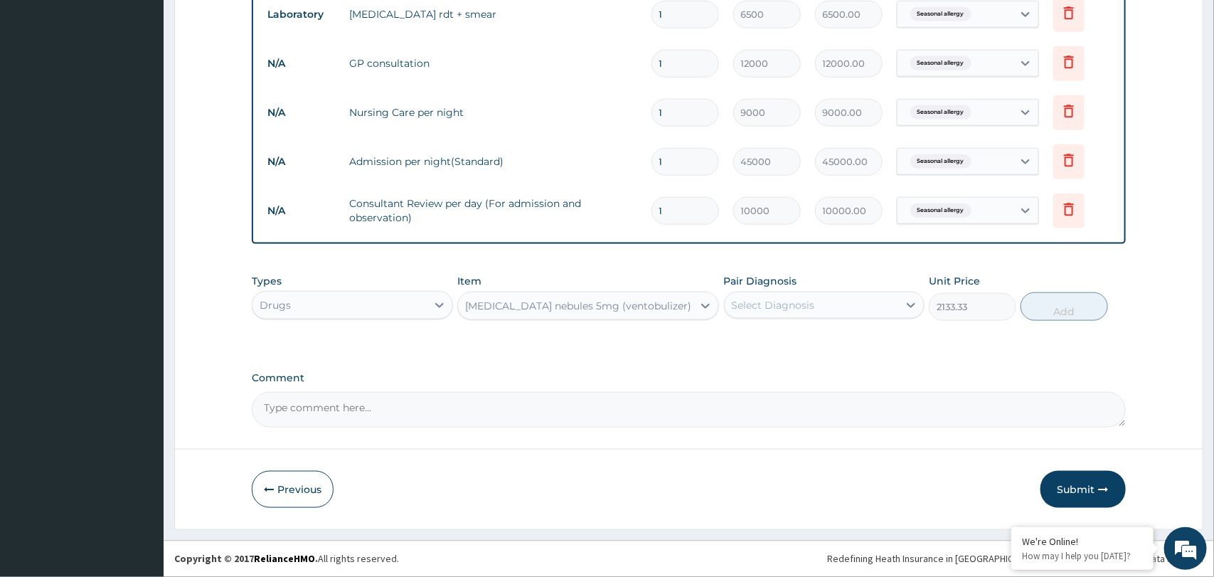
click at [841, 308] on div "Select Diagnosis" at bounding box center [812, 305] width 174 height 23
click at [807, 343] on label "Seasonal allergy" at bounding box center [789, 340] width 83 height 14
checkbox input "true"
click at [1067, 317] on button "Add" at bounding box center [1064, 306] width 87 height 28
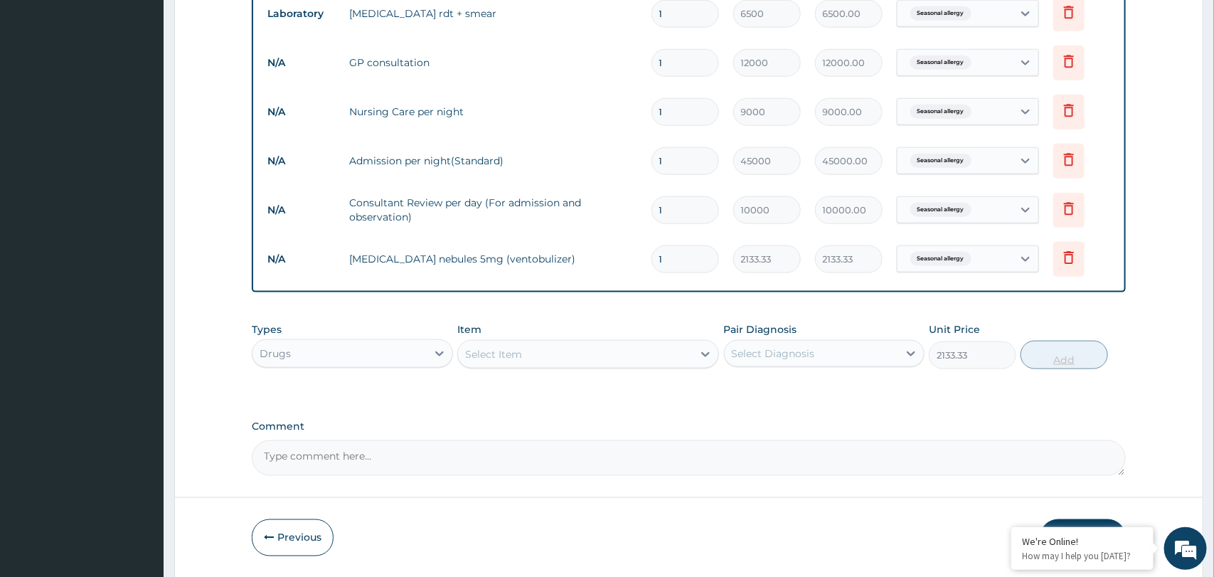
type input "0"
click at [496, 360] on div "Select Item" at bounding box center [493, 354] width 57 height 14
type input "drugamol"
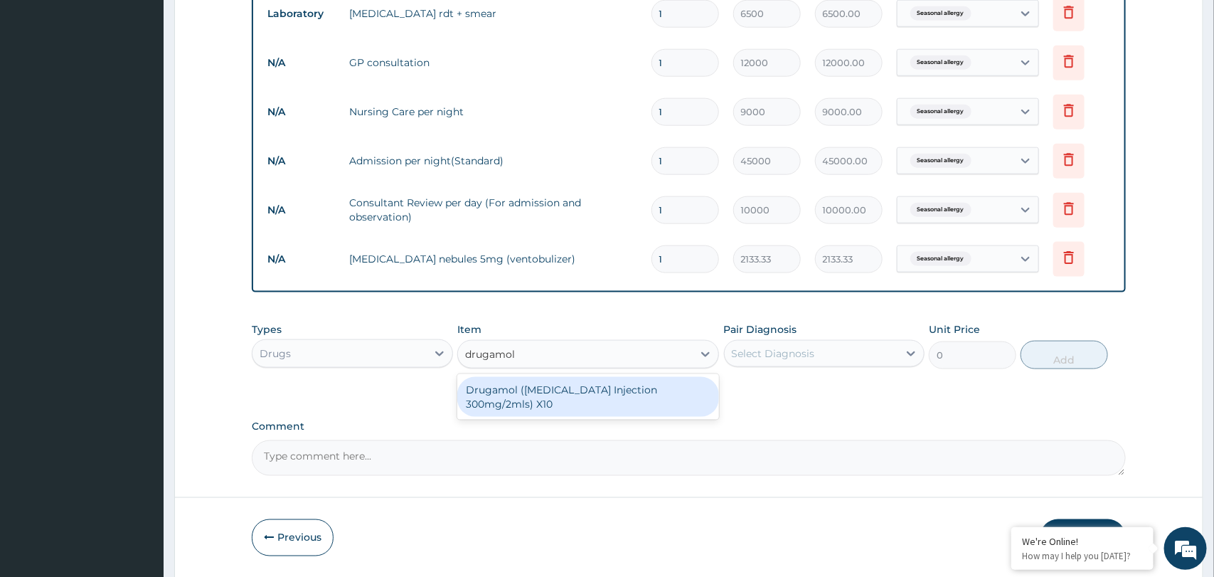
click at [567, 393] on div "Drugamol (Paracetamol Injection 300mg/2mls) X10" at bounding box center [588, 397] width 262 height 40
type input "1200"
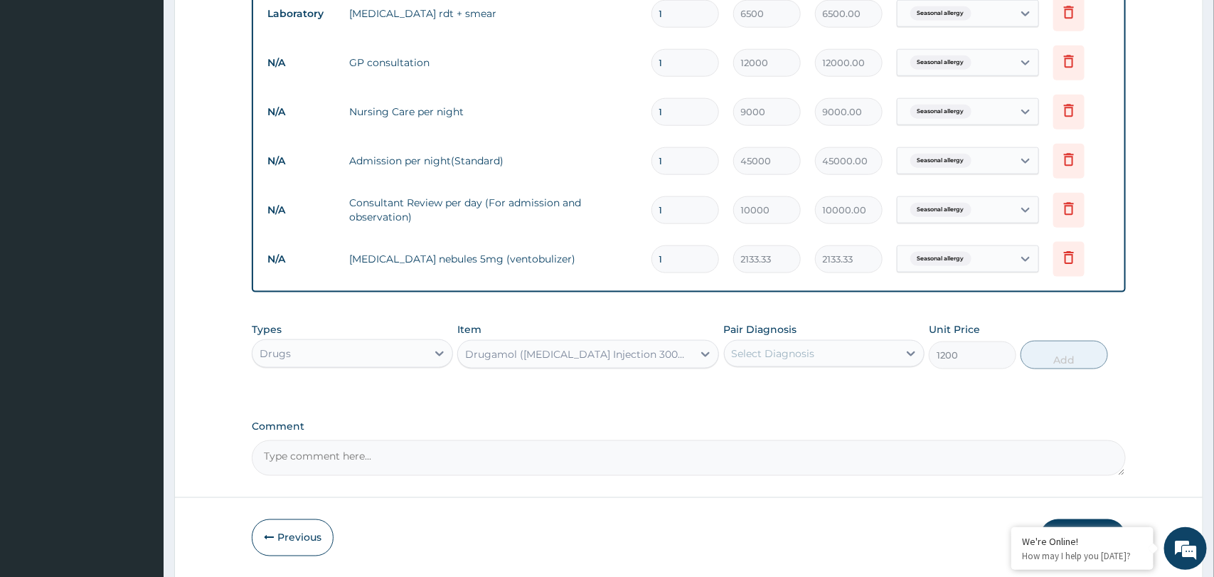
click at [795, 351] on div "Select Diagnosis" at bounding box center [773, 353] width 83 height 14
click at [792, 395] on label "Seasonal allergy" at bounding box center [789, 388] width 83 height 14
checkbox input "true"
click at [1055, 356] on button "Add" at bounding box center [1064, 355] width 87 height 28
type input "0"
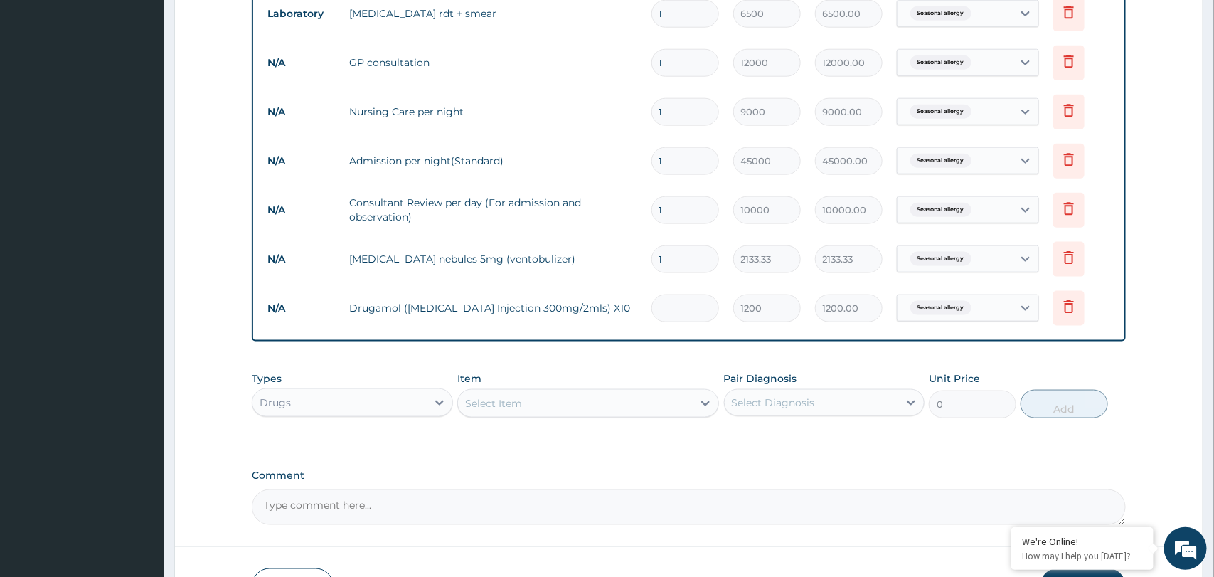
type input "0.00"
type input "3"
type input "3600.00"
type input "3"
click at [630, 402] on div "Select Item" at bounding box center [575, 403] width 235 height 23
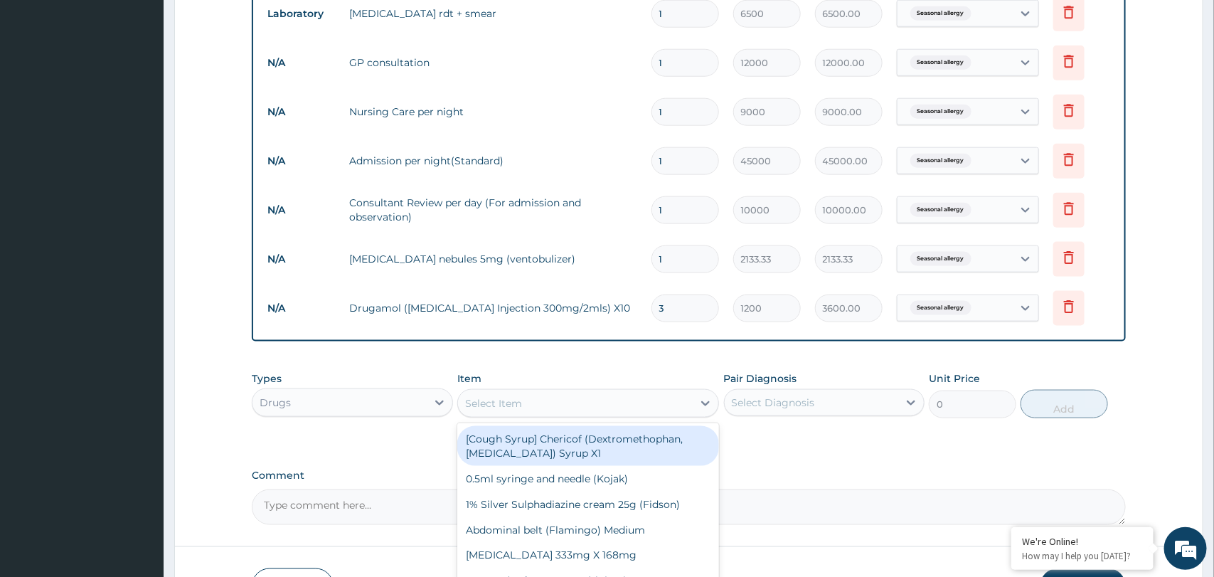
paste input "Artemether/lumenfantrine cap 80/480mg (Amatem softgel) x 6"
type input "Artemether/lumenfantrine cap 80/480mg (Amatem softgel) x 6"
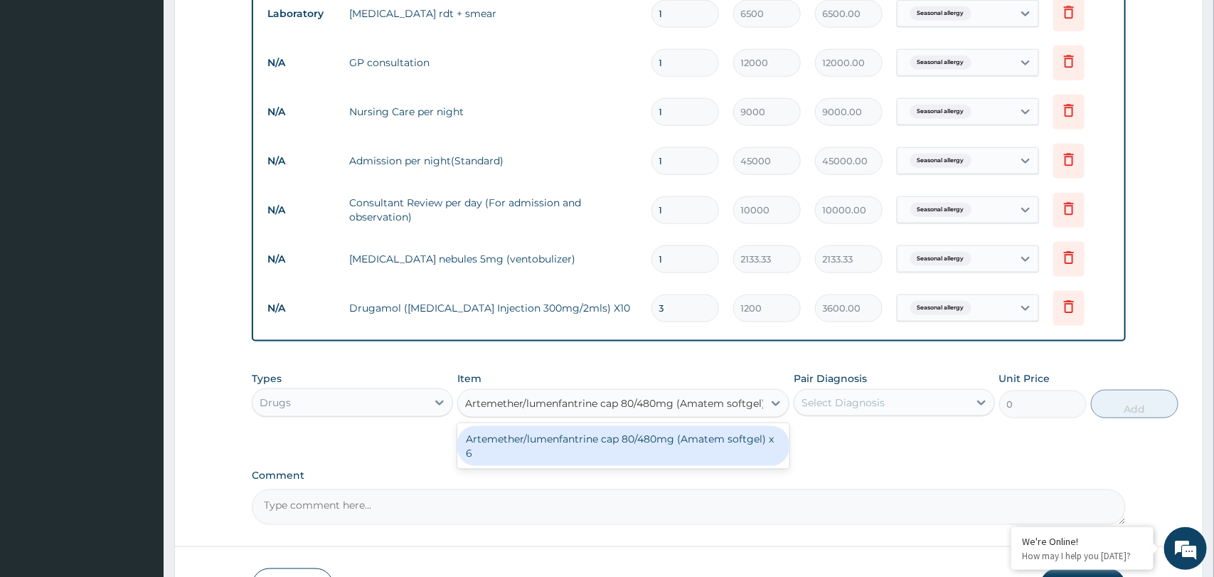
scroll to position [0, 18]
click at [634, 440] on div "Artemether/lumenfantrine cap 80/480mg (Amatem softgel) x 6" at bounding box center [623, 446] width 332 height 40
type input "1256.93"
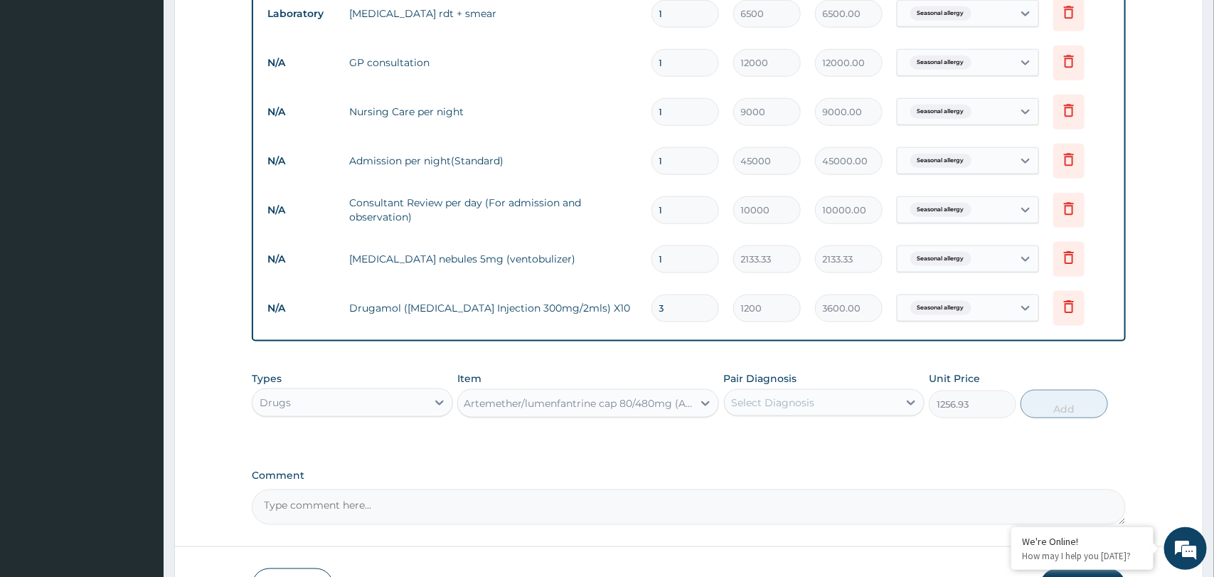
scroll to position [0, 1]
click at [851, 403] on div "Select Diagnosis" at bounding box center [812, 402] width 174 height 23
click at [833, 436] on div "Seasonal allergy" at bounding box center [824, 439] width 201 height 29
checkbox input "true"
click at [1081, 412] on button "Add" at bounding box center [1064, 404] width 87 height 28
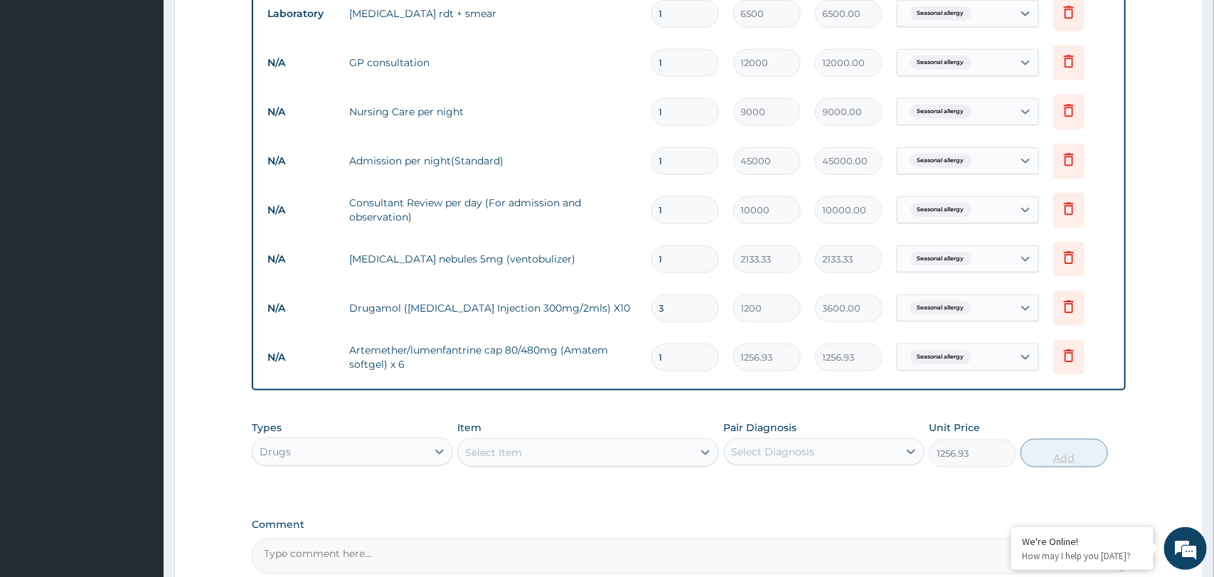
type input "0"
type input "0.00"
type input "6"
type input "7541.58"
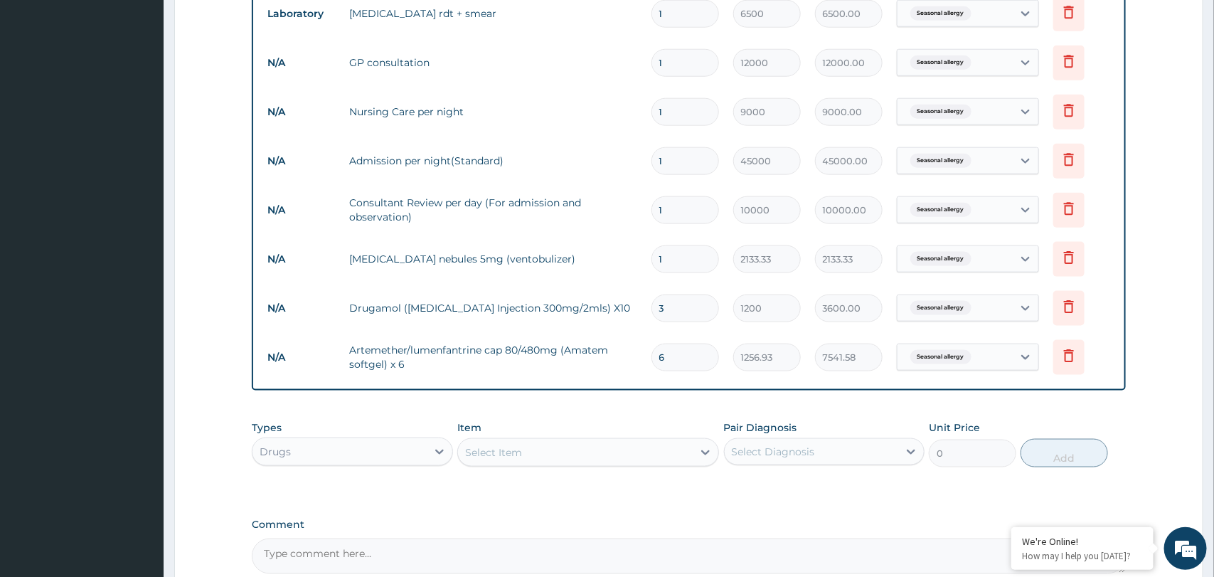
type input "6"
click at [1118, 417] on div "Types Drugs Item Select Item Pair Diagnosis Select Diagnosis Unit Price 0 Add" at bounding box center [688, 443] width 873 height 61
click at [575, 454] on div "Select Item" at bounding box center [575, 452] width 235 height 23
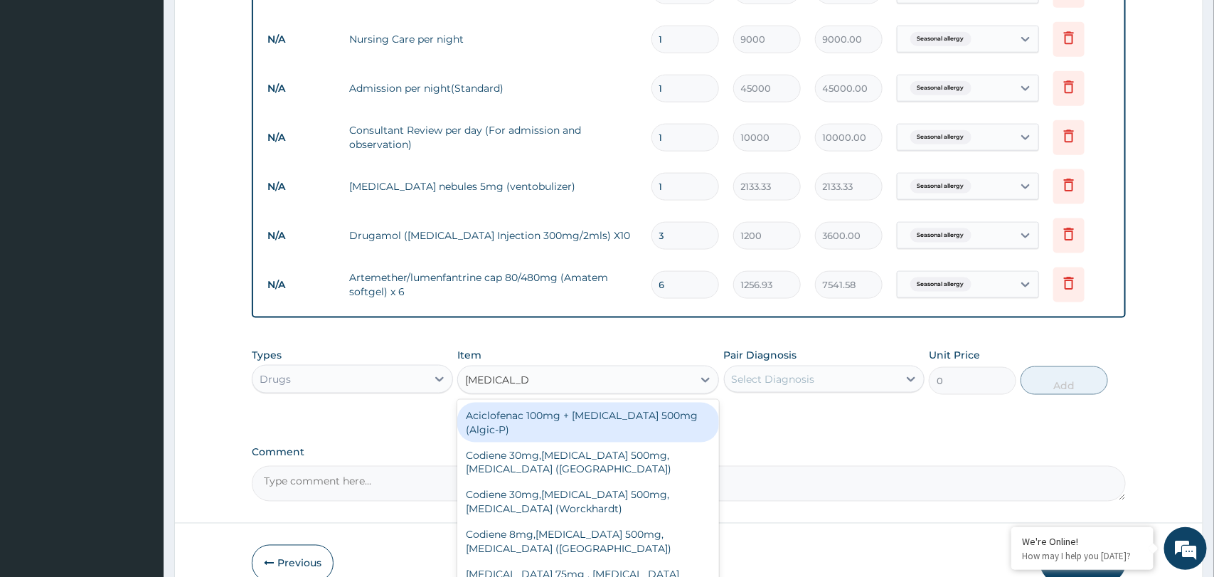
scroll to position [753, 0]
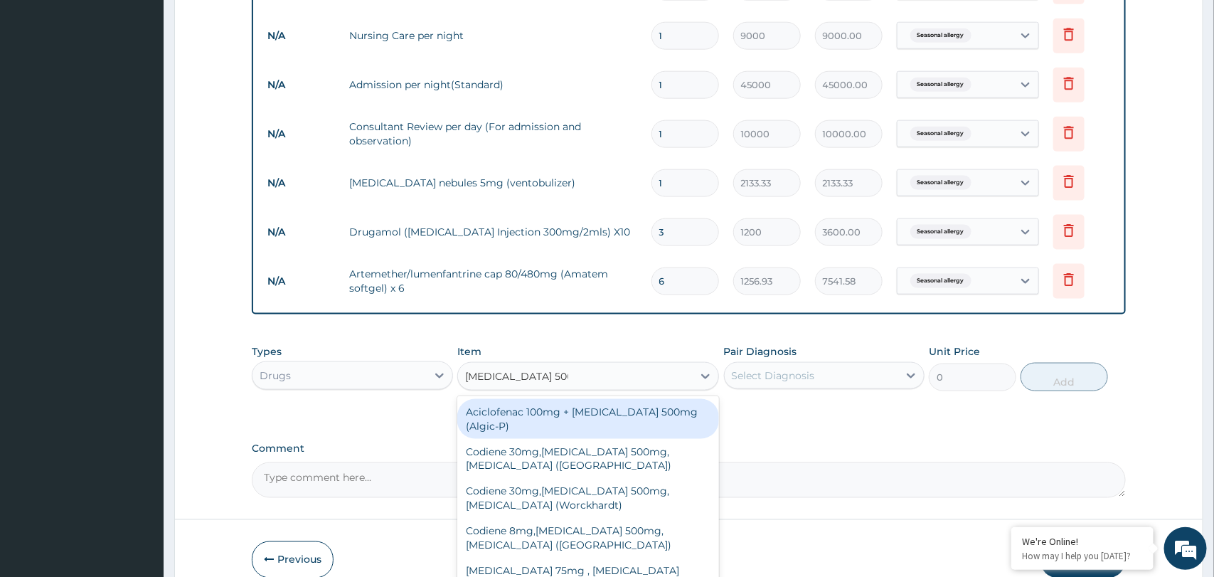
type input "paracetamol 500mg"
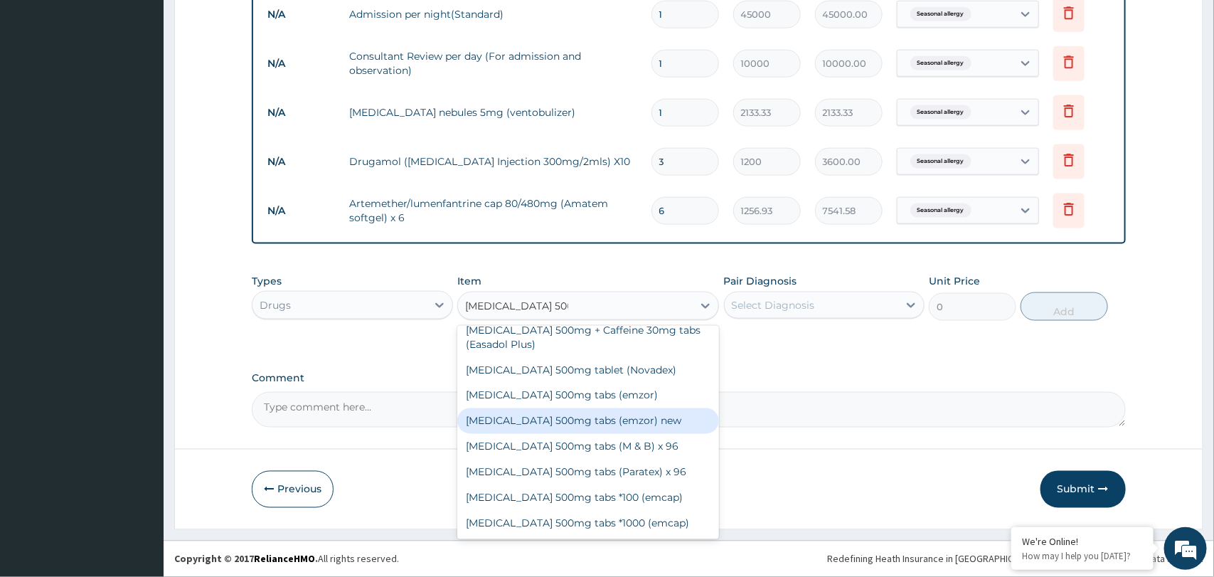
scroll to position [244, 0]
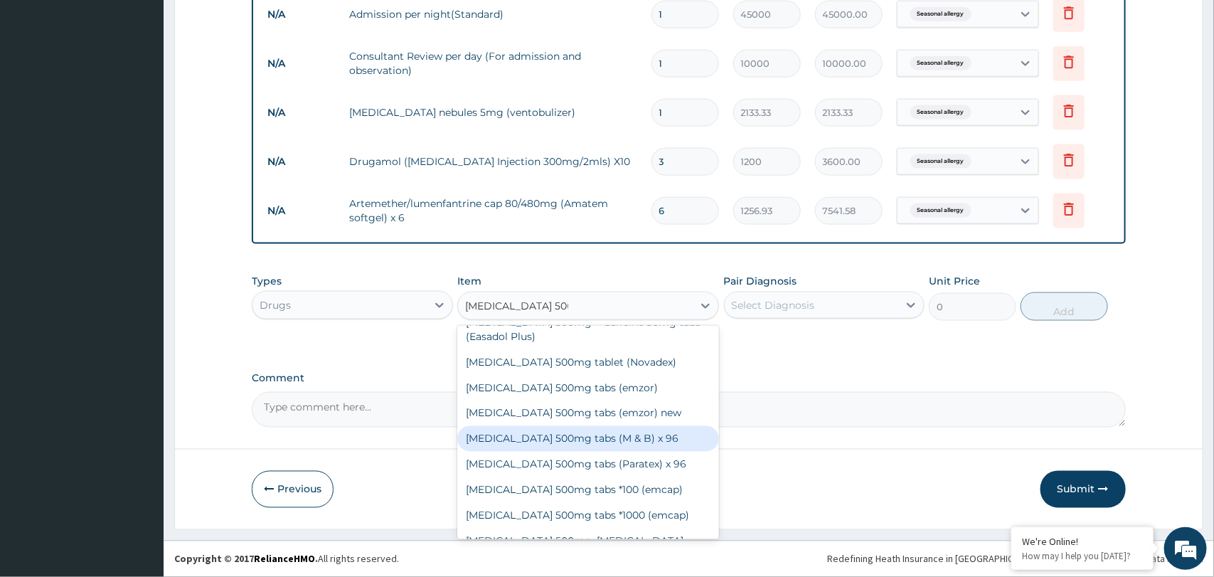
click at [598, 445] on div "Paracetamol 500mg tabs (M & B) x 96" at bounding box center [588, 439] width 262 height 26
type input "100"
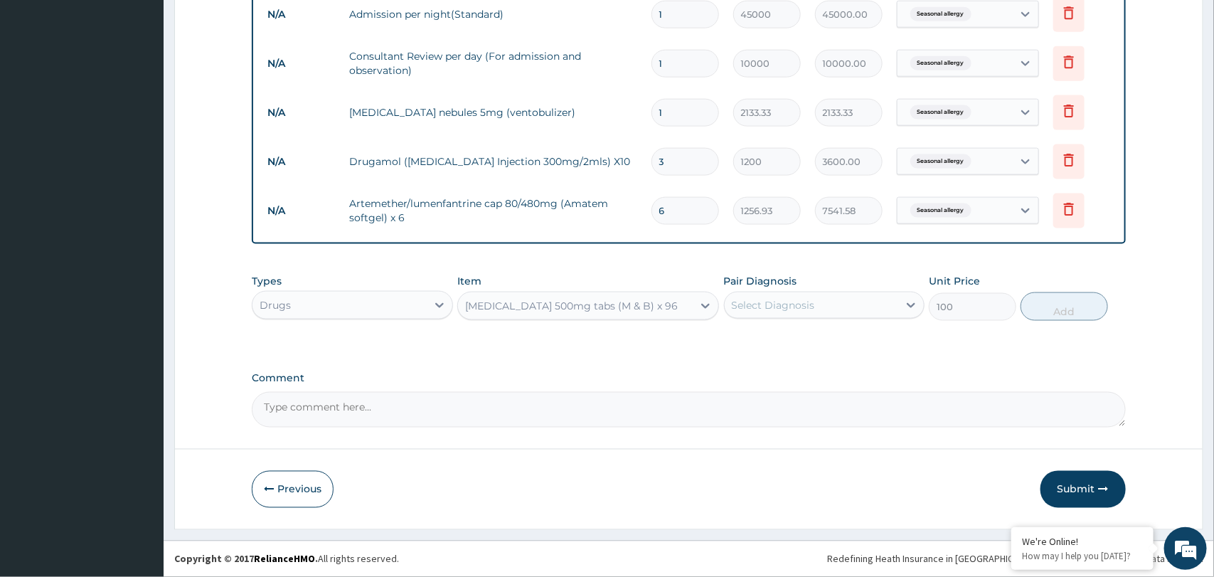
click at [654, 310] on div "Paracetamol 500mg tabs (M & B) x 96" at bounding box center [575, 305] width 235 height 23
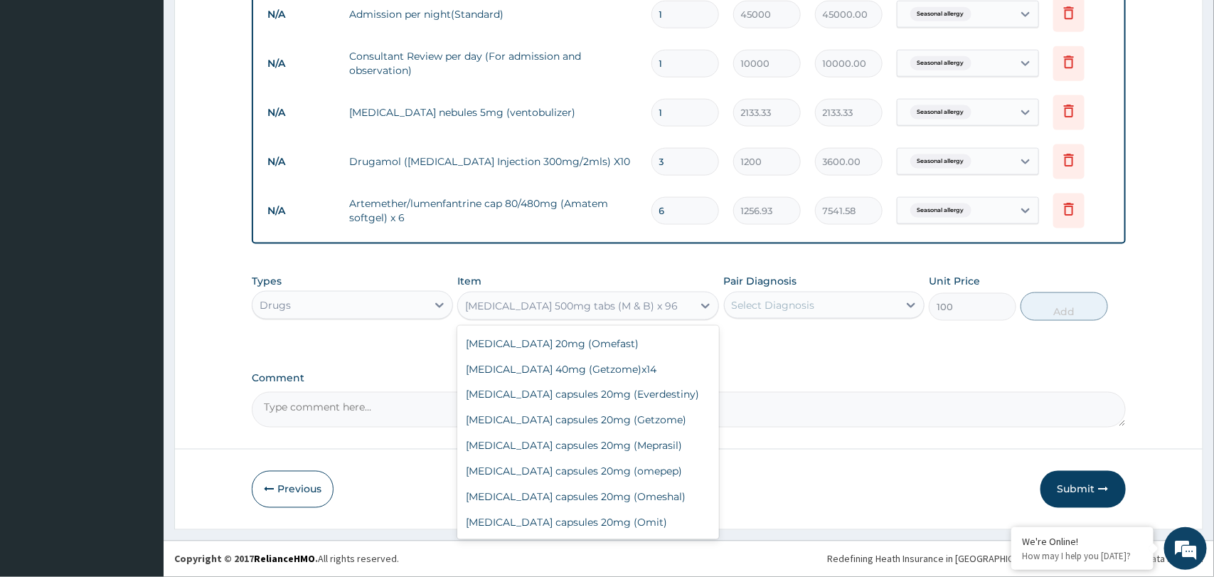
scroll to position [37058, 0]
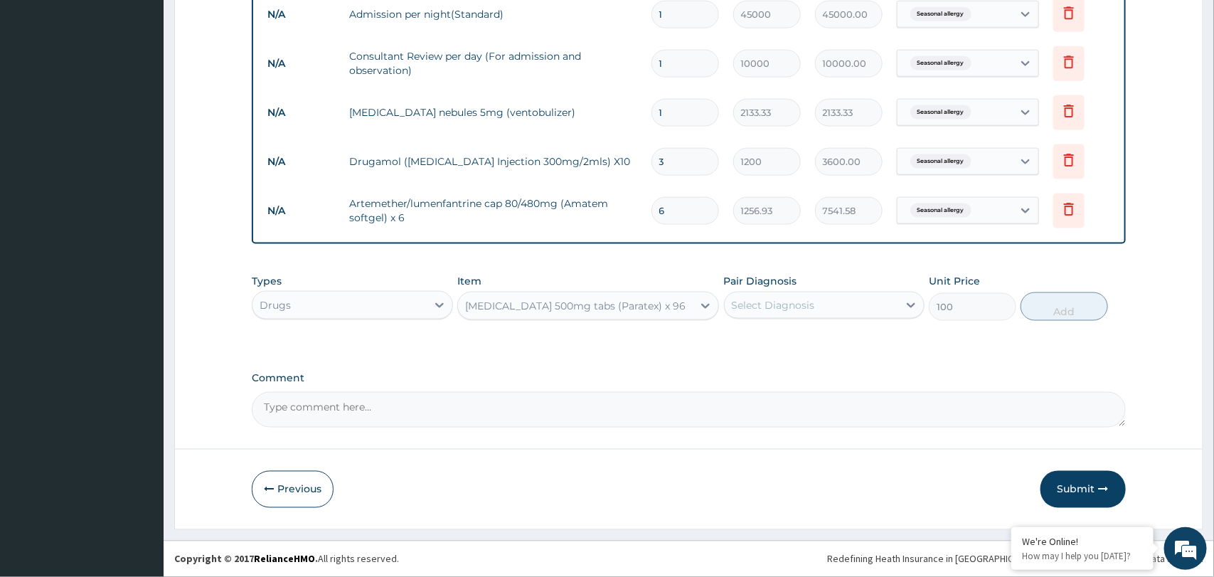
click at [652, 309] on div "Paracetamol 500mg tabs (Paratex) x 96" at bounding box center [575, 306] width 220 height 14
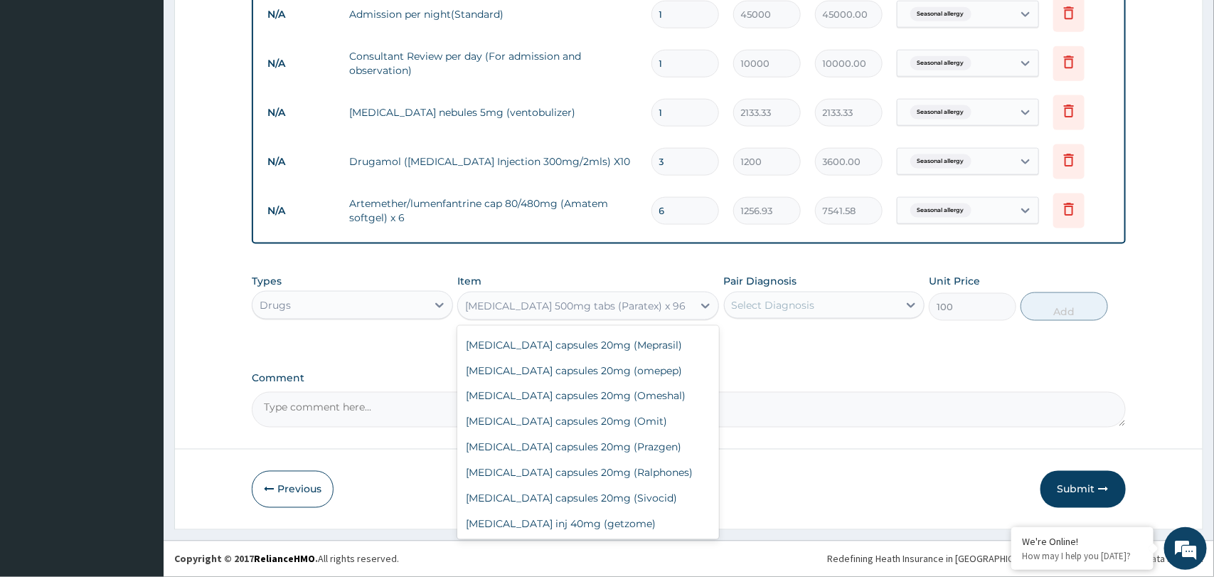
scroll to position [37164, 0]
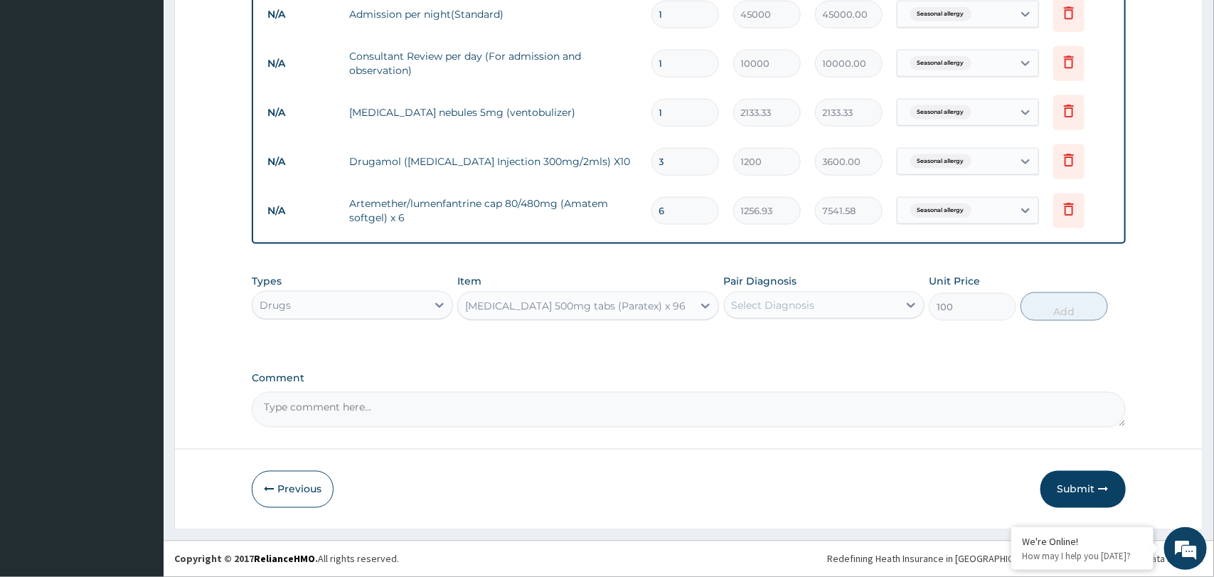
click at [756, 302] on div "Select Diagnosis" at bounding box center [773, 305] width 83 height 14
click at [760, 339] on label "Seasonal allergy" at bounding box center [789, 340] width 83 height 14
checkbox input "true"
click at [1054, 310] on button "Add" at bounding box center [1064, 306] width 87 height 28
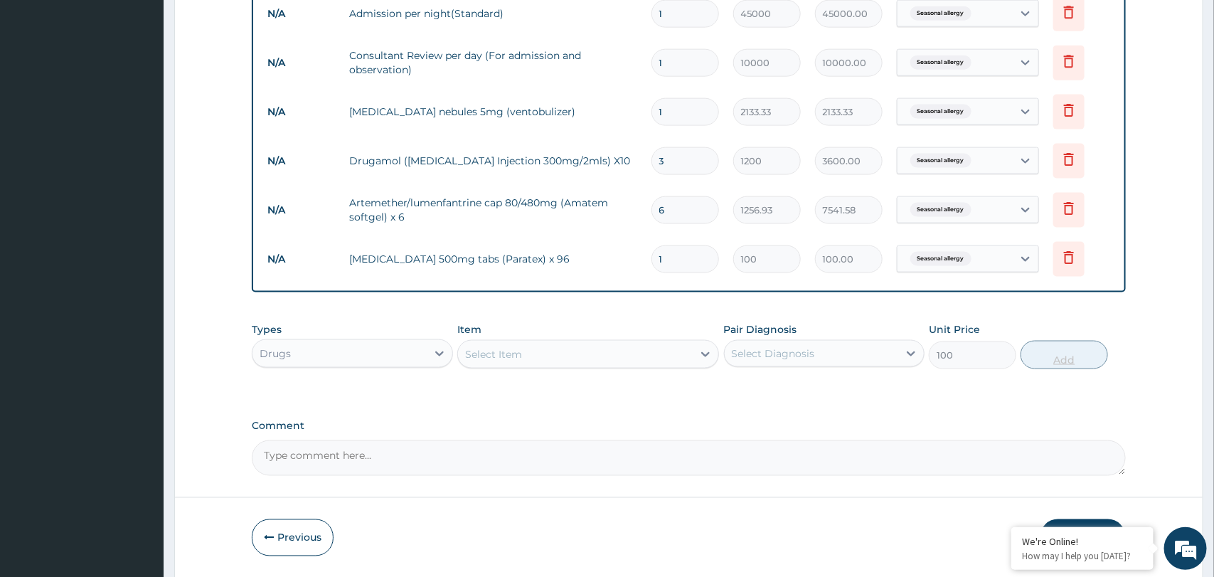
type input "0"
type input "18"
type input "1800.00"
type input "18"
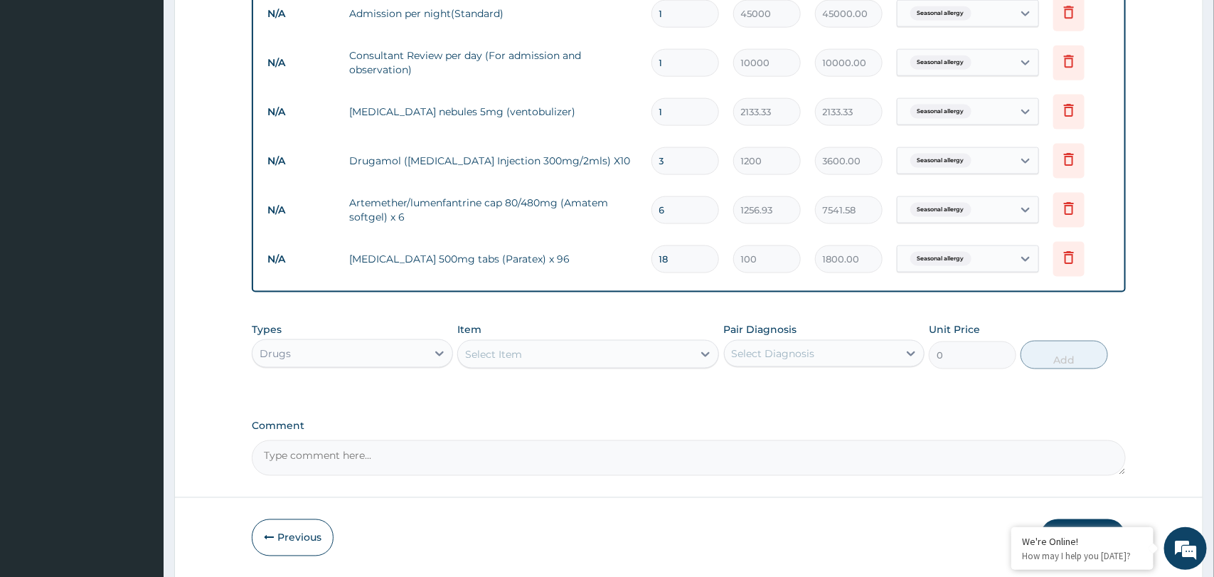
click at [524, 358] on div "Select Item" at bounding box center [575, 354] width 235 height 23
paste input "[MEDICAL_DATA] 0.5mg"
type input "[MEDICAL_DATA]"
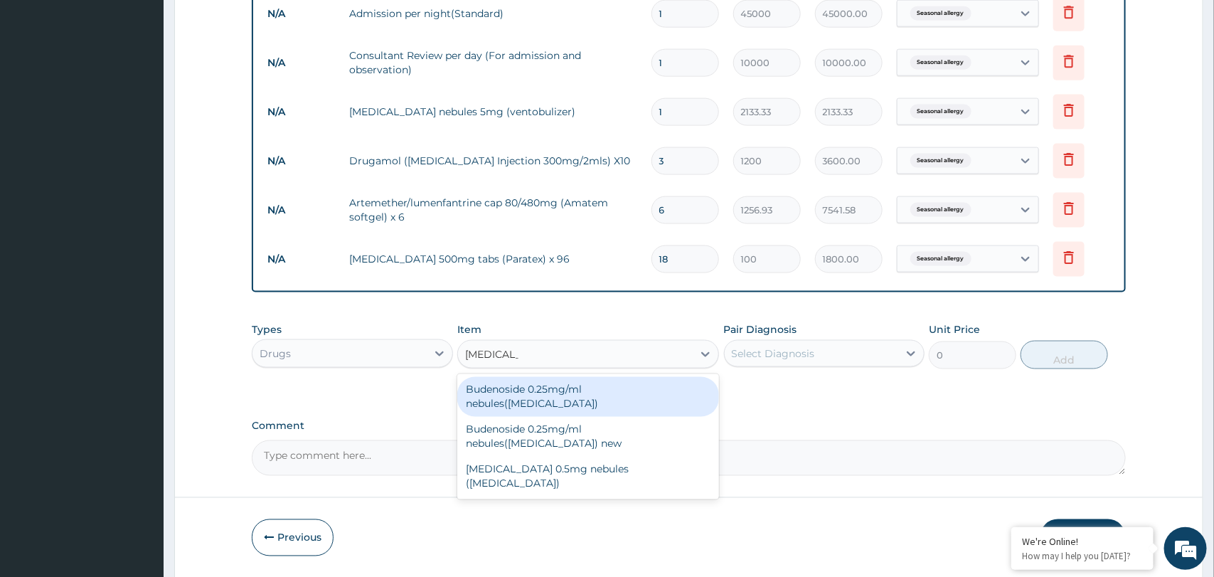
click at [555, 386] on div "Budenoside 0.25mg/ml nebules([MEDICAL_DATA])" at bounding box center [588, 397] width 262 height 40
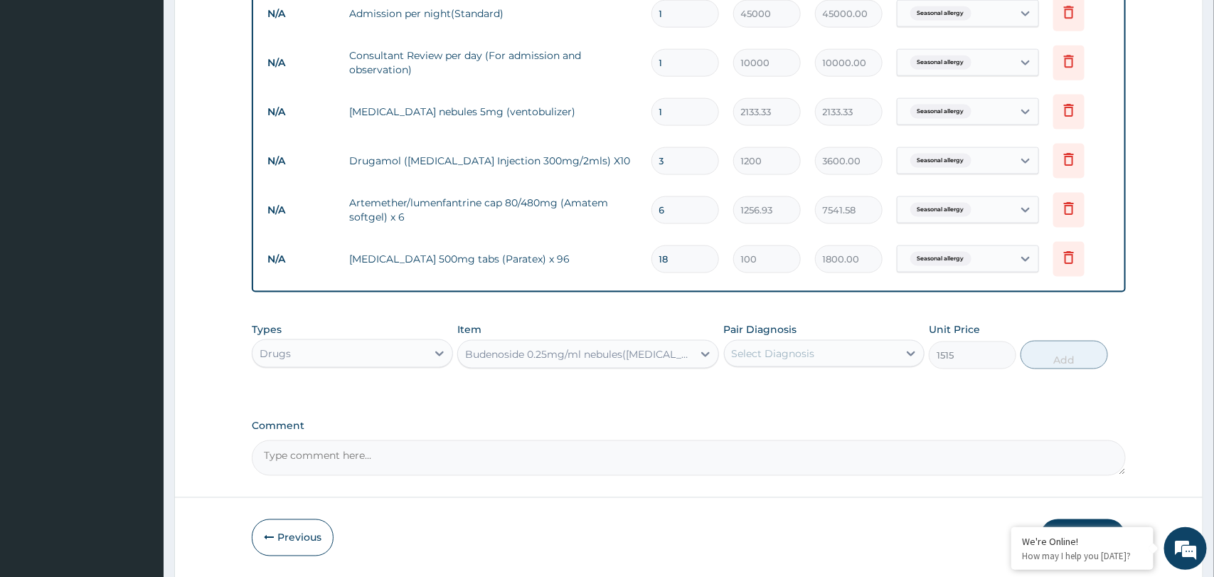
click at [638, 349] on div "Budenoside 0.25mg/ml nebules([MEDICAL_DATA])" at bounding box center [579, 354] width 229 height 14
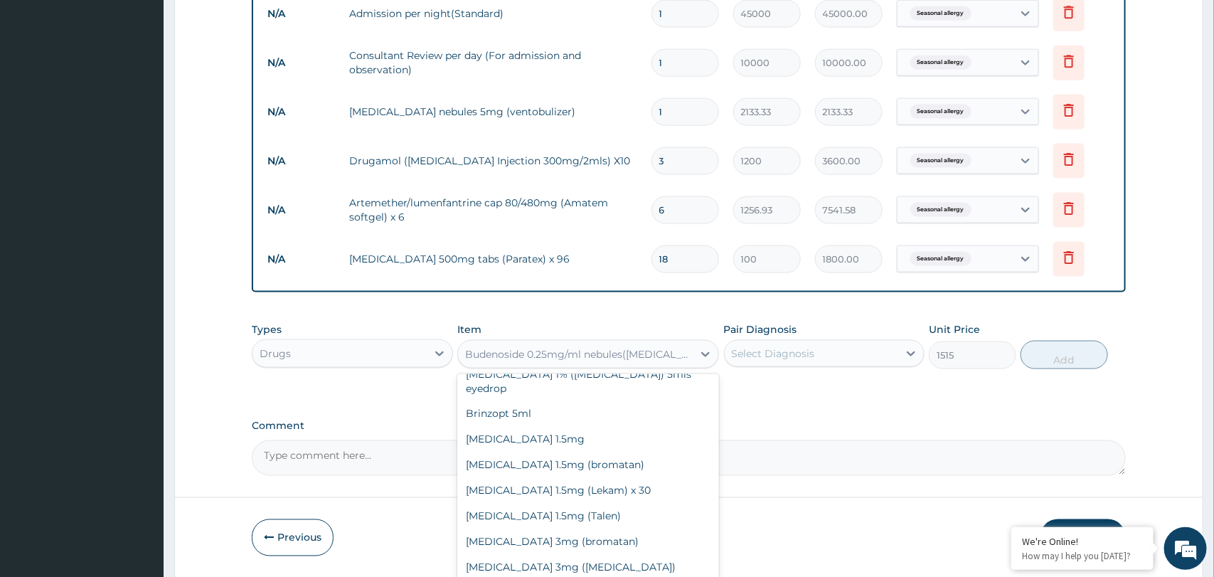
scroll to position [8435, 0]
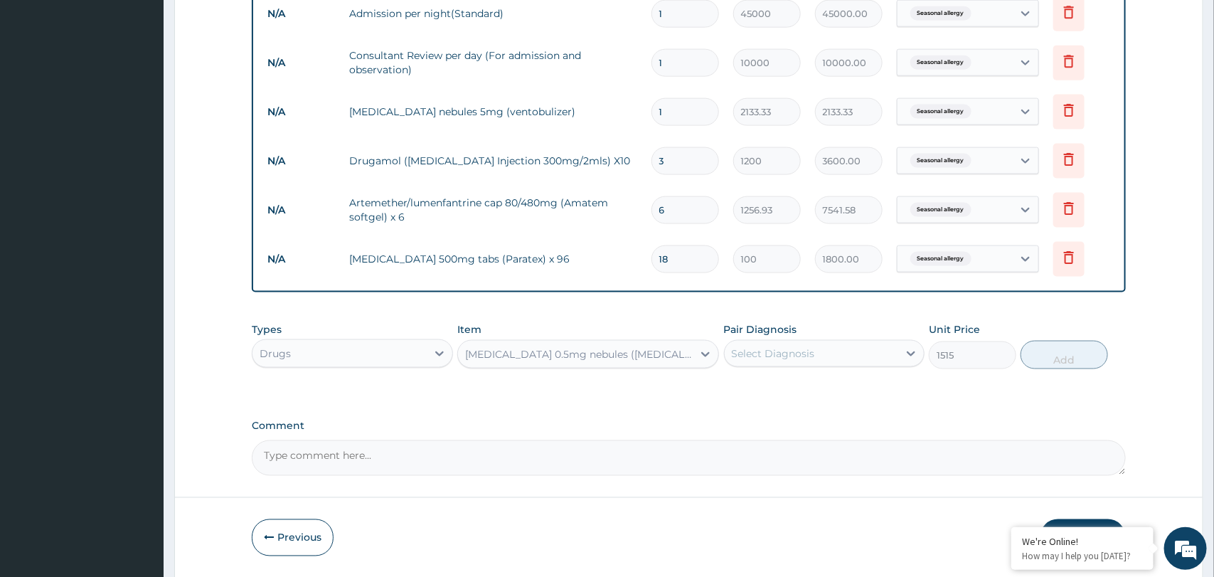
type input "2376.67"
click at [781, 347] on div "Select Diagnosis" at bounding box center [773, 353] width 83 height 14
click at [780, 394] on label "Seasonal allergy" at bounding box center [789, 388] width 83 height 14
checkbox input "true"
click at [1069, 357] on button "Add" at bounding box center [1064, 355] width 87 height 28
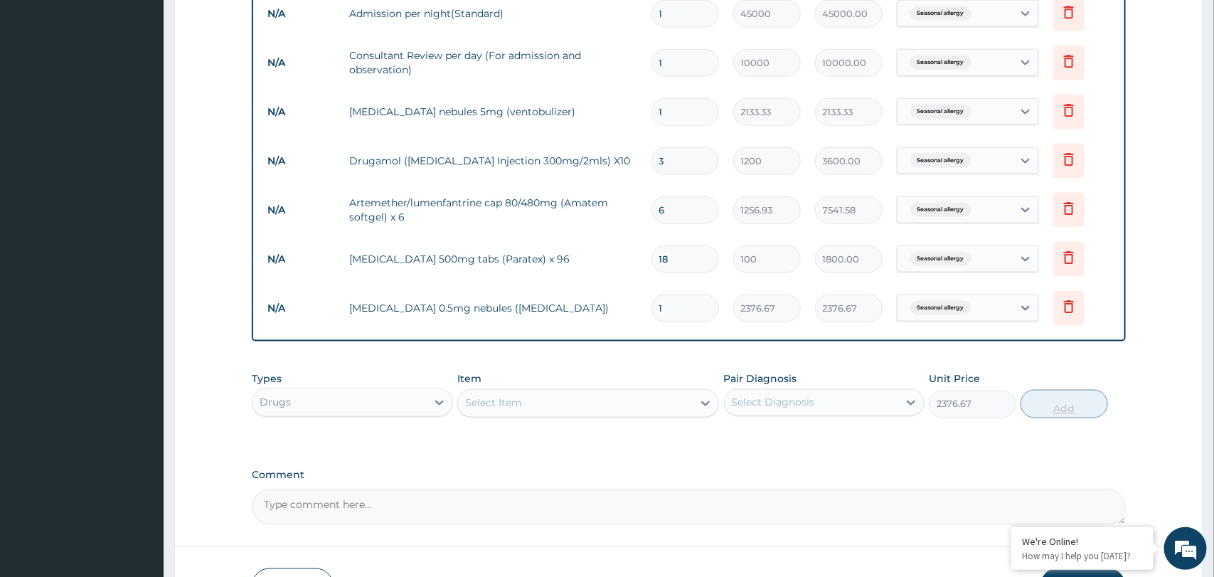
type input "0"
click at [552, 398] on div "Select Item" at bounding box center [575, 403] width 235 height 23
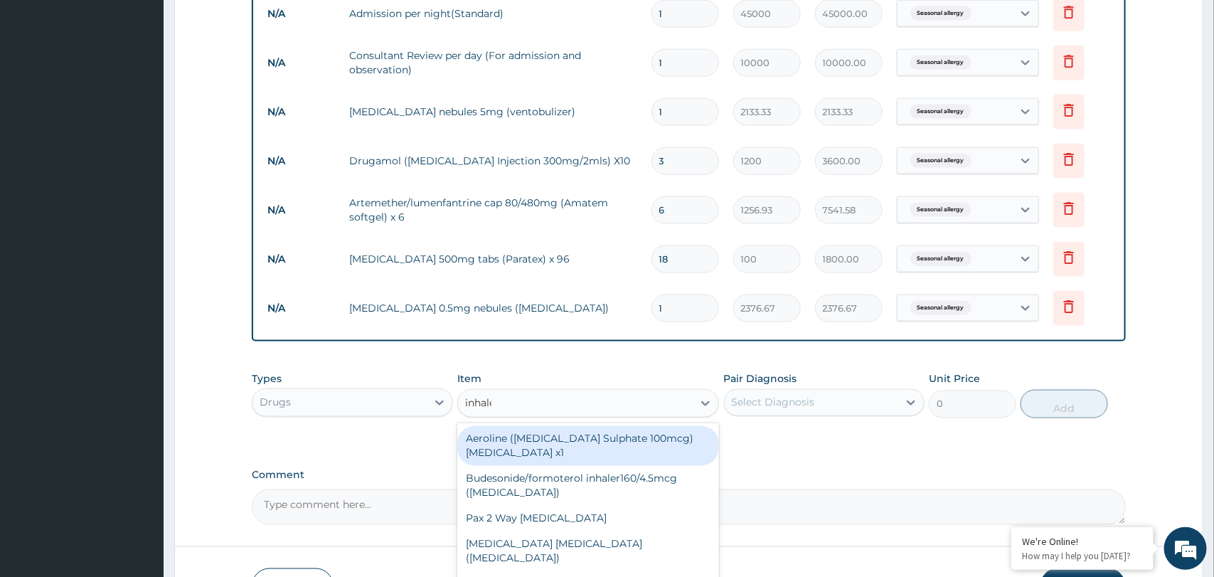
type input "[MEDICAL_DATA]"
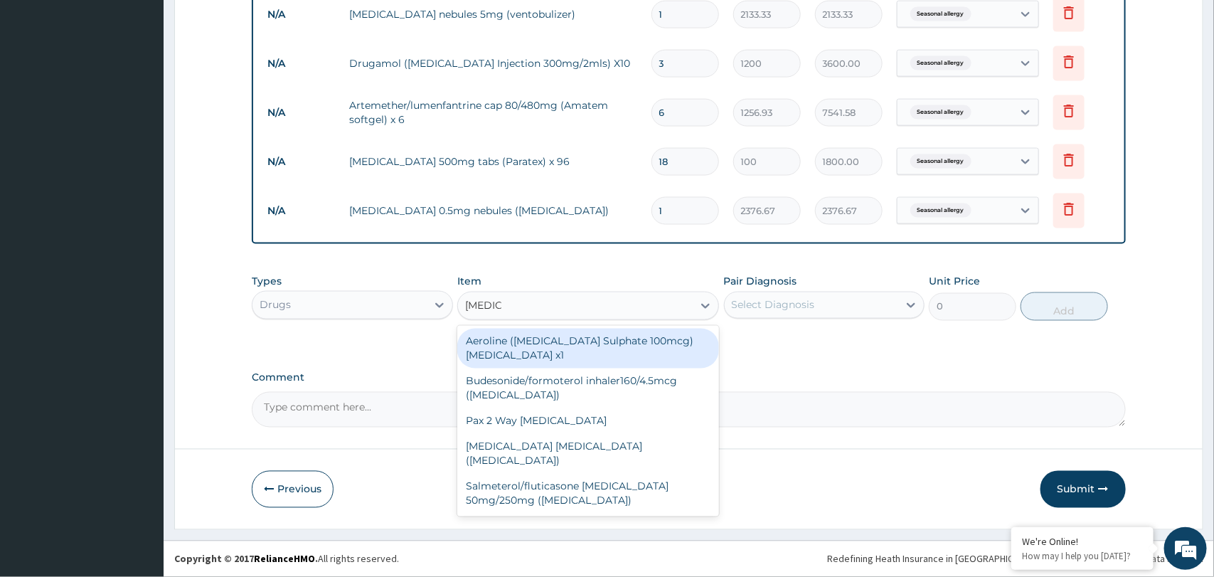
scroll to position [922, 0]
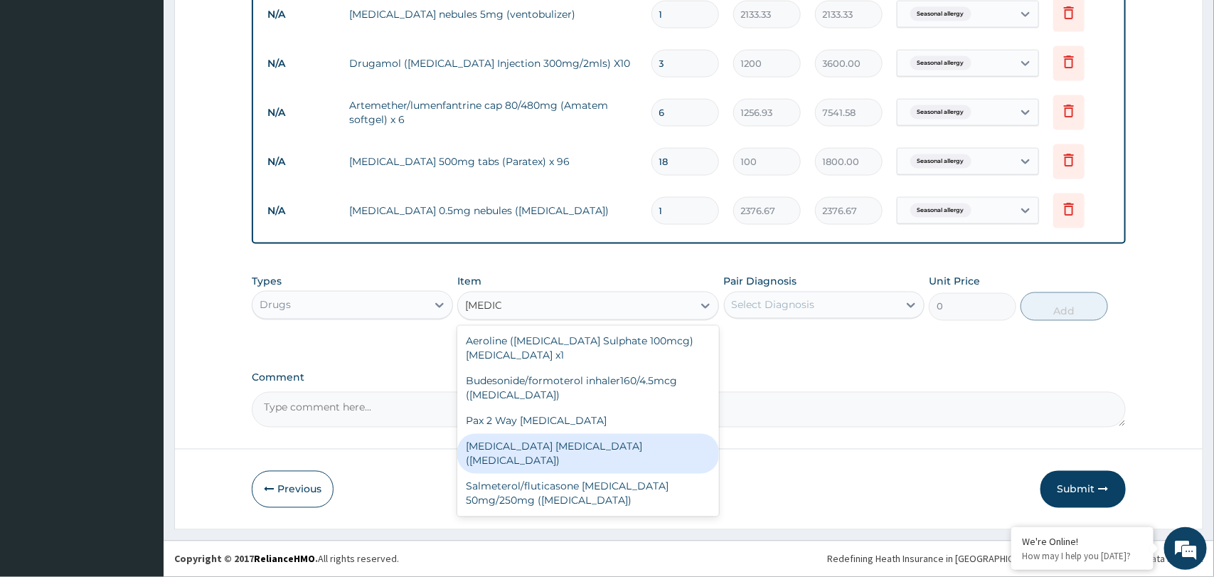
click at [555, 447] on div "[MEDICAL_DATA] [MEDICAL_DATA] ([MEDICAL_DATA])" at bounding box center [588, 454] width 262 height 40
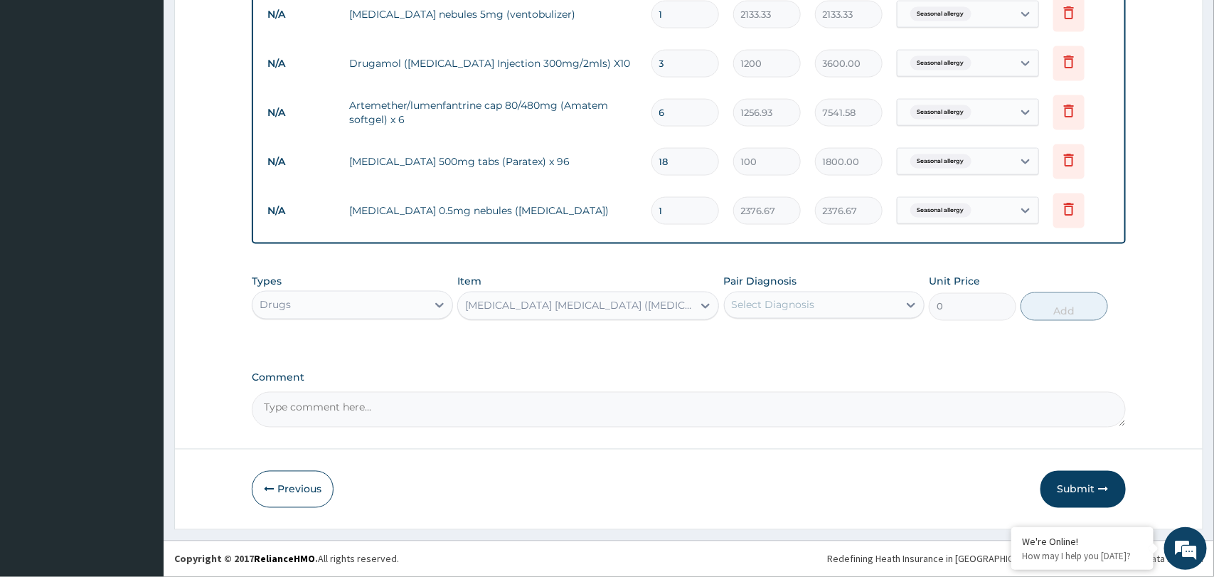
type input "4933.33"
click at [888, 299] on div "Select Diagnosis" at bounding box center [812, 305] width 174 height 23
click at [849, 343] on div "Seasonal allergy" at bounding box center [824, 341] width 201 height 29
checkbox input "true"
click at [1058, 314] on button "Add" at bounding box center [1064, 306] width 87 height 28
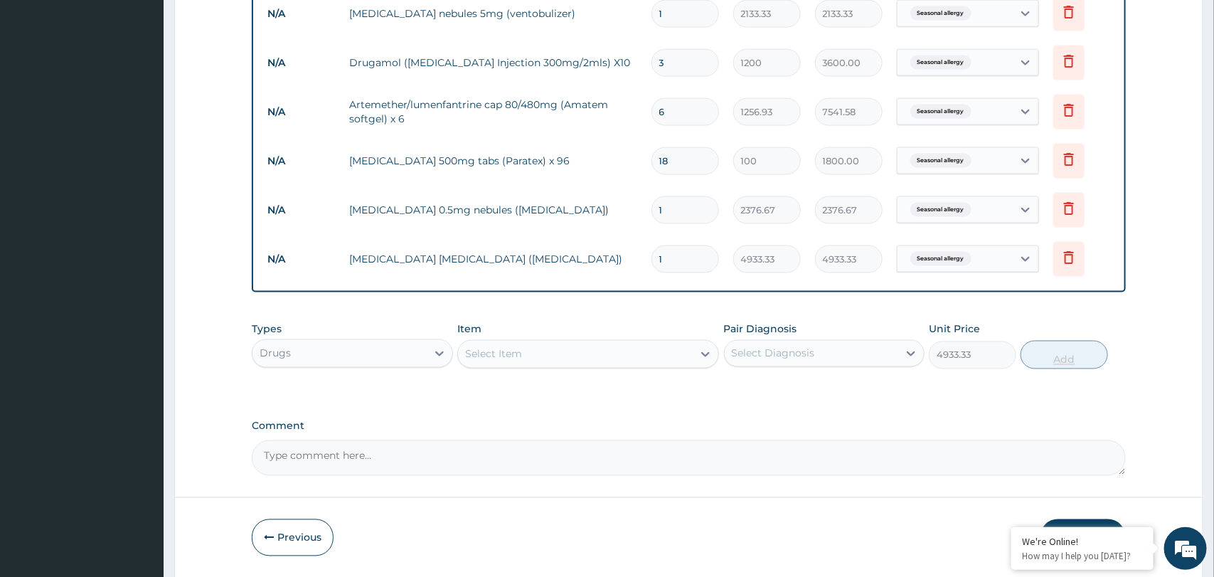
type input "0"
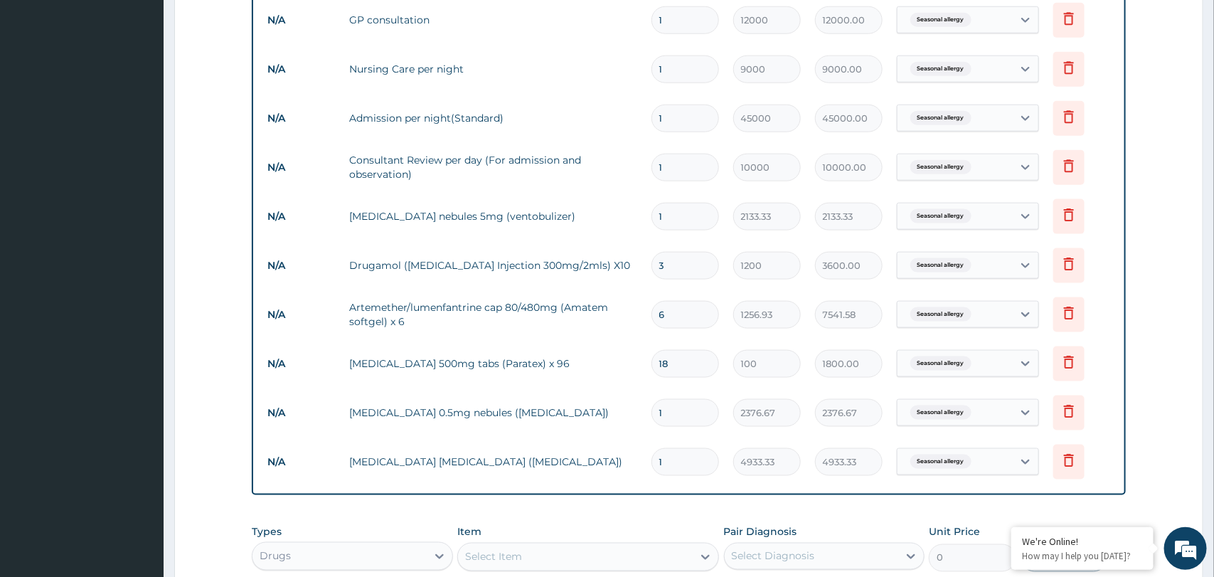
scroll to position [971, 0]
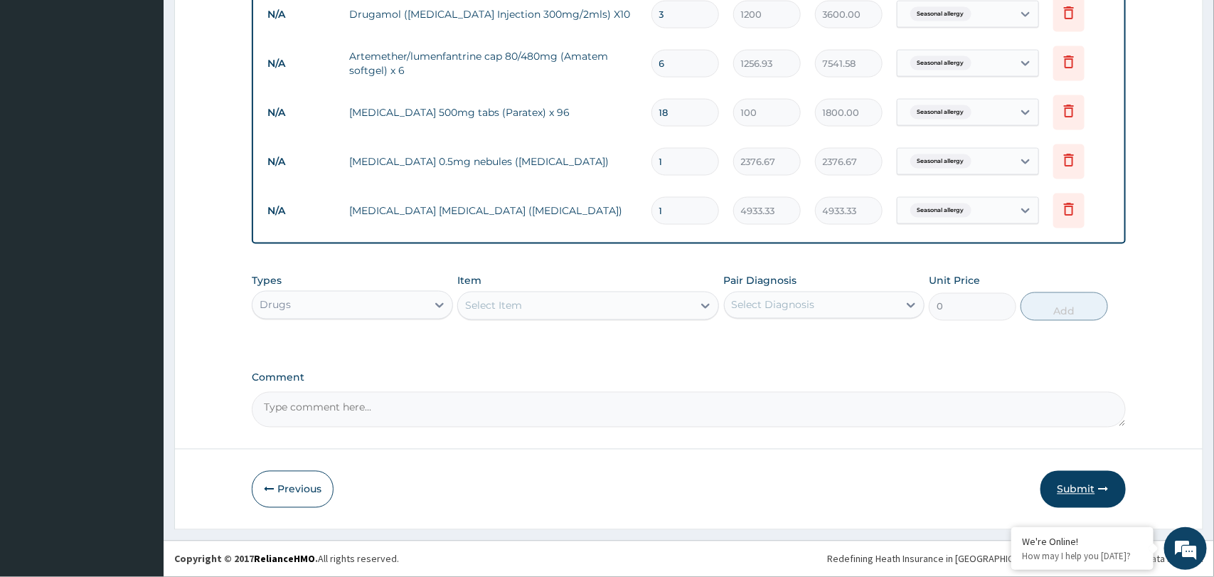
click at [1079, 494] on button "Submit" at bounding box center [1083, 489] width 85 height 37
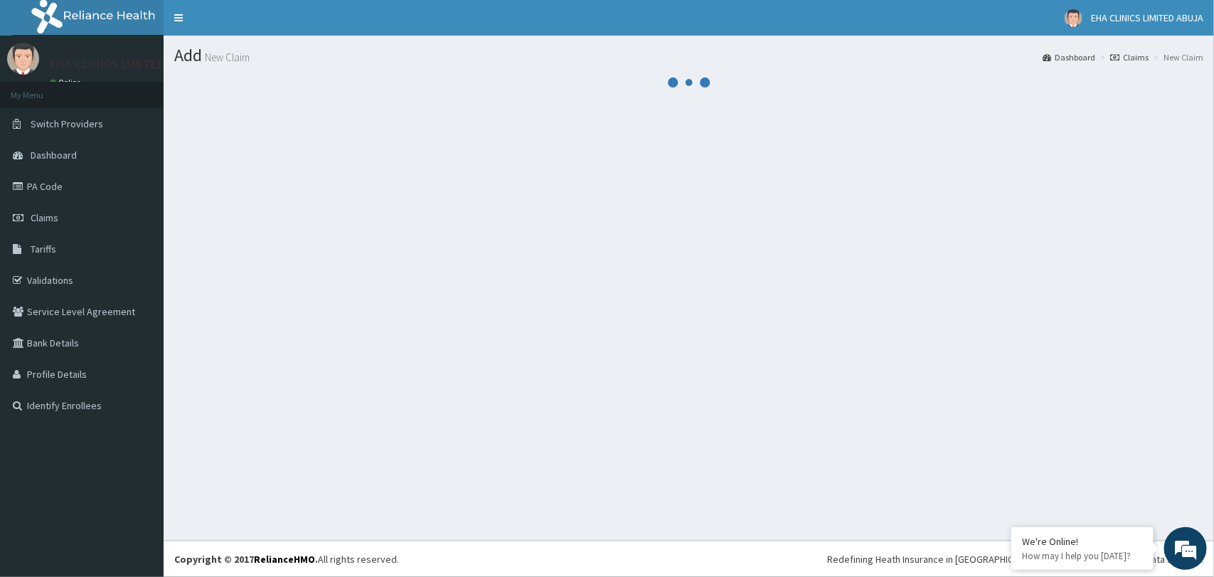
scroll to position [0, 0]
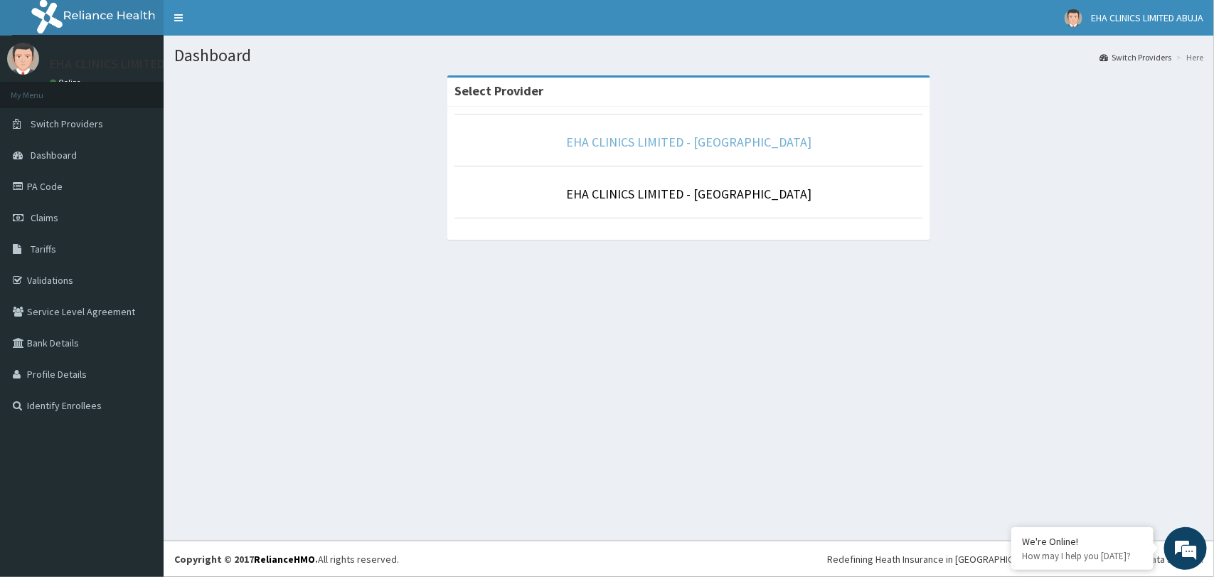
click at [613, 139] on link "EHA CLINICS LIMITED - [GEOGRAPHIC_DATA]" at bounding box center [688, 142] width 245 height 16
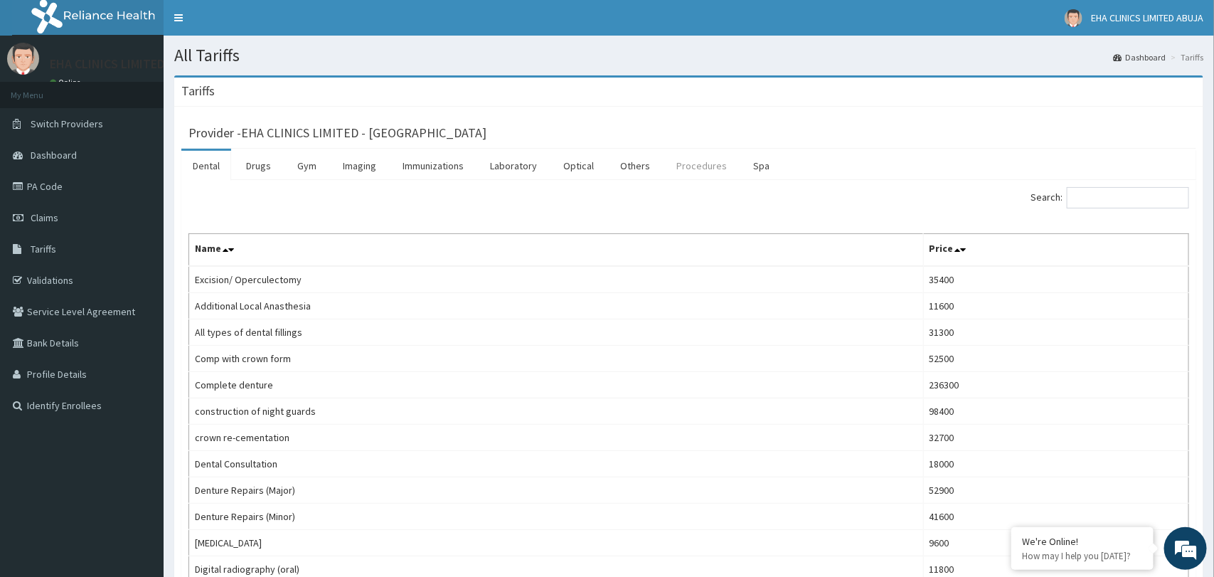
click at [696, 172] on link "Procedures" at bounding box center [701, 166] width 73 height 30
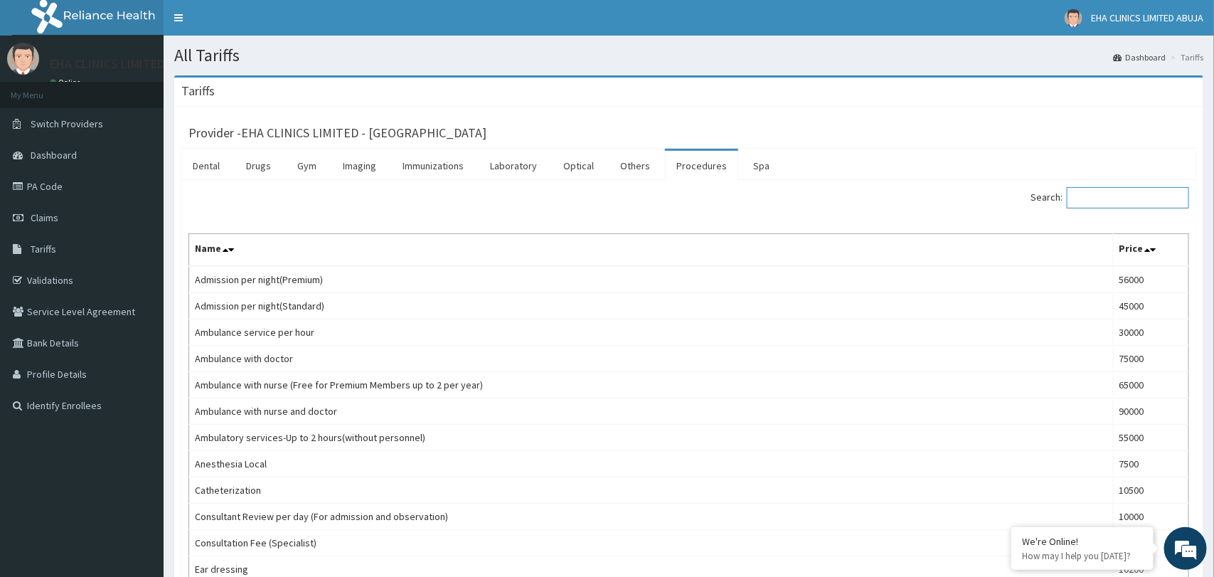
click at [1097, 196] on input "Search:" at bounding box center [1128, 197] width 122 height 21
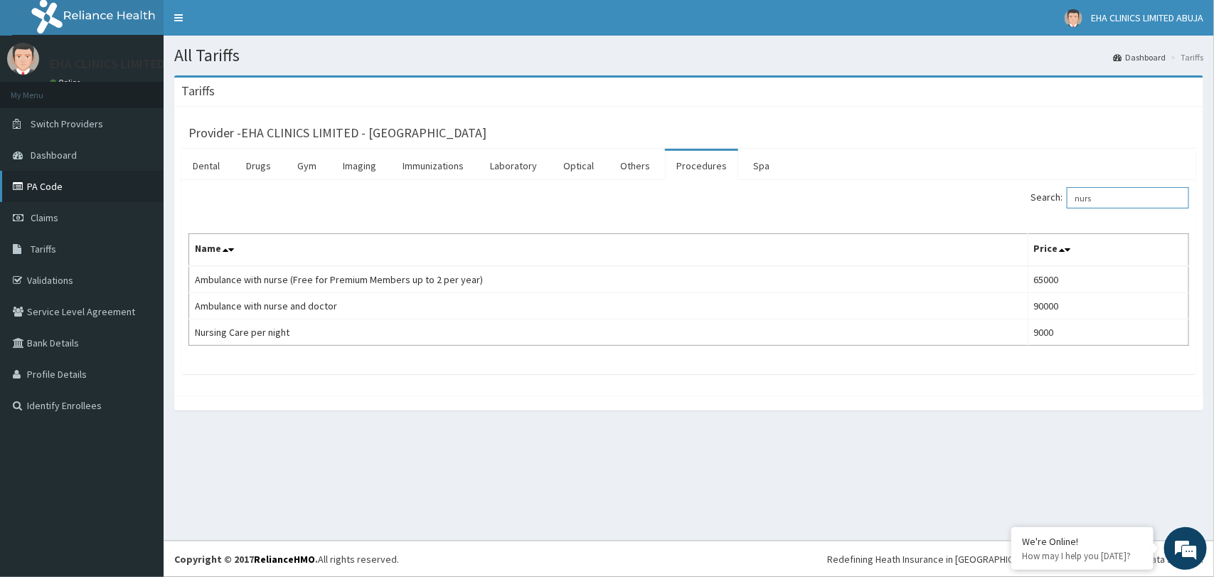
type input "nurs"
click at [58, 193] on link "PA Code" at bounding box center [82, 186] width 164 height 31
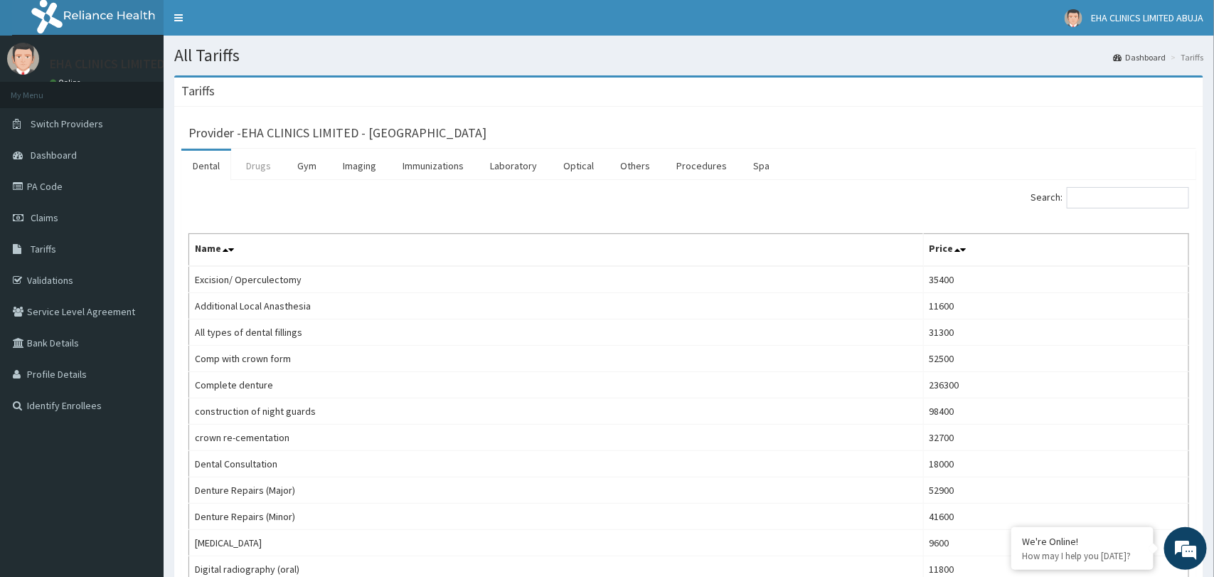
click at [260, 166] on link "Drugs" at bounding box center [259, 166] width 48 height 30
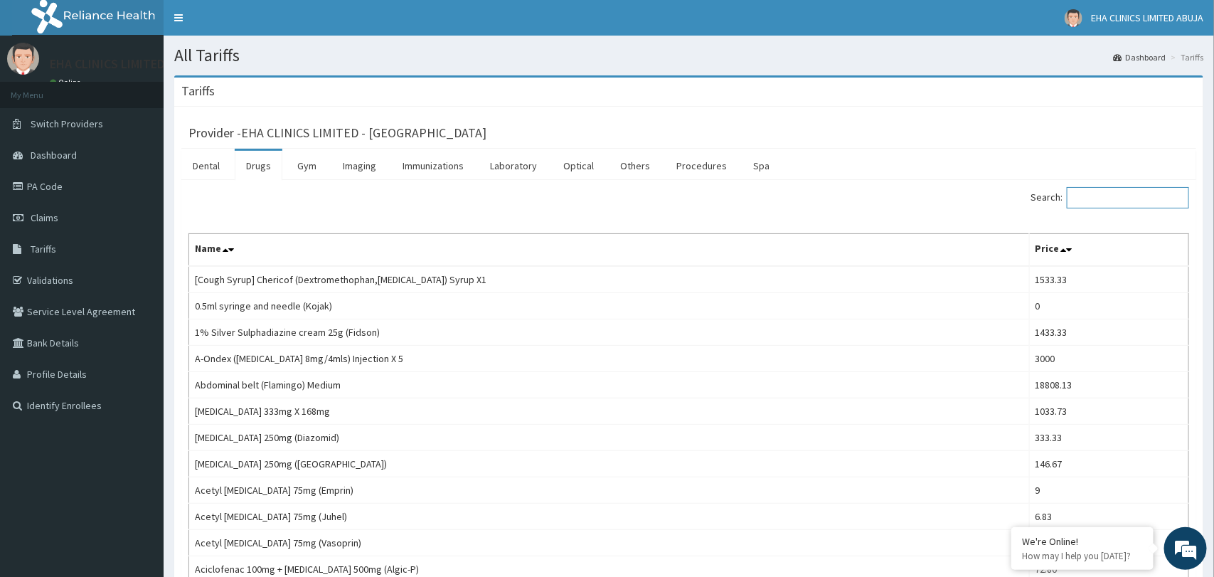
click at [1124, 199] on input "Search:" at bounding box center [1128, 197] width 122 height 21
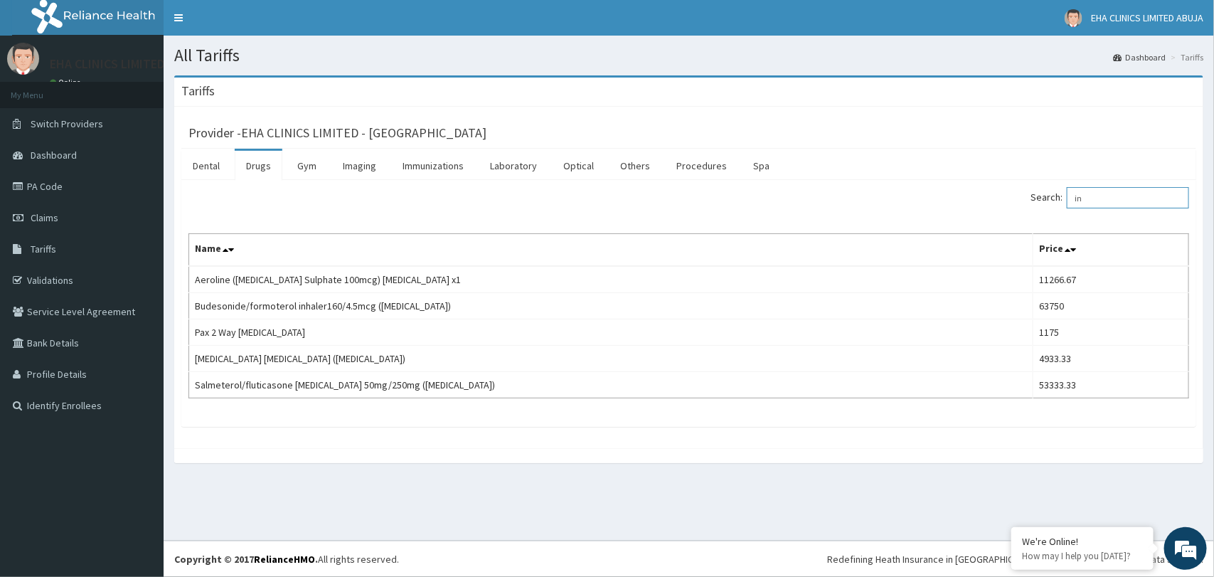
type input "i"
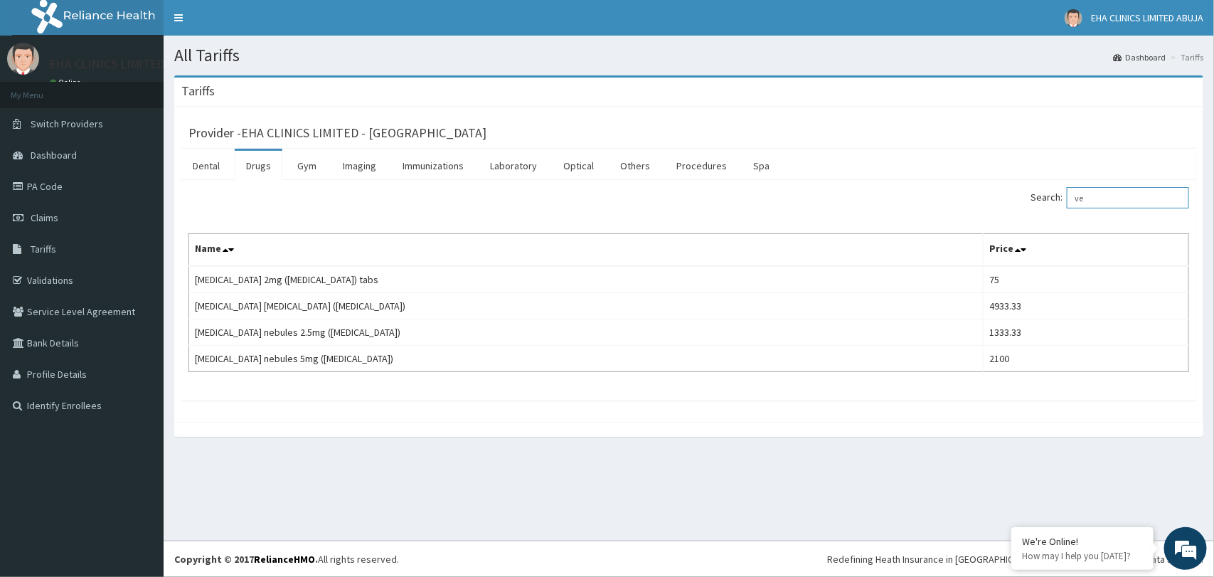
type input "v"
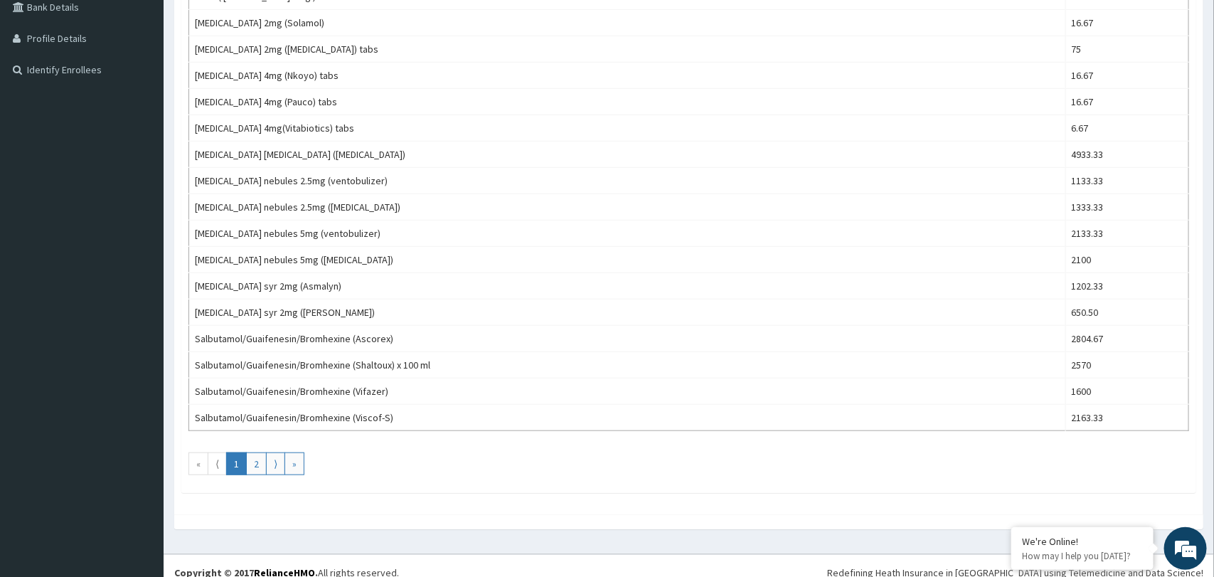
scroll to position [338, 0]
click at [260, 465] on link "2" at bounding box center [256, 461] width 21 height 23
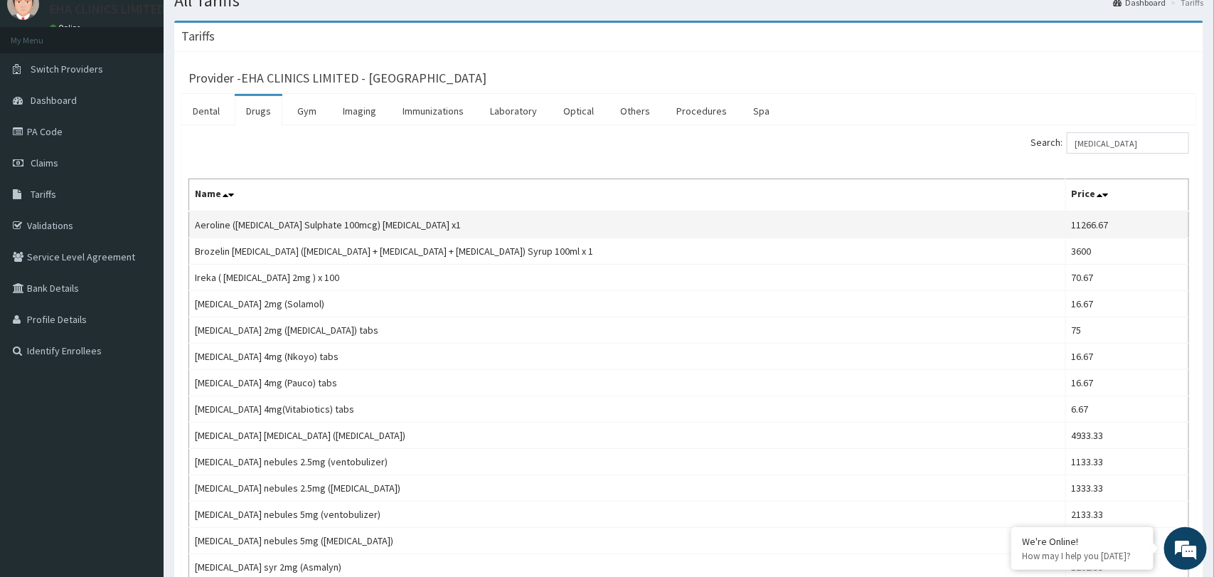
scroll to position [0, 0]
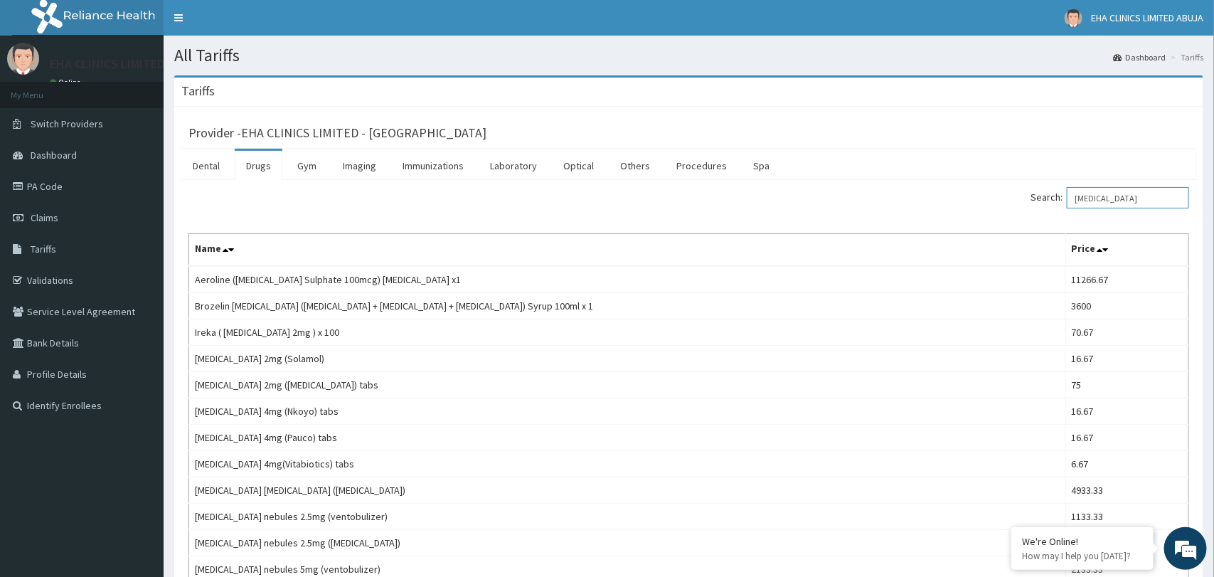
click at [1097, 203] on input "[MEDICAL_DATA]" at bounding box center [1128, 197] width 122 height 21
click at [1133, 201] on input "[MEDICAL_DATA]" at bounding box center [1128, 197] width 122 height 21
type input "s"
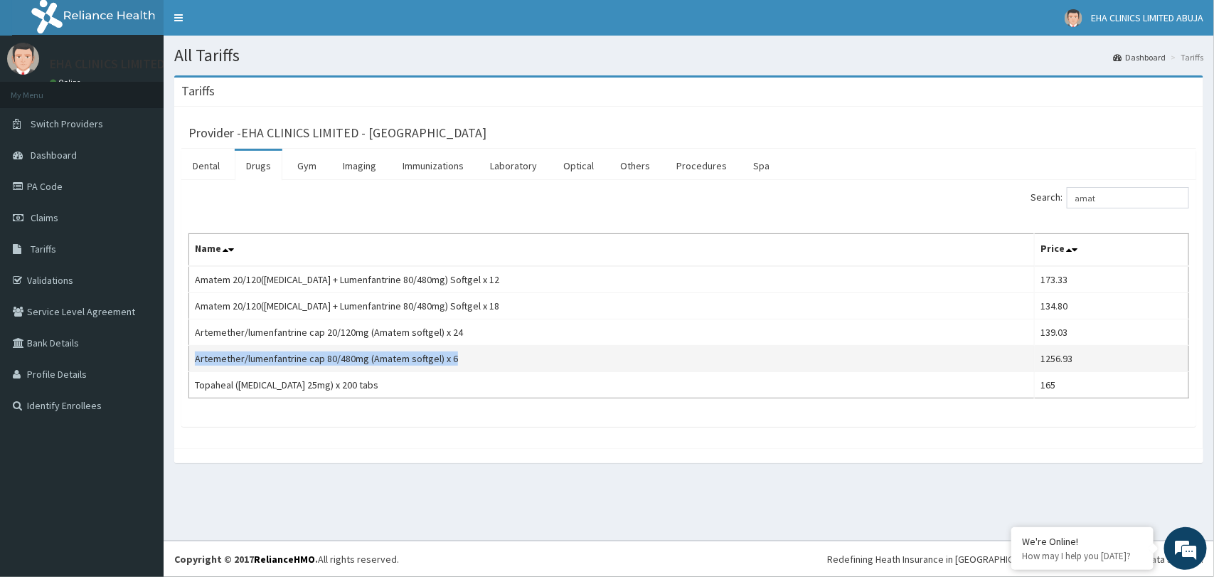
drag, startPoint x: 459, startPoint y: 362, endPoint x: 188, endPoint y: 361, distance: 270.3
click at [189, 361] on td "Artemether/lumenfantrine cap 80/480mg (Amatem softgel) x 6" at bounding box center [612, 359] width 846 height 26
copy td "Artemether/lumenfantrine cap 80/480mg (Amatem softgel) x 6"
click at [1116, 195] on input "amat" at bounding box center [1128, 197] width 122 height 21
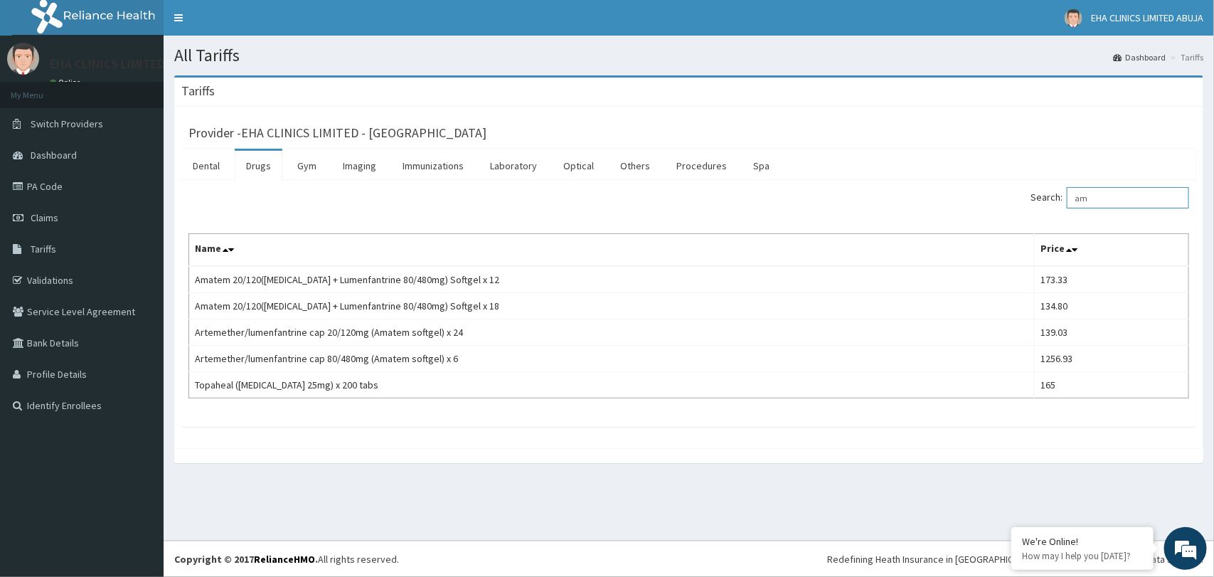
type input "a"
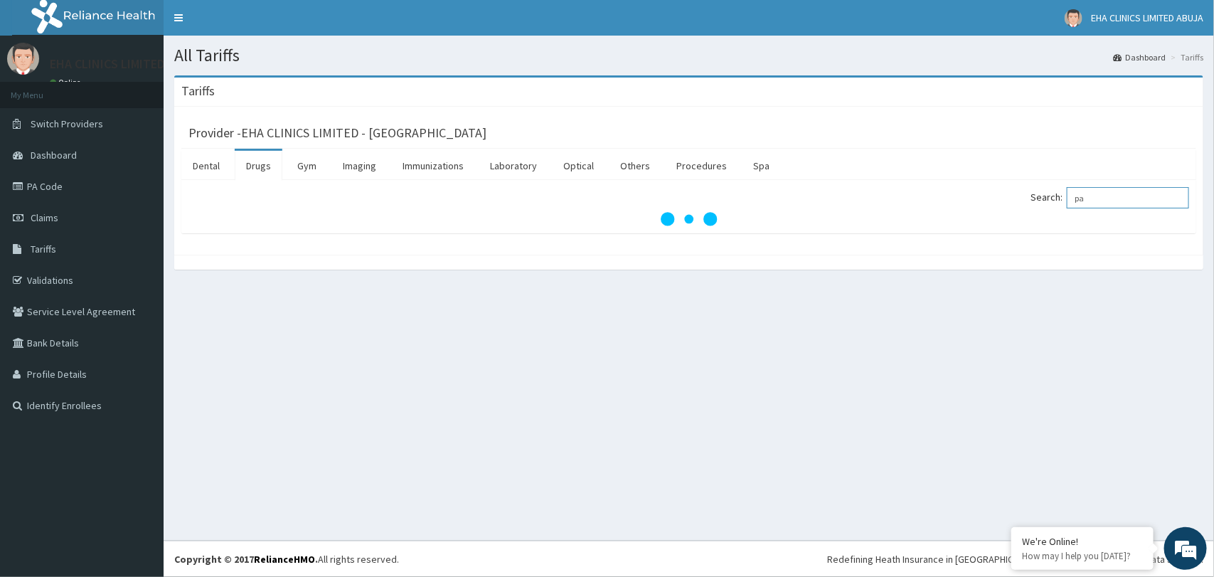
type input "p"
paste input "[MEDICAL_DATA] 0.5mg"
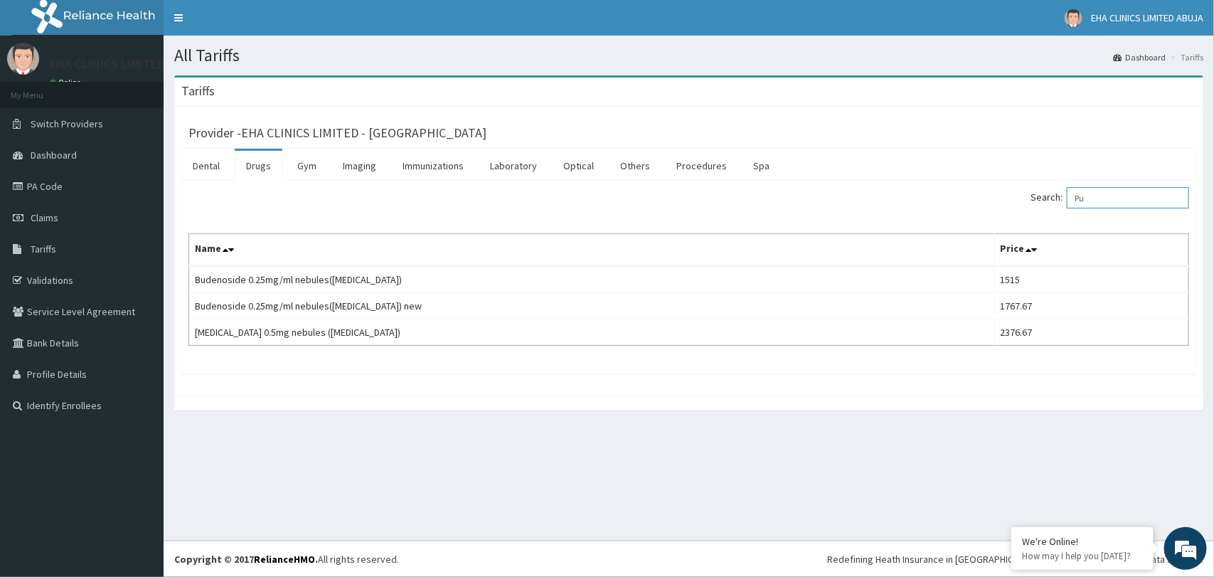
type input "P"
paste input "[MEDICAL_DATA]"
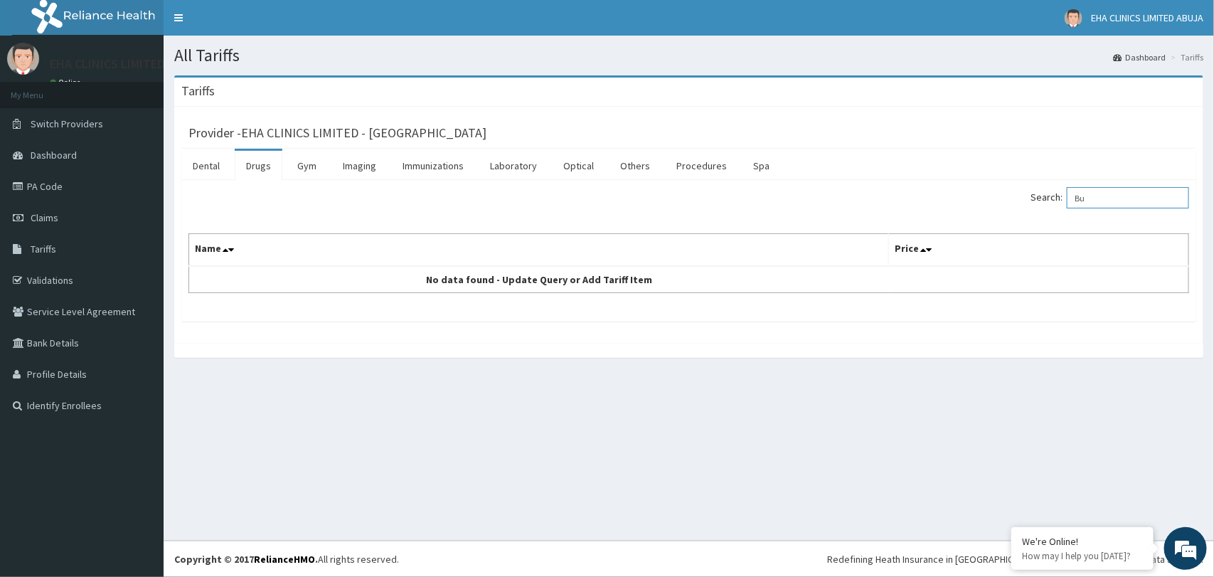
type input "B"
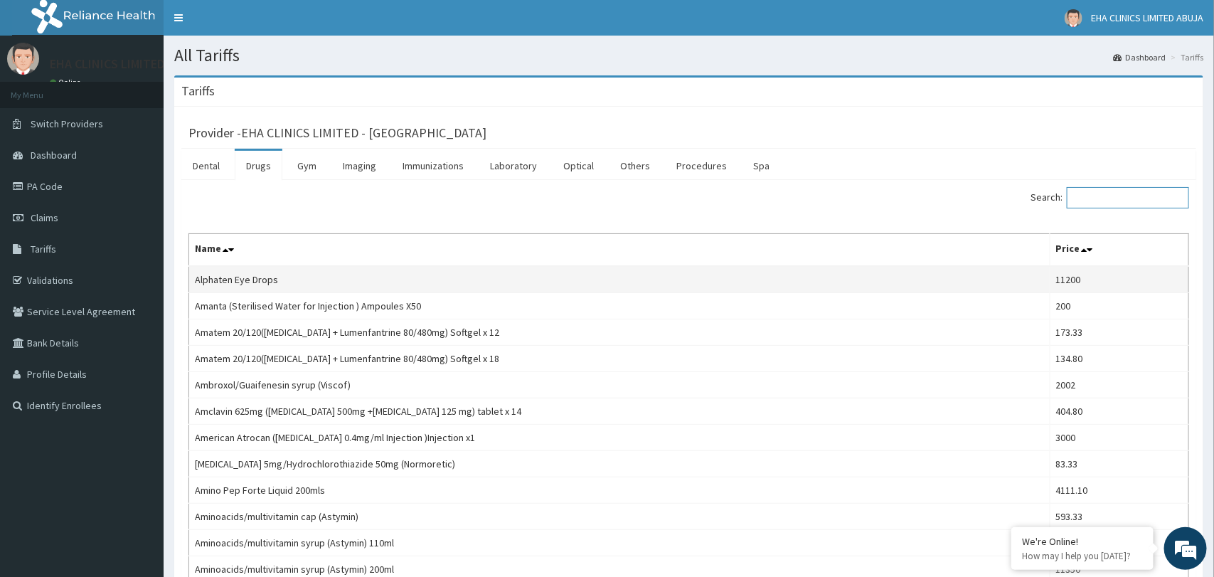
paste input "[MEDICAL_DATA]"
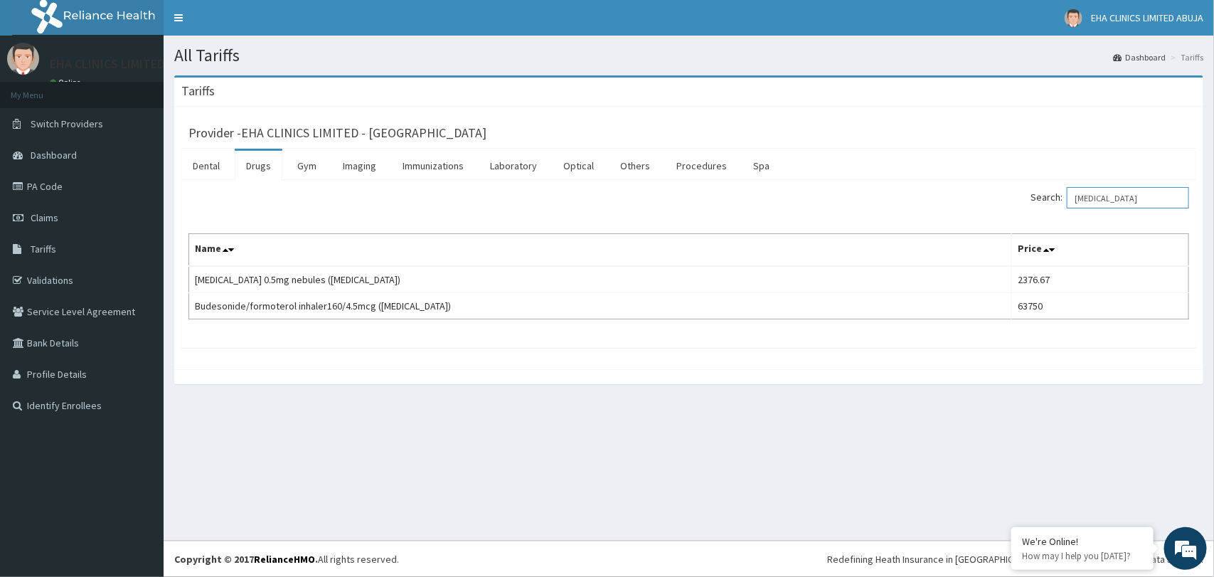
type input "[MEDICAL_DATA]"
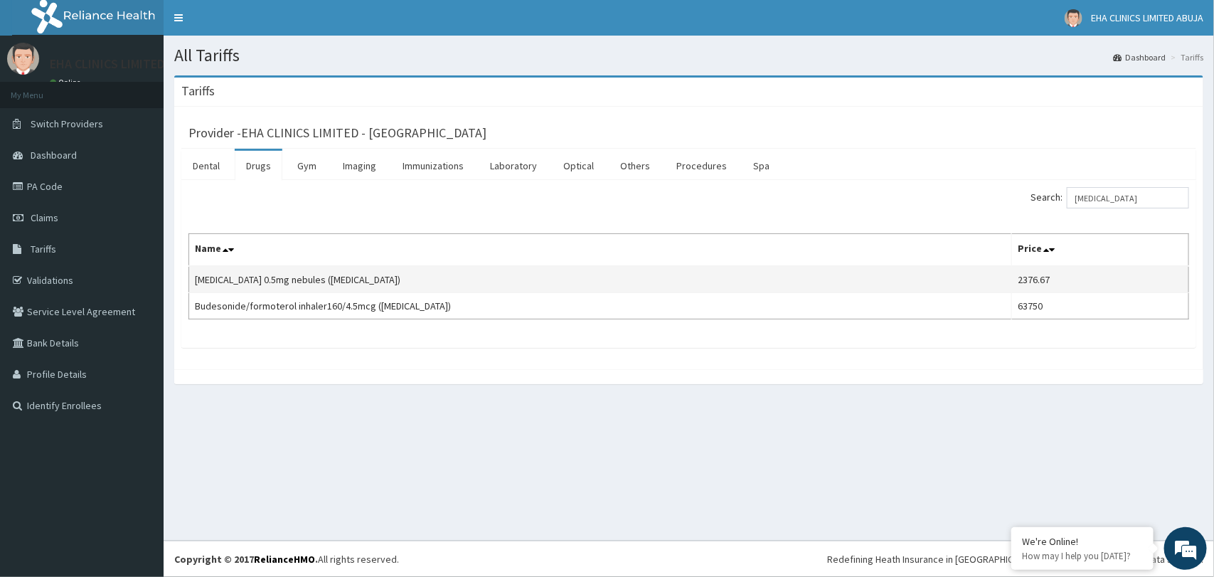
click at [761, 282] on td "[MEDICAL_DATA] 0.5mg nebules ([MEDICAL_DATA])" at bounding box center [600, 279] width 823 height 27
